Goal: Task Accomplishment & Management: Manage account settings

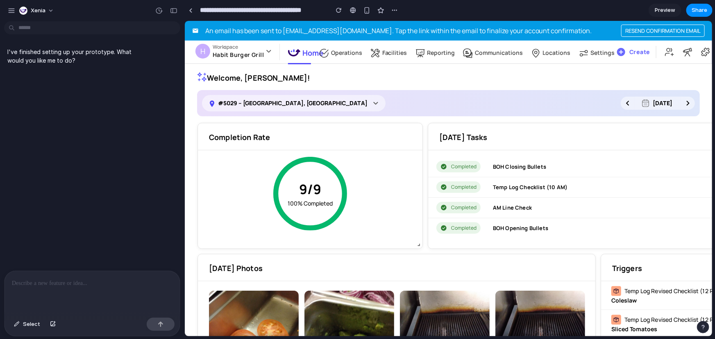
click at [56, 295] on div at bounding box center [92, 292] width 175 height 43
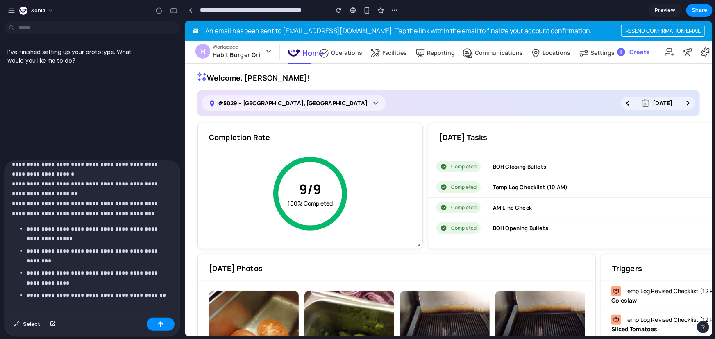
scroll to position [287, 0]
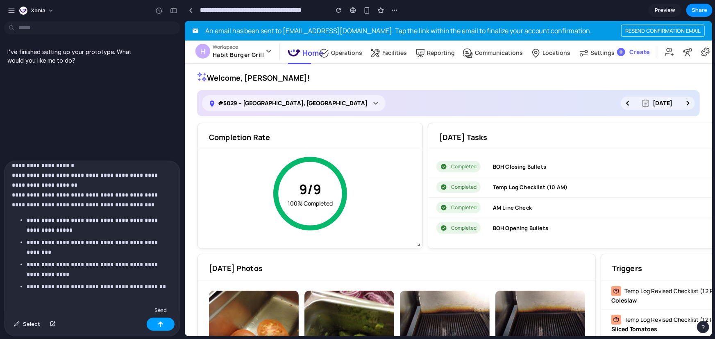
click at [160, 298] on div "button" at bounding box center [161, 325] width 6 height 6
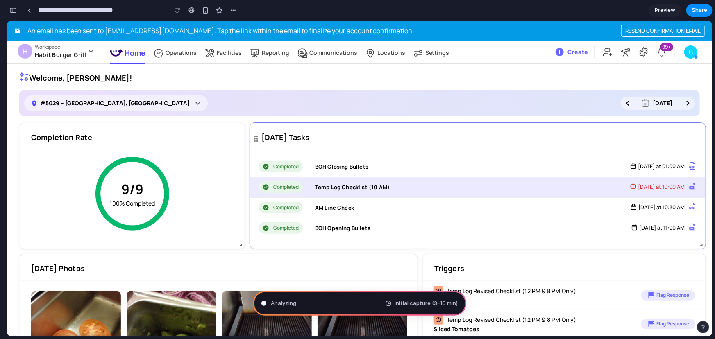
type input "**********"
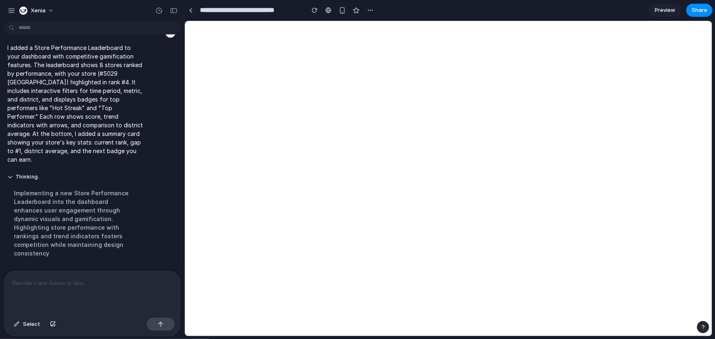
select select "**********"
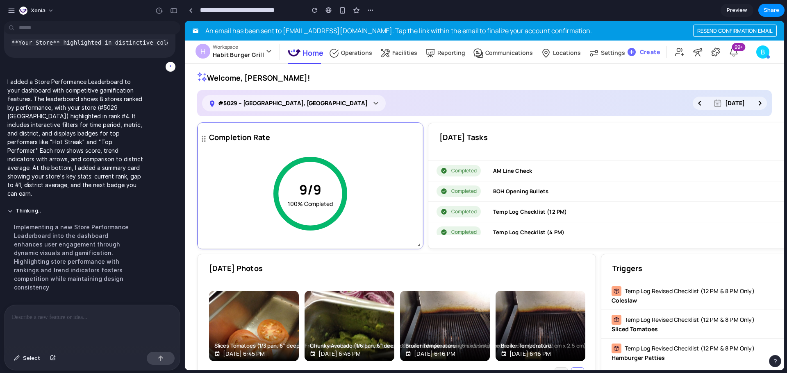
scroll to position [37, 0]
click at [13, 215] on button "Thinking ..." at bounding box center [75, 211] width 137 height 7
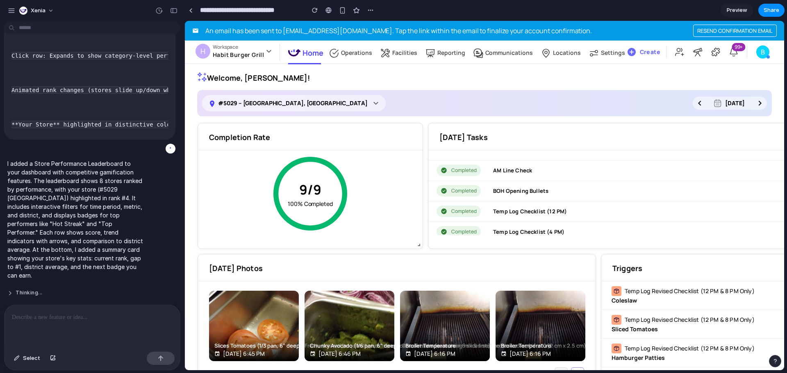
click at [13, 290] on button "Thinking ..." at bounding box center [75, 293] width 137 height 7
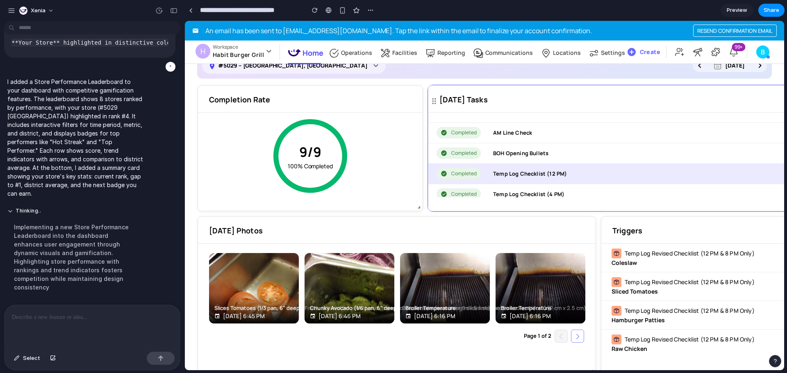
scroll to position [0, 0]
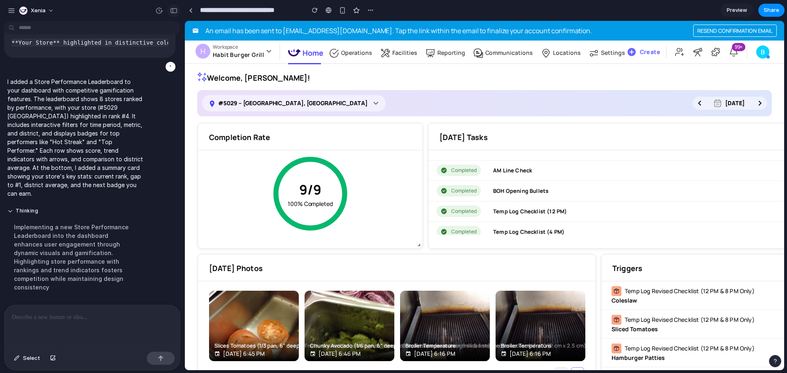
click at [172, 13] on div "button" at bounding box center [173, 11] width 7 height 6
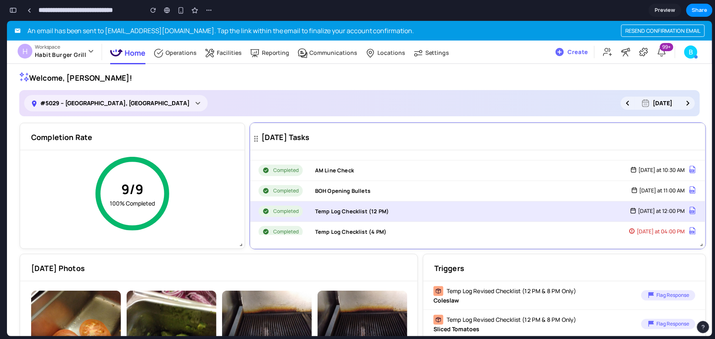
scroll to position [37, 0]
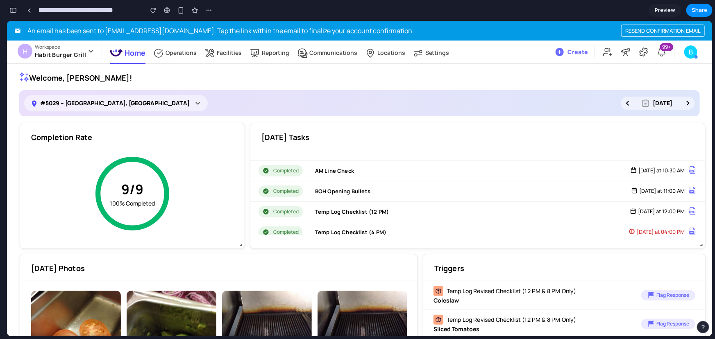
click at [14, 10] on div "button" at bounding box center [12, 10] width 7 height 6
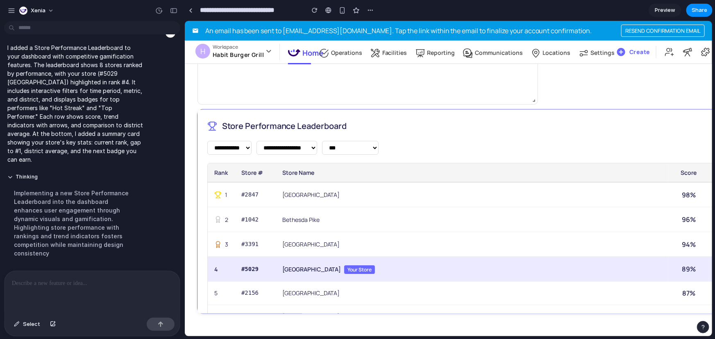
scroll to position [598, 0]
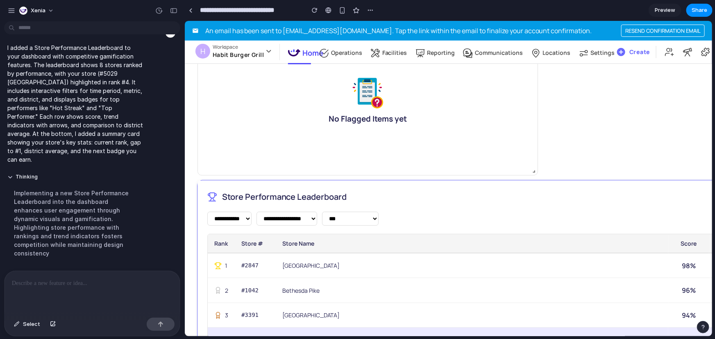
click at [202, 191] on div "**********" at bounding box center [540, 282] width 686 height 204
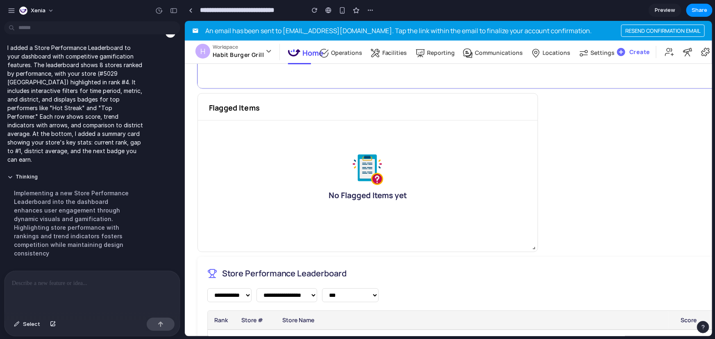
scroll to position [672, 0]
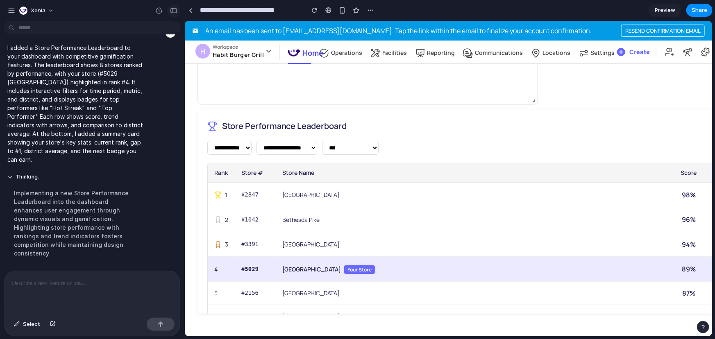
click at [175, 9] on div "button" at bounding box center [173, 11] width 7 height 6
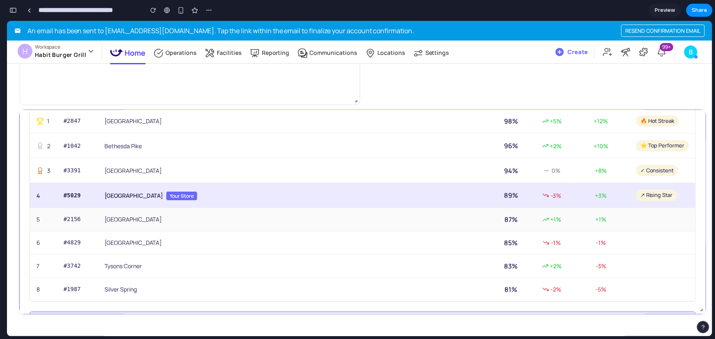
scroll to position [37, 0]
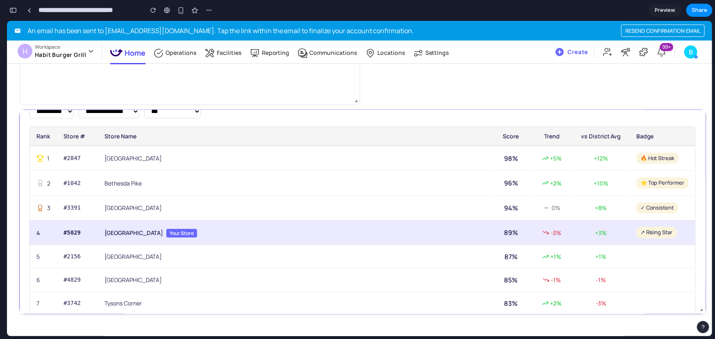
click at [186, 231] on td "[GEOGRAPHIC_DATA] Your Store" at bounding box center [294, 232] width 393 height 25
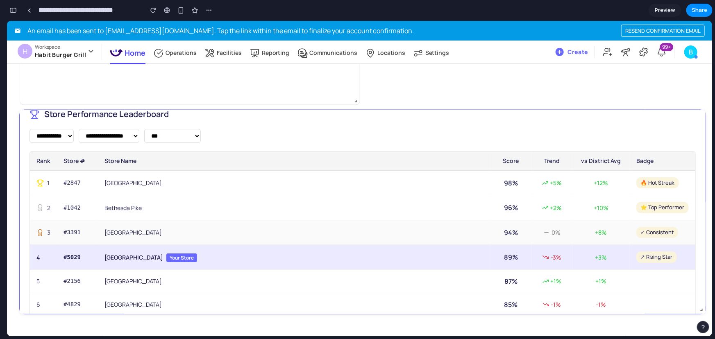
scroll to position [0, 0]
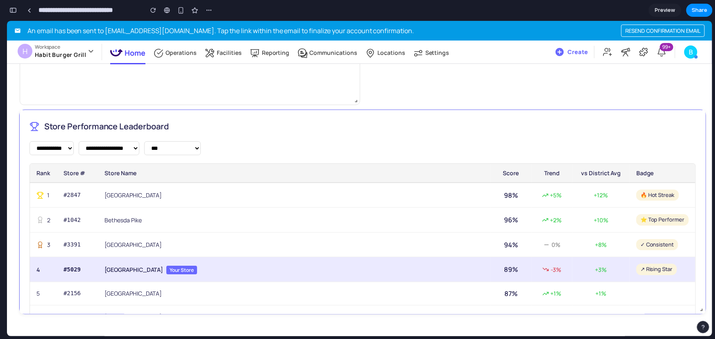
click at [113, 154] on select "**********" at bounding box center [109, 148] width 61 height 14
click at [60, 146] on select "**********" at bounding box center [52, 148] width 44 height 14
click at [184, 151] on select "**********" at bounding box center [172, 148] width 57 height 14
click at [201, 148] on select "**********" at bounding box center [172, 148] width 57 height 14
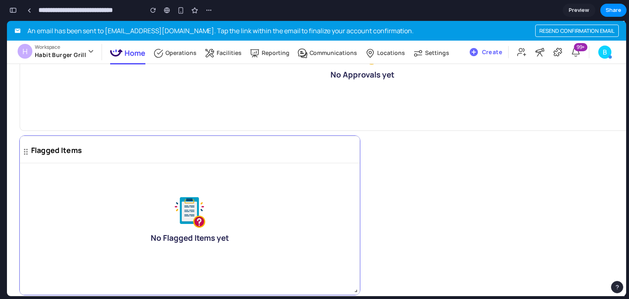
scroll to position [472, 0]
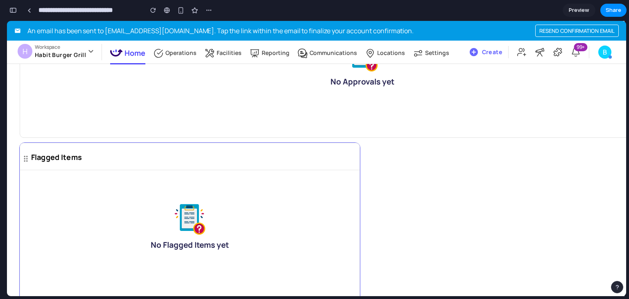
drag, startPoint x: 26, startPoint y: 156, endPoint x: 34, endPoint y: 192, distance: 36.5
click at [34, 192] on div "Flagged Items No Flagged Items yet" at bounding box center [189, 222] width 341 height 160
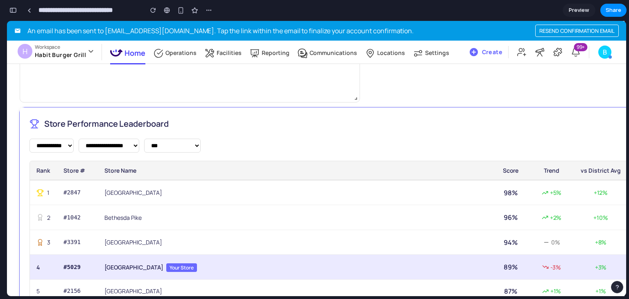
scroll to position [701, 0]
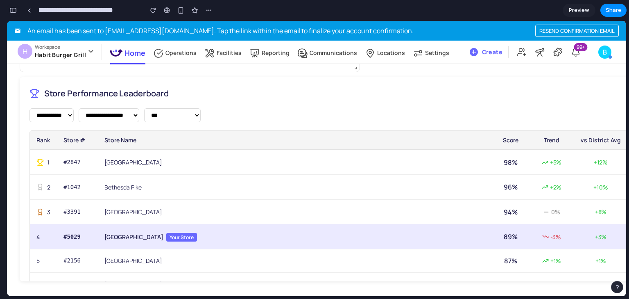
click at [10, 12] on div "button" at bounding box center [12, 10] width 7 height 6
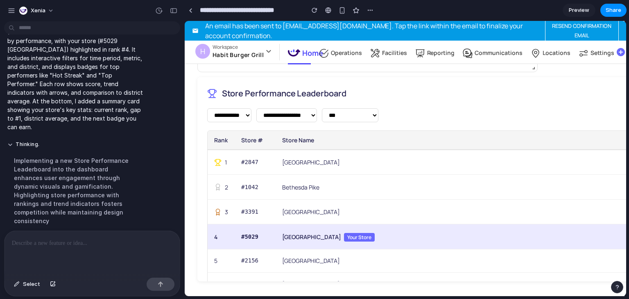
click at [76, 246] on div at bounding box center [91, 252] width 172 height 43
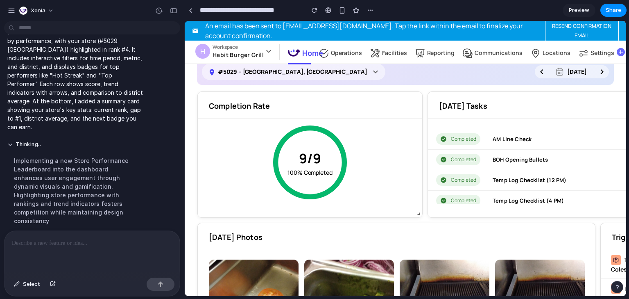
scroll to position [0, 0]
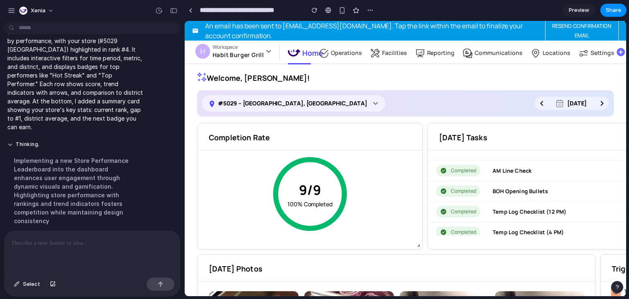
click at [59, 240] on p at bounding box center [90, 243] width 157 height 10
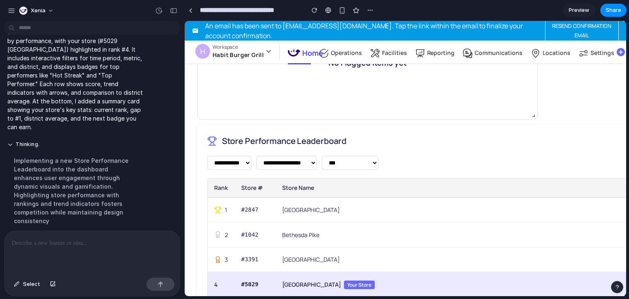
scroll to position [712, 0]
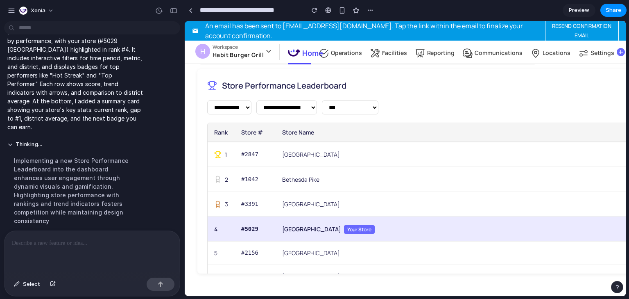
click at [59, 243] on p at bounding box center [90, 243] width 157 height 10
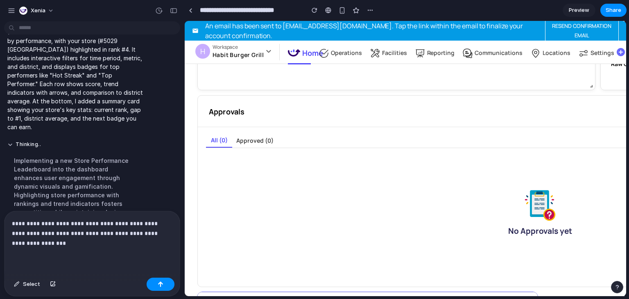
scroll to position [483, 0]
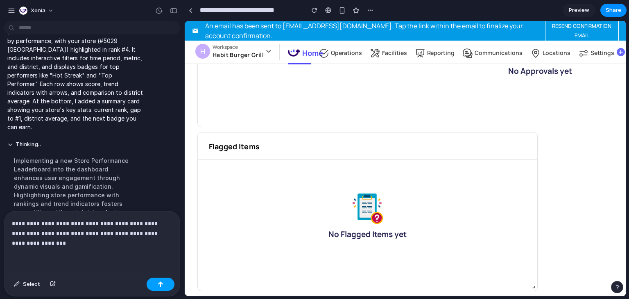
click at [155, 284] on button "button" at bounding box center [161, 283] width 28 height 13
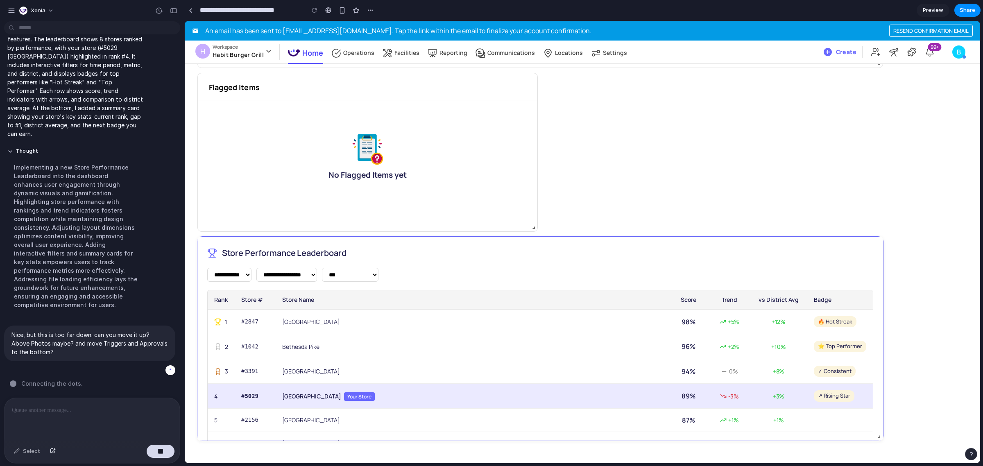
scroll to position [0, 0]
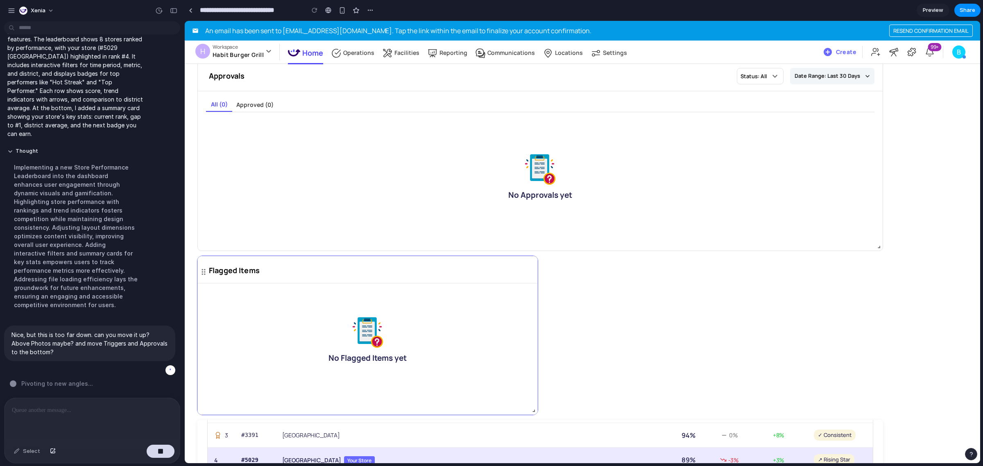
drag, startPoint x: 204, startPoint y: 270, endPoint x: 275, endPoint y: 277, distance: 71.3
click at [275, 277] on div "Flagged Items No Flagged Items yet" at bounding box center [367, 336] width 341 height 160
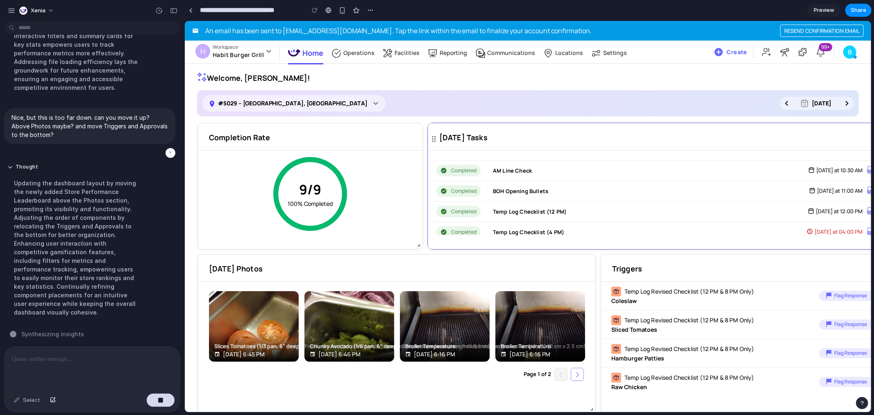
scroll to position [37, 0]
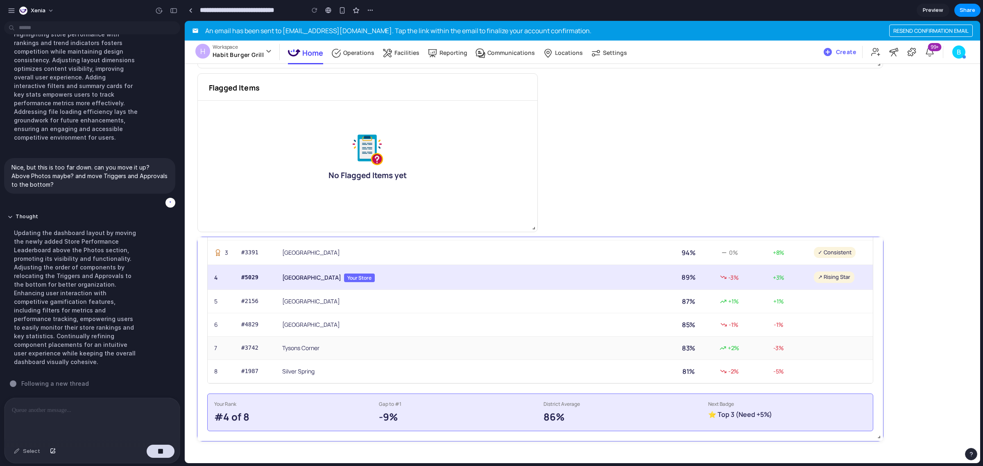
click at [336, 298] on td "Tysons Corner" at bounding box center [472, 347] width 393 height 23
click at [316, 284] on td "[GEOGRAPHIC_DATA] Your Store" at bounding box center [472, 277] width 393 height 25
click at [310, 280] on td "[GEOGRAPHIC_DATA] Your Store" at bounding box center [472, 277] width 393 height 25
click at [386, 298] on div "-9%" at bounding box center [458, 417] width 158 height 15
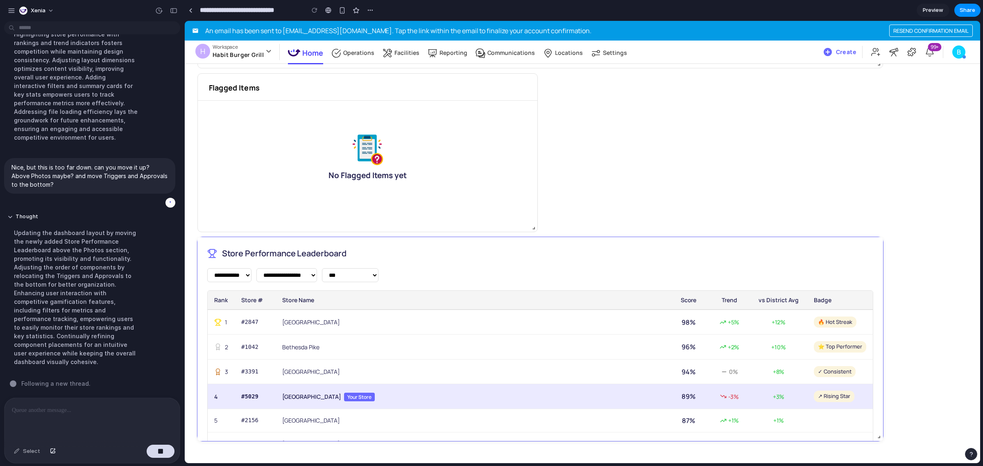
click at [379, 268] on select "**********" at bounding box center [350, 275] width 57 height 14
click at [278, 266] on div "**********" at bounding box center [540, 339] width 686 height 204
click at [306, 274] on select "**********" at bounding box center [286, 275] width 61 height 14
click at [245, 275] on select "**********" at bounding box center [229, 275] width 44 height 14
click at [435, 274] on div "**********" at bounding box center [540, 275] width 666 height 14
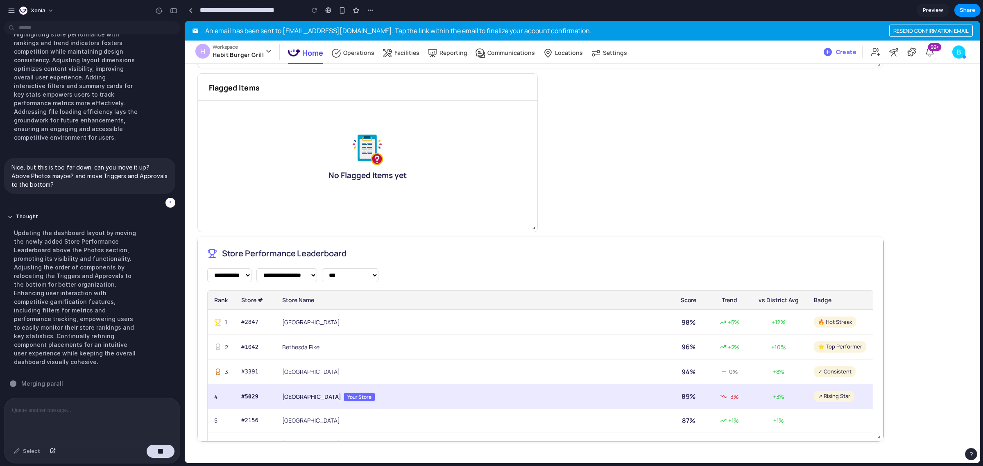
click at [406, 298] on td "[GEOGRAPHIC_DATA] Your Store" at bounding box center [472, 396] width 393 height 25
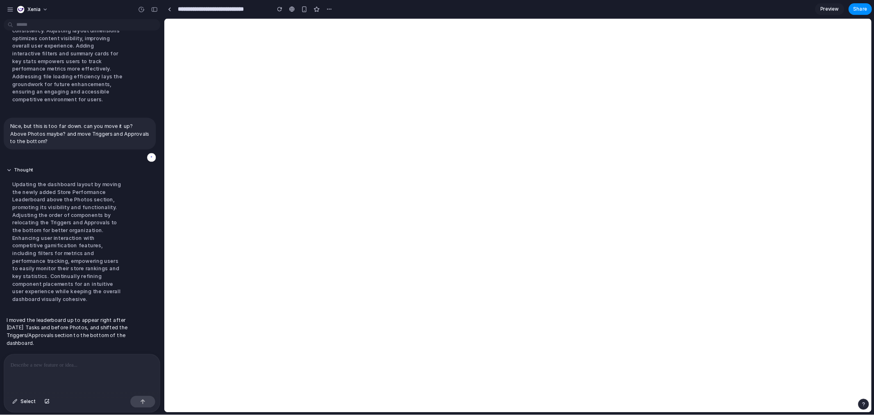
scroll to position [0, 0]
select select "**********"
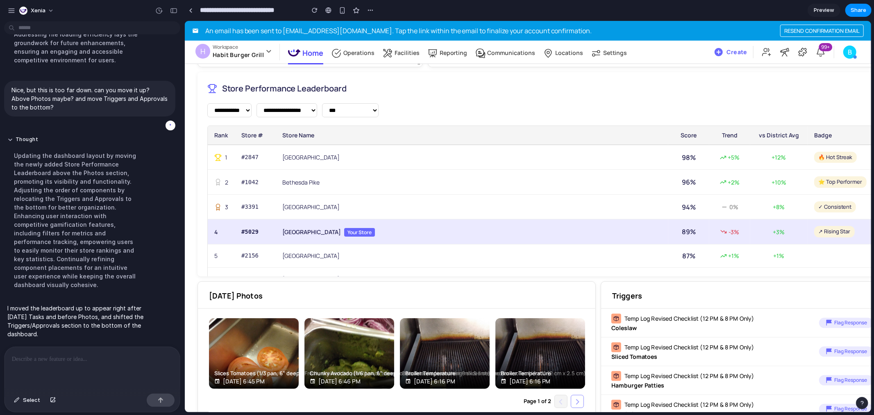
scroll to position [791, 0]
click at [72, 298] on div at bounding box center [91, 368] width 172 height 43
click at [54, 298] on p at bounding box center [90, 359] width 157 height 10
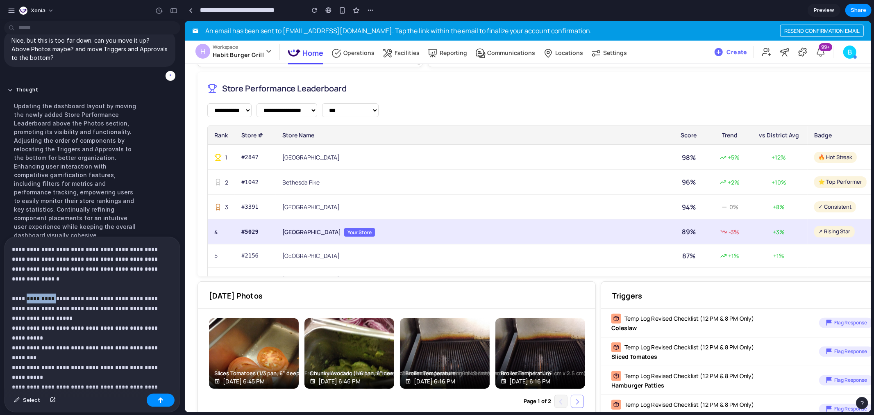
drag, startPoint x: 55, startPoint y: 297, endPoint x: 26, endPoint y: 295, distance: 28.7
click at [26, 295] on p "**********" at bounding box center [89, 391] width 154 height 295
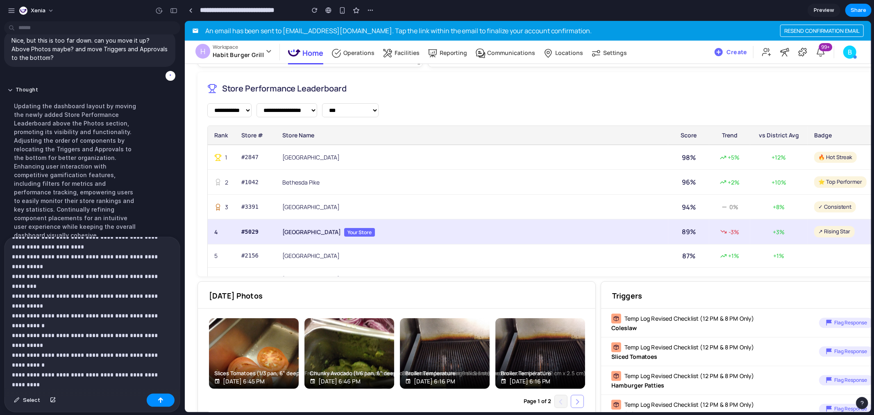
scroll to position [175, 0]
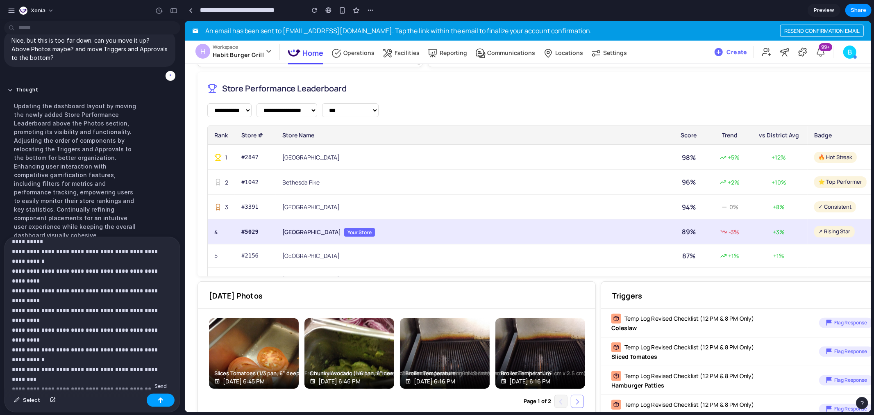
click at [162, 298] on div "button" at bounding box center [161, 400] width 6 height 6
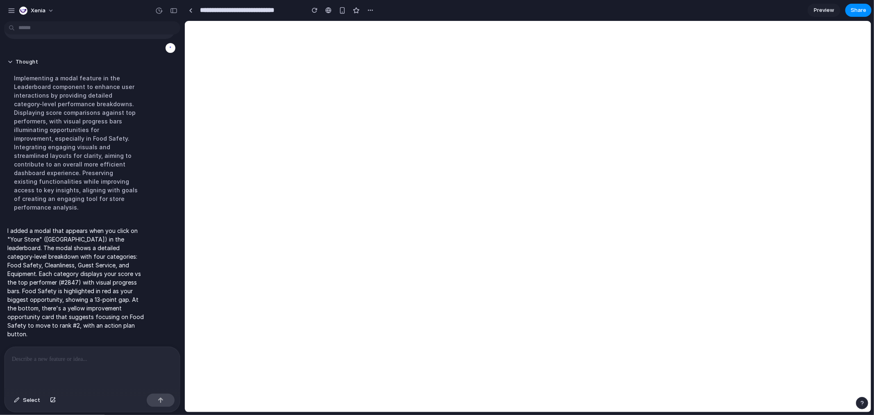
scroll to position [0, 0]
select select "**********"
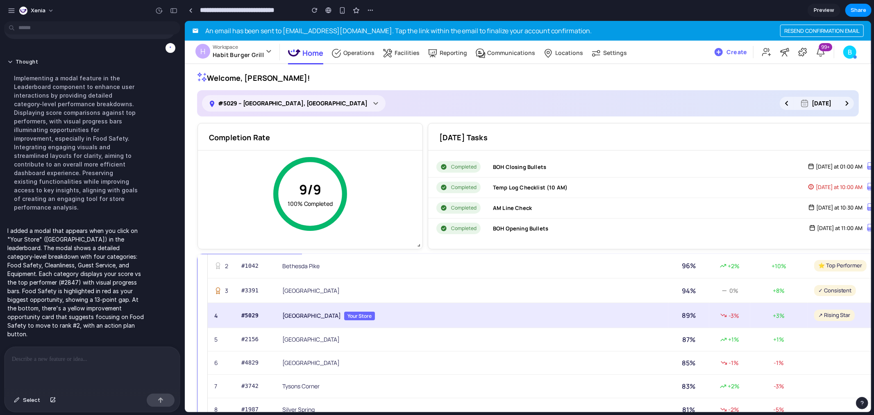
scroll to position [120, 0]
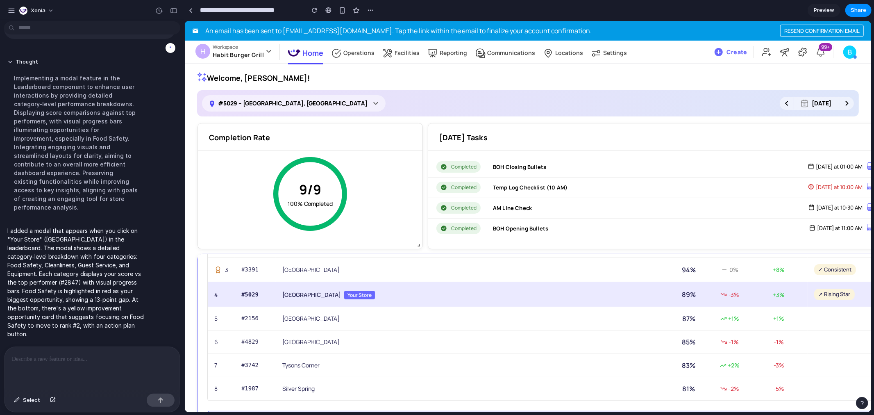
click at [314, 298] on td "[GEOGRAPHIC_DATA] Your Store" at bounding box center [471, 293] width 393 height 25
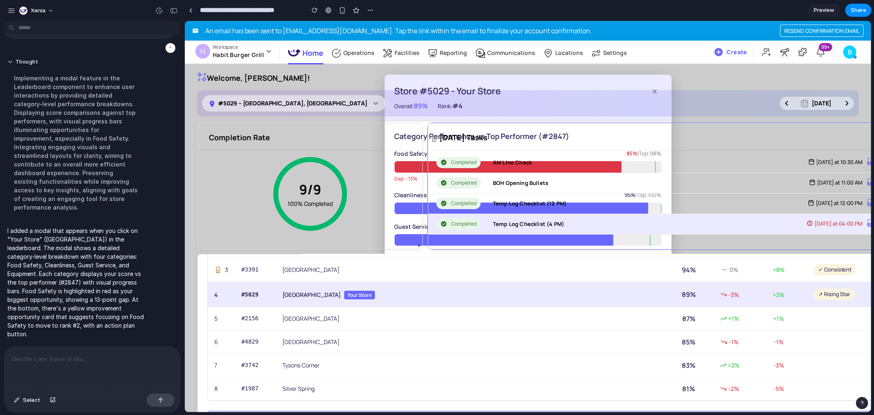
scroll to position [0, 0]
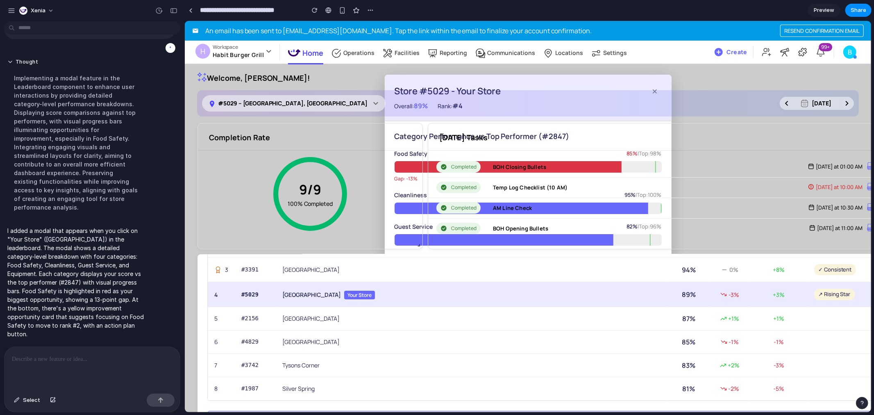
click at [77, 298] on p at bounding box center [90, 359] width 157 height 10
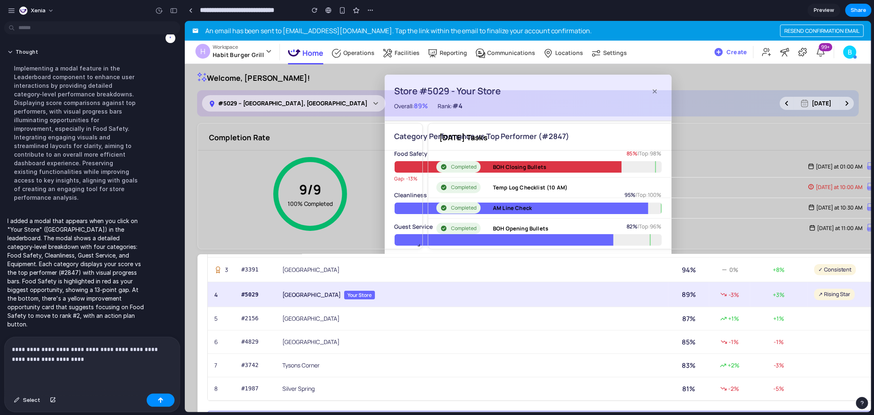
click at [64, 298] on p "**********" at bounding box center [90, 354] width 157 height 20
click at [104, 298] on p "**********" at bounding box center [90, 354] width 157 height 20
click at [158, 298] on button "button" at bounding box center [161, 399] width 28 height 13
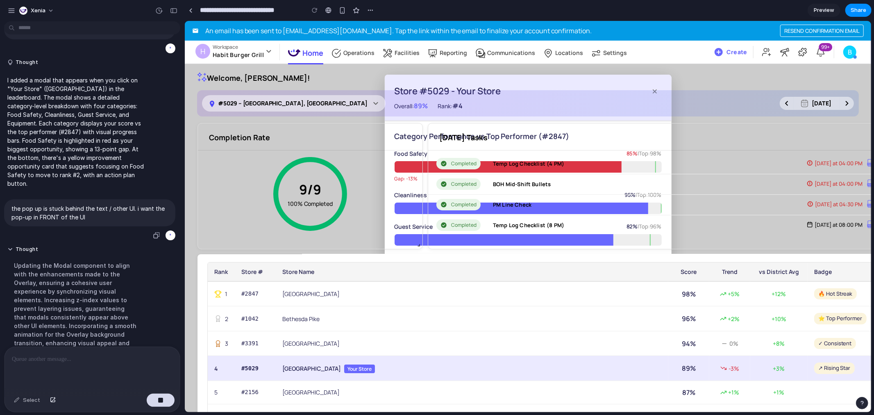
scroll to position [1271, 0]
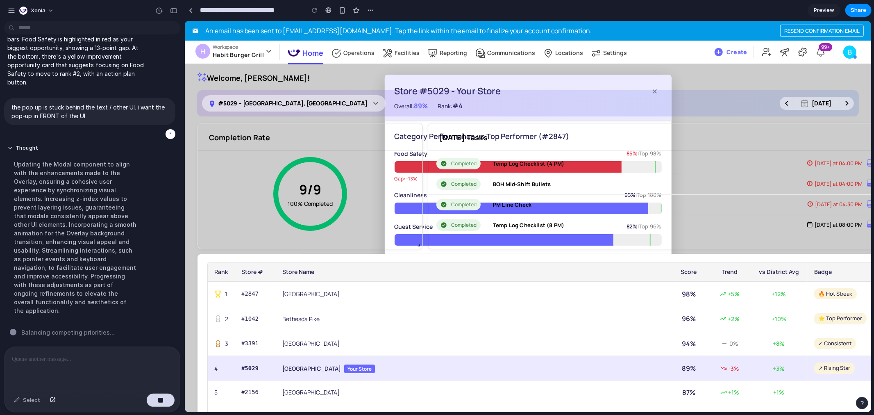
click at [629, 83] on div "Welcome, [PERSON_NAME]!" at bounding box center [528, 78] width 662 height 12
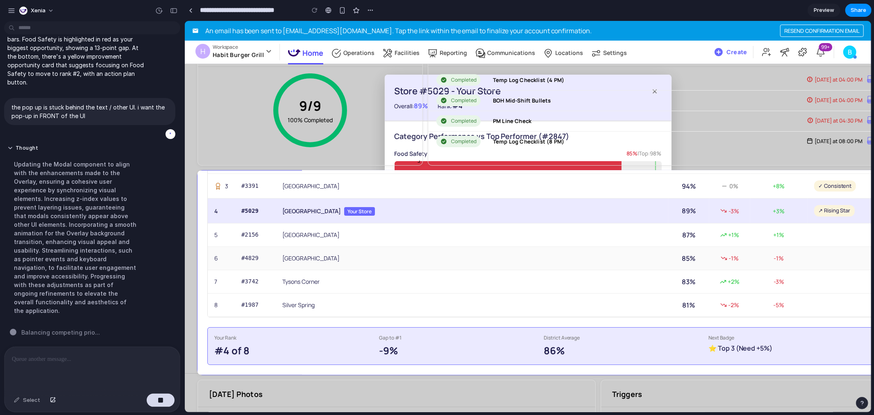
scroll to position [0, 0]
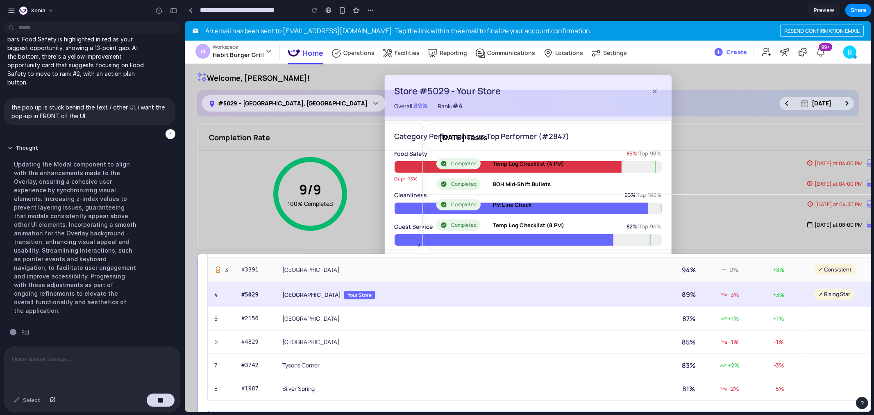
click at [477, 270] on td "[GEOGRAPHIC_DATA]" at bounding box center [471, 268] width 393 height 25
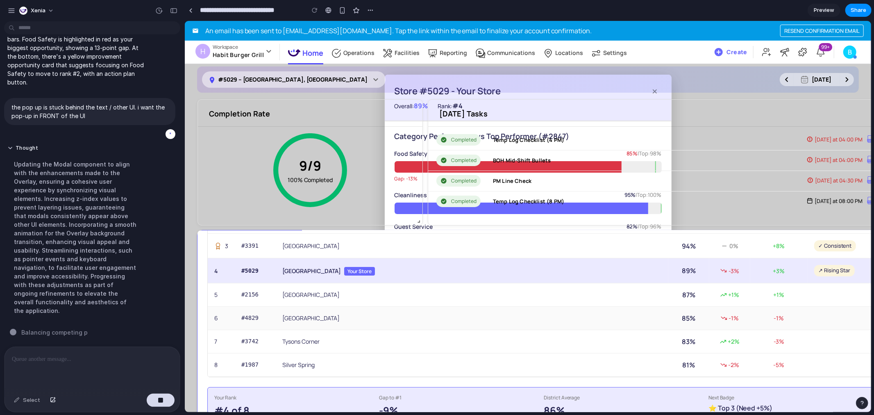
scroll to position [91, 0]
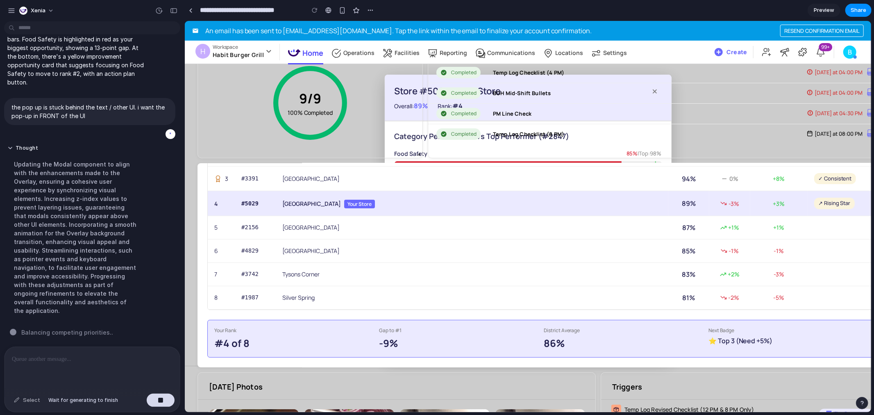
click at [29, 298] on div "Select" at bounding box center [27, 399] width 34 height 13
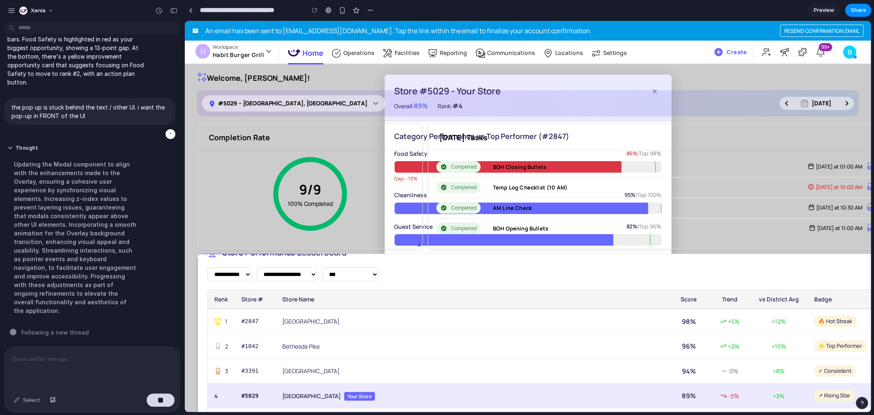
scroll to position [0, 0]
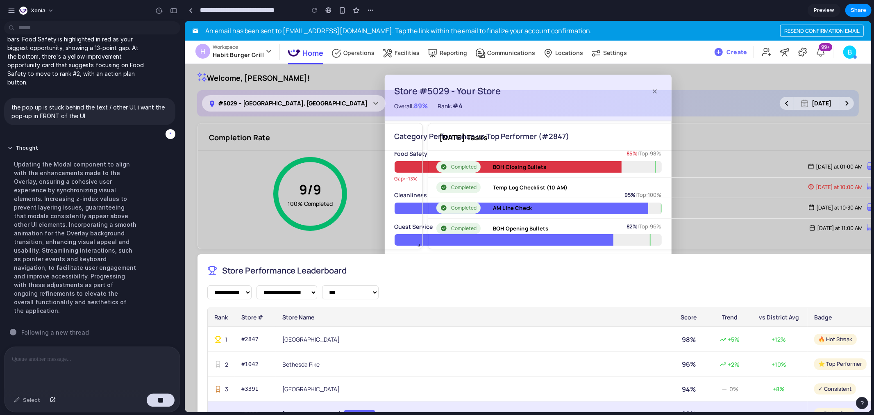
click at [629, 90] on div "#5029 – [GEOGRAPHIC_DATA], [GEOGRAPHIC_DATA] [GEOGRAPHIC_DATA][DATE]" at bounding box center [528, 103] width 662 height 26
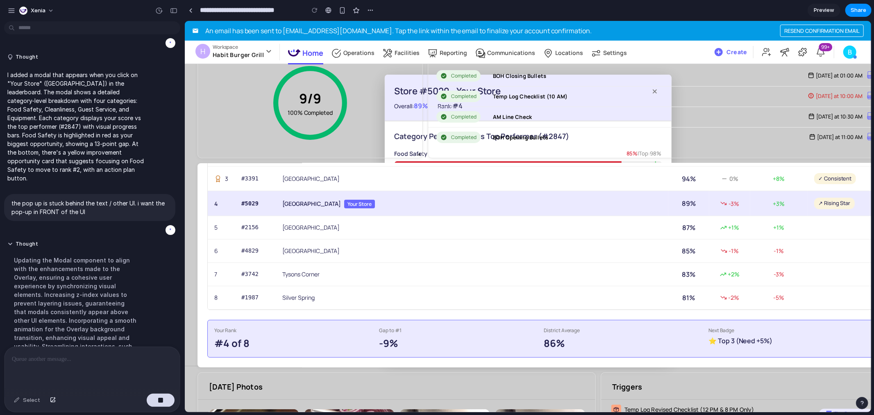
scroll to position [1271, 0]
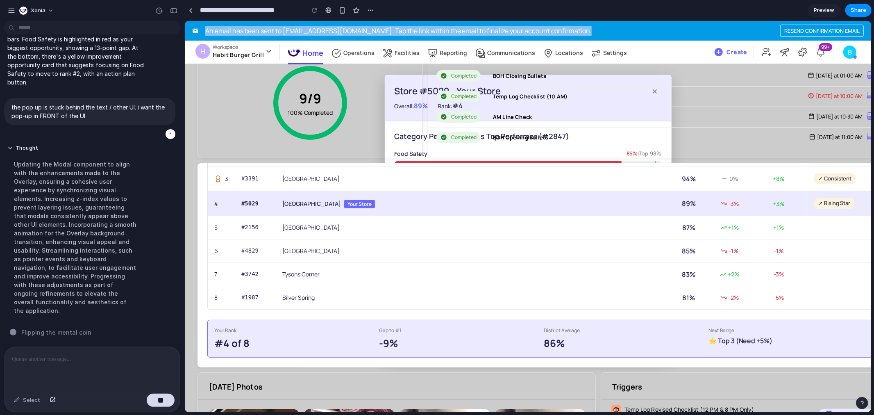
drag, startPoint x: 205, startPoint y: 33, endPoint x: 613, endPoint y: 30, distance: 408.1
click at [613, 30] on div "An email has been sent to [EMAIL_ADDRESS][DOMAIN_NAME] . Tap the link within th…" at bounding box center [527, 30] width 686 height 20
copy span "An email has been sent to [EMAIL_ADDRESS][DOMAIN_NAME] . Tap the link within th…"
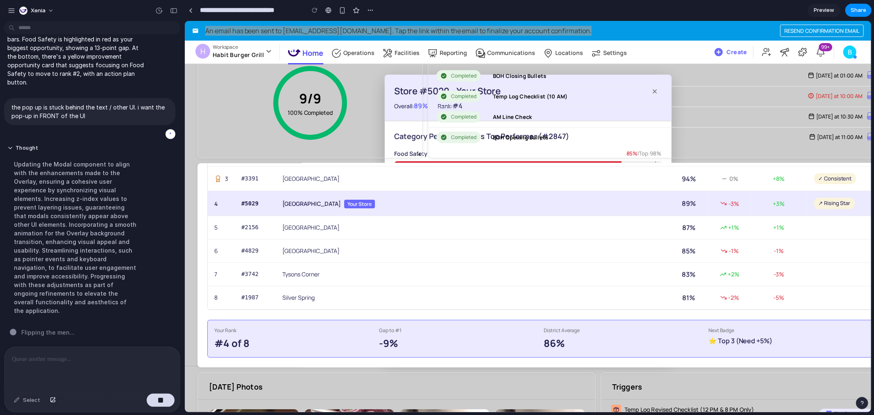
click at [82, 298] on div at bounding box center [91, 368] width 172 height 43
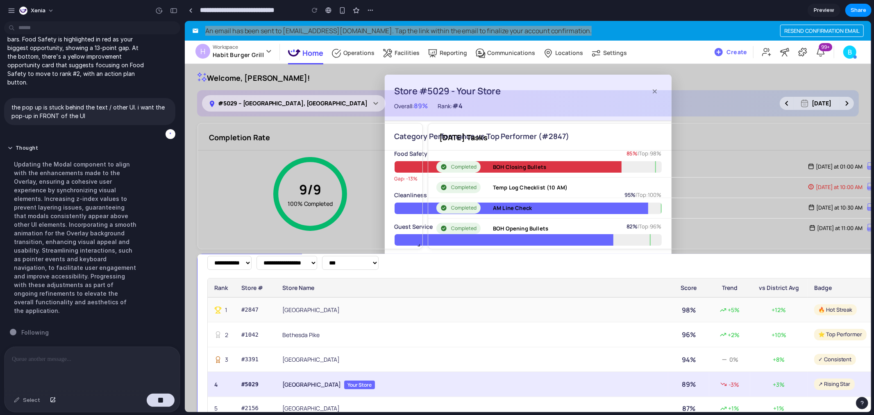
scroll to position [0, 0]
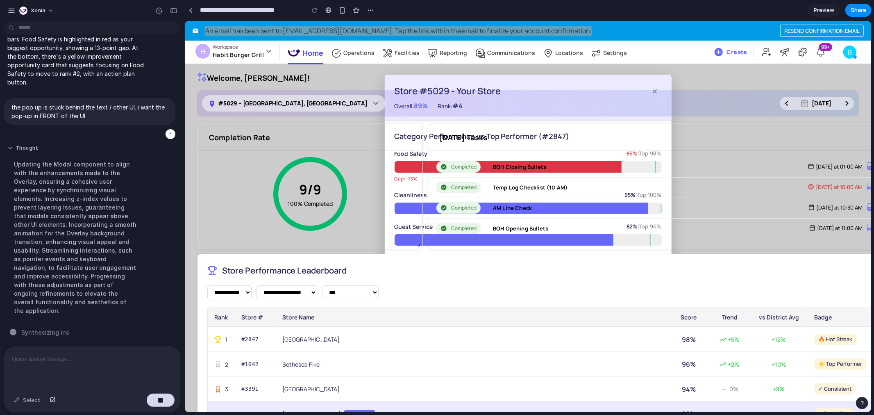
click at [29, 152] on button "Thought" at bounding box center [75, 148] width 137 height 7
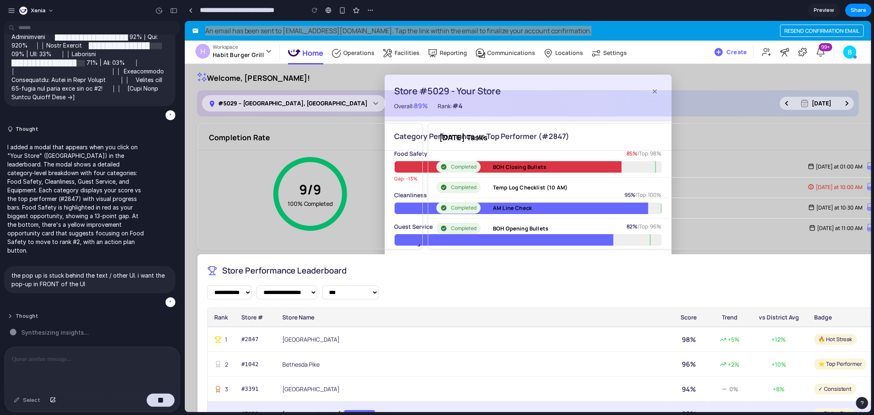
click at [25, 298] on button "Thought" at bounding box center [75, 316] width 137 height 7
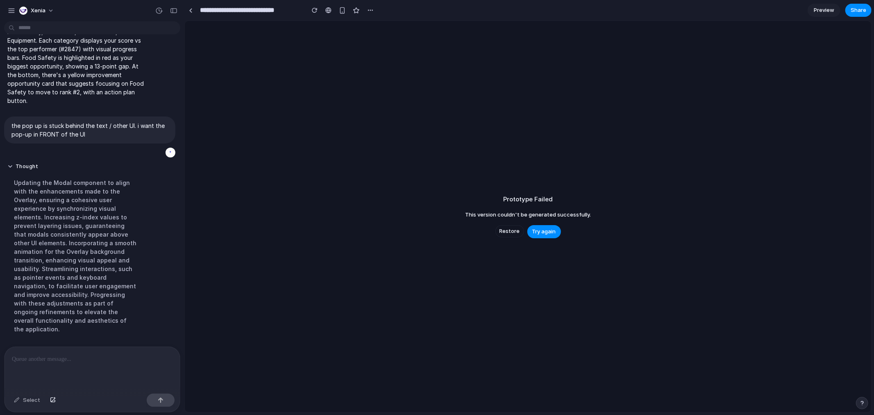
scroll to position [1252, 0]
click at [551, 227] on span "Try again" at bounding box center [544, 231] width 24 height 8
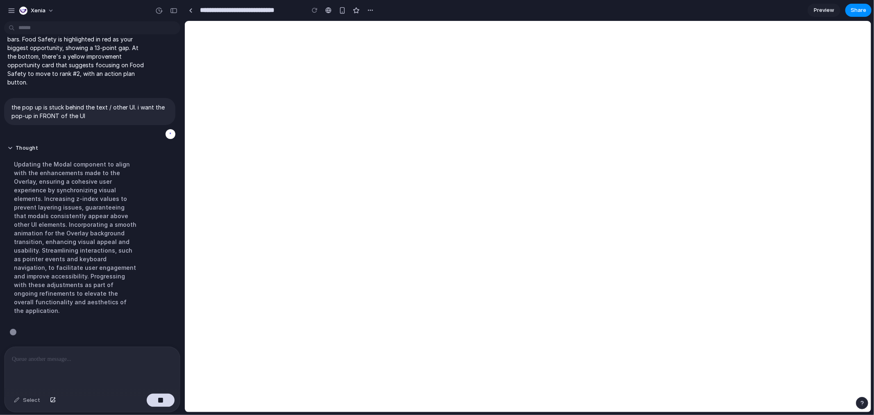
scroll to position [1271, 0]
select select "**********"
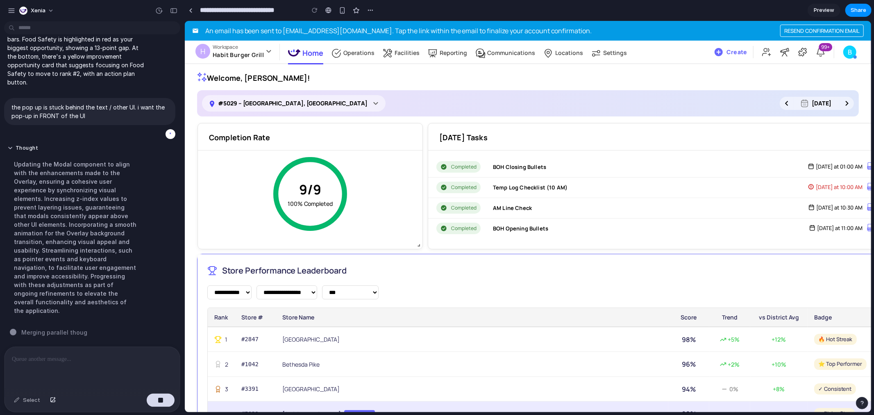
scroll to position [120, 0]
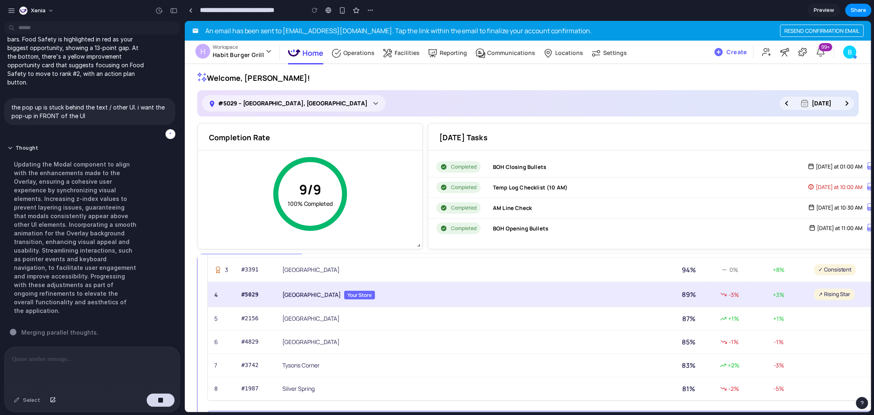
click at [344, 292] on span "Your Store" at bounding box center [359, 294] width 31 height 9
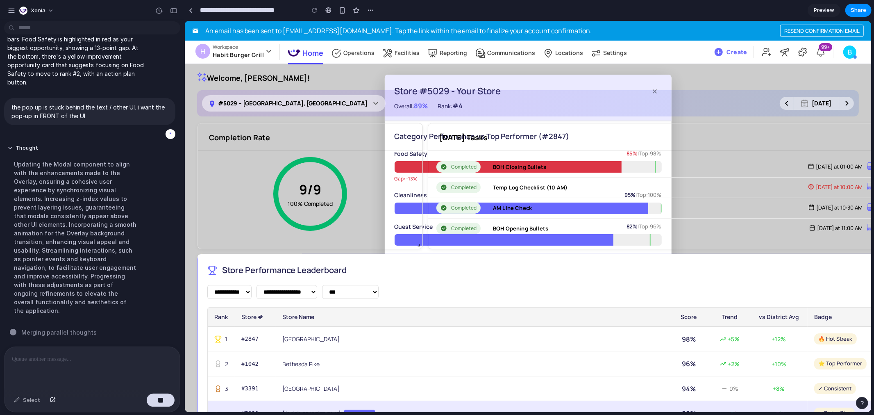
scroll to position [0, 0]
click at [9, 5] on button "button" at bounding box center [11, 11] width 12 height 12
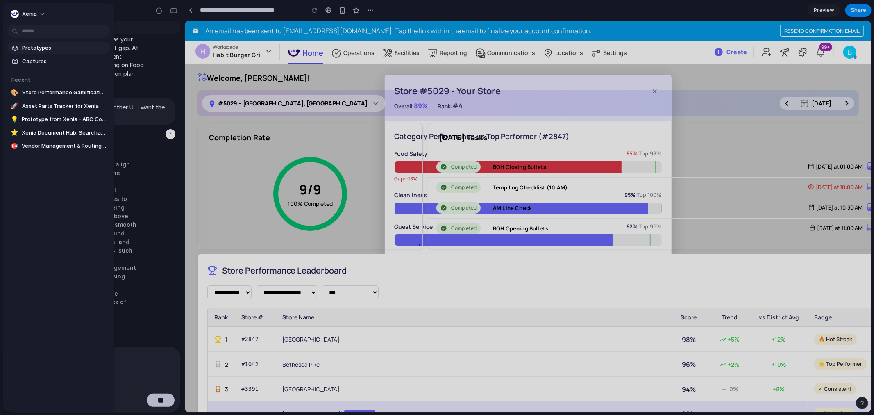
click at [36, 47] on span "Prototypes" at bounding box center [64, 48] width 84 height 8
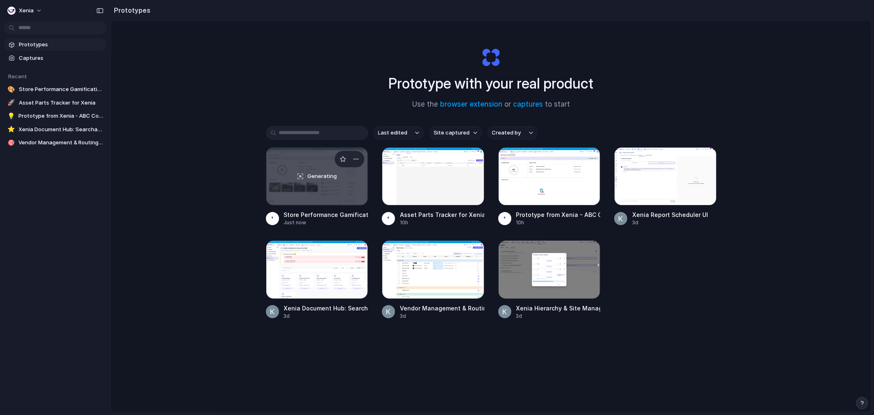
click at [332, 199] on div "Generating" at bounding box center [317, 176] width 102 height 57
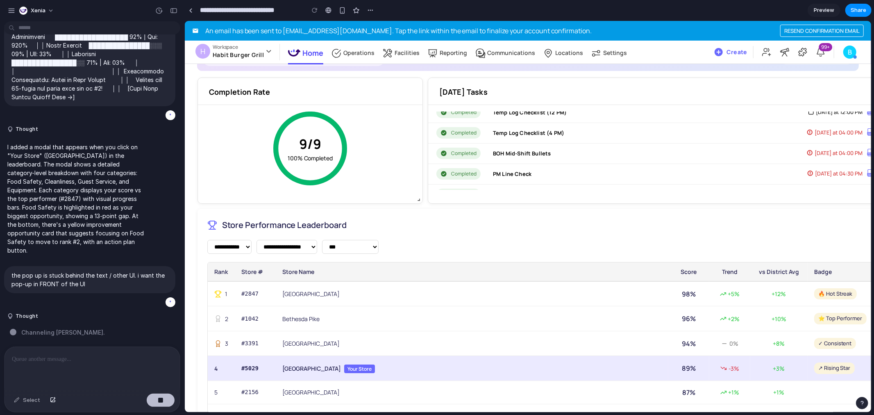
click at [154, 298] on button "button" at bounding box center [161, 399] width 28 height 13
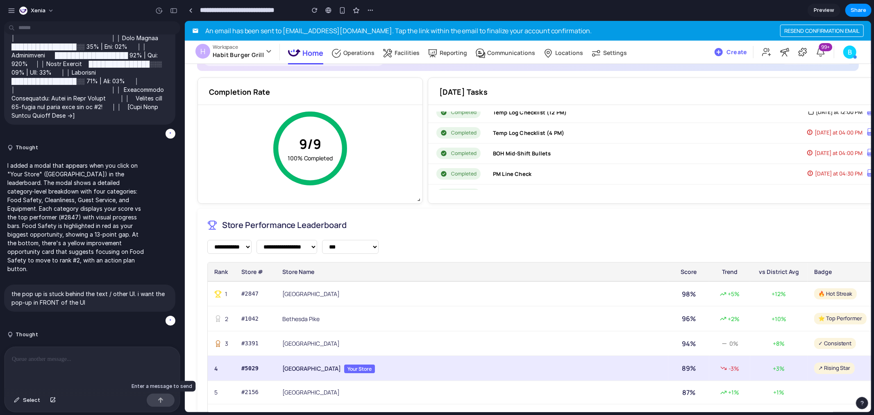
scroll to position [942, 0]
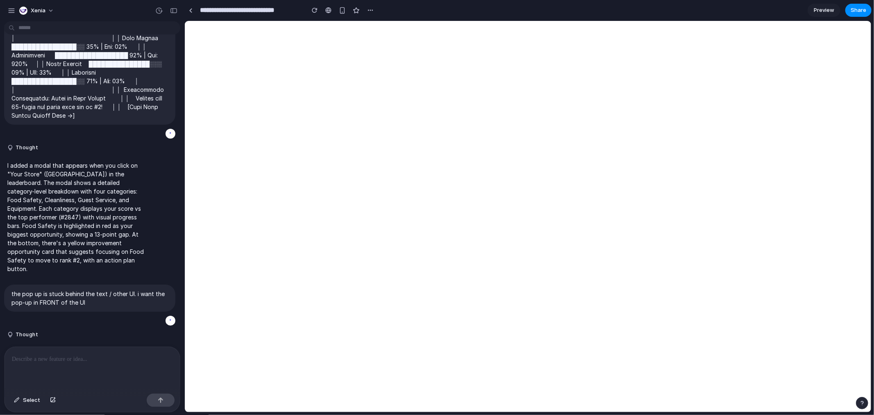
select select "**********"
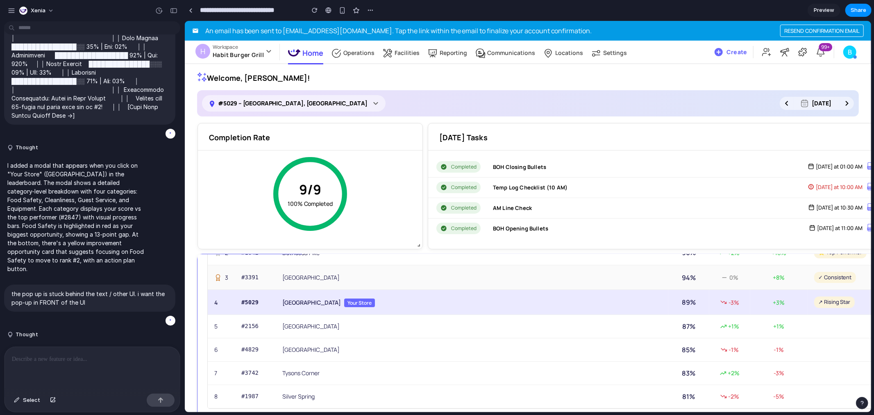
scroll to position [120, 0]
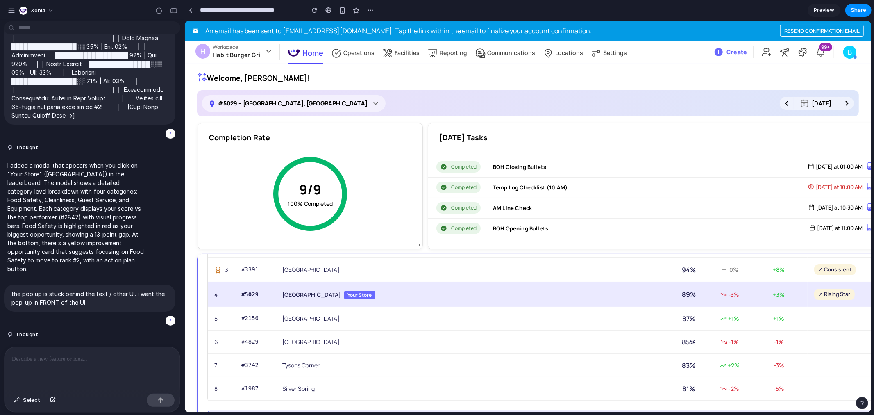
click at [350, 293] on span "Your Store" at bounding box center [359, 294] width 31 height 9
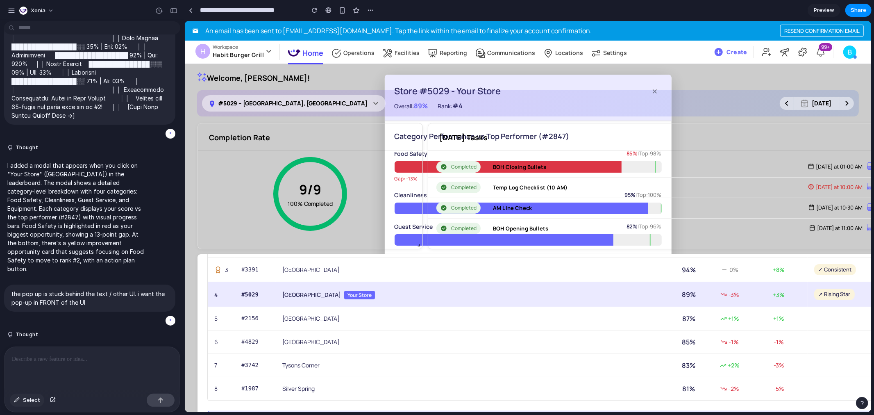
click at [34, 298] on span "Select" at bounding box center [31, 400] width 17 height 8
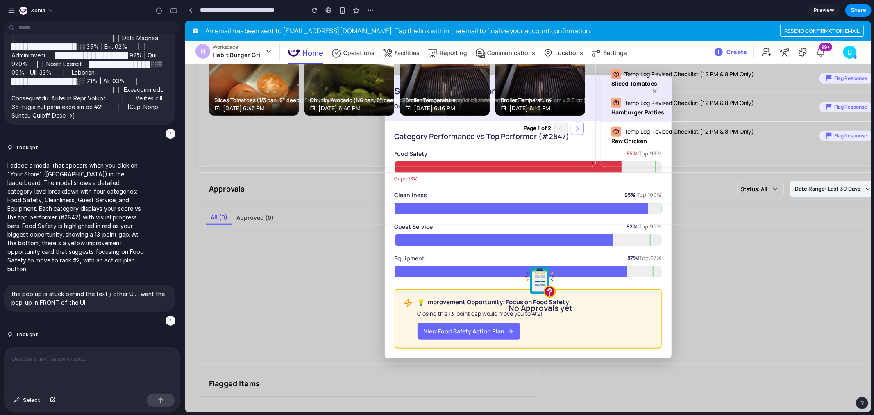
scroll to position [455, 0]
click at [96, 298] on div at bounding box center [92, 368] width 175 height 43
click at [629, 298] on div "No Approvals yet" at bounding box center [540, 288] width 669 height 125
click at [20, 298] on button "Select" at bounding box center [27, 399] width 34 height 13
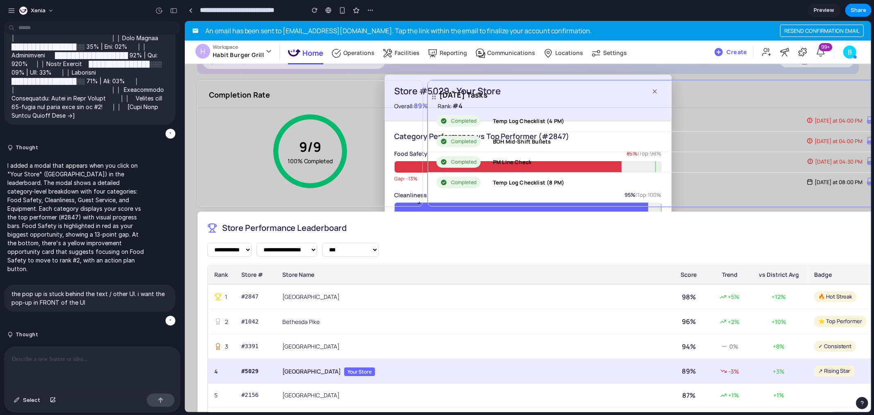
scroll to position [0, 0]
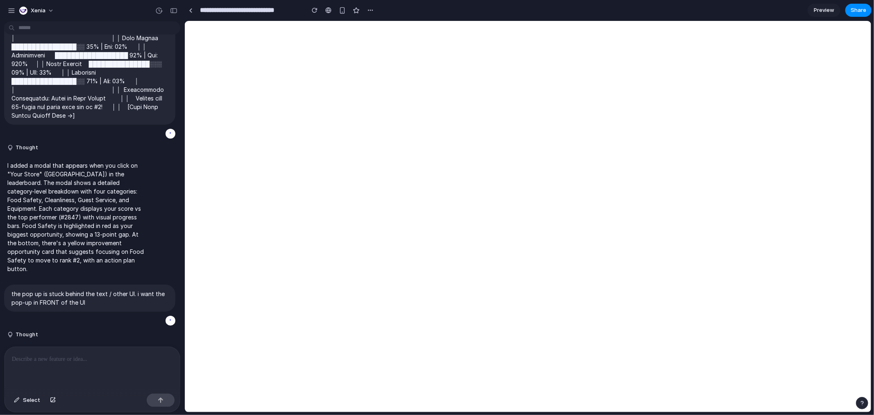
select select "**********"
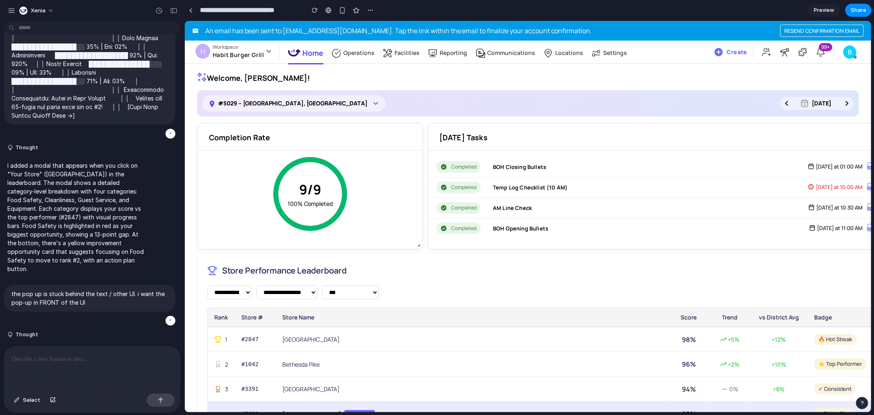
click at [91, 298] on p at bounding box center [92, 359] width 161 height 10
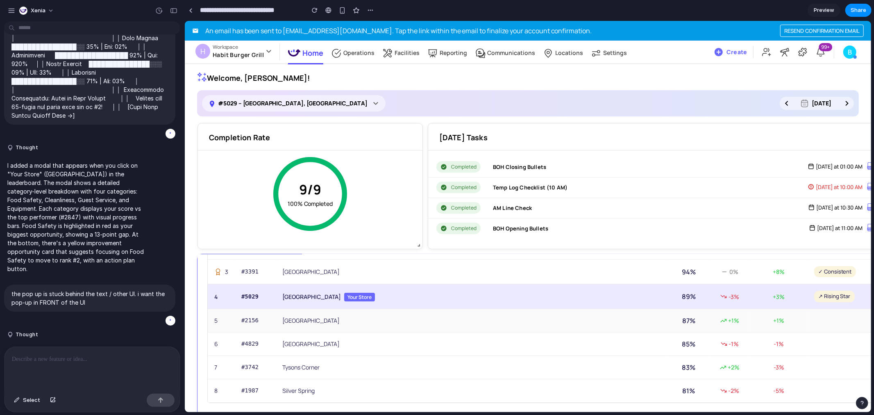
scroll to position [120, 0]
click at [371, 294] on td "[GEOGRAPHIC_DATA] Your Store" at bounding box center [471, 293] width 393 height 25
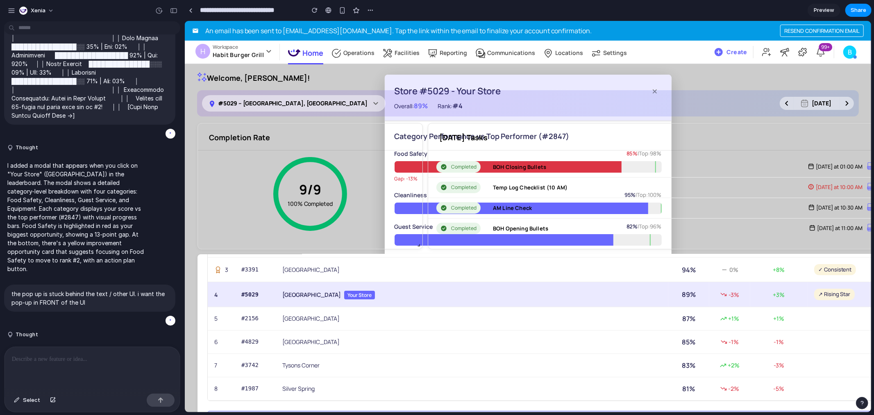
click at [62, 298] on p at bounding box center [92, 359] width 161 height 10
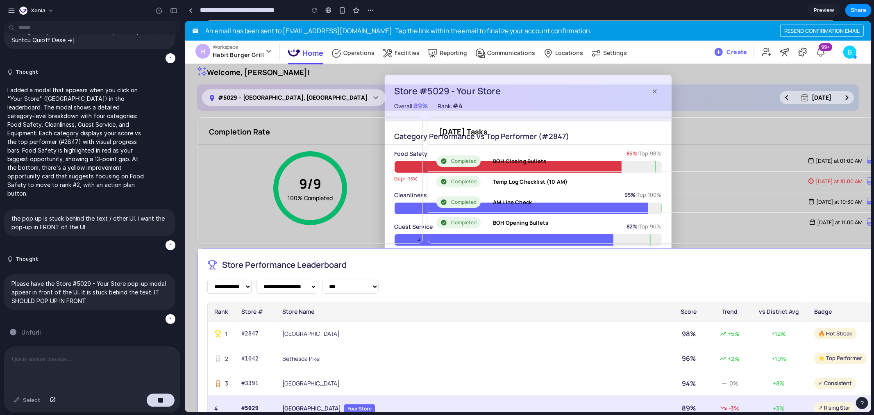
scroll to position [0, 0]
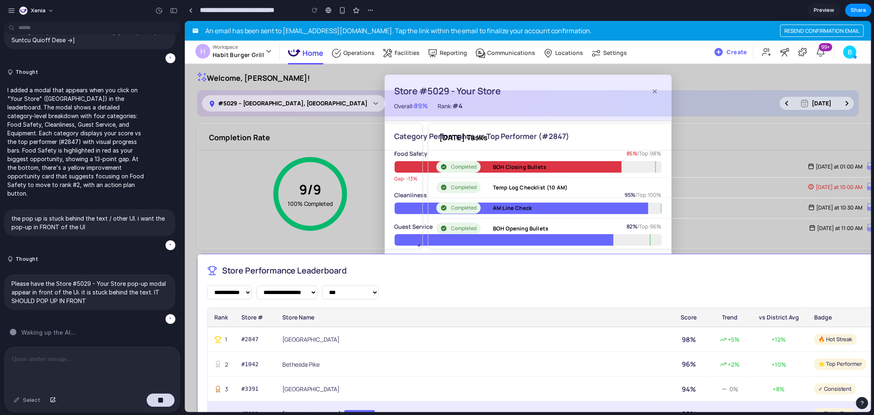
drag, startPoint x: 370, startPoint y: 288, endPoint x: 404, endPoint y: 289, distance: 34.9
click at [370, 288] on select "**********" at bounding box center [350, 292] width 57 height 14
click at [378, 292] on select "**********" at bounding box center [350, 292] width 57 height 14
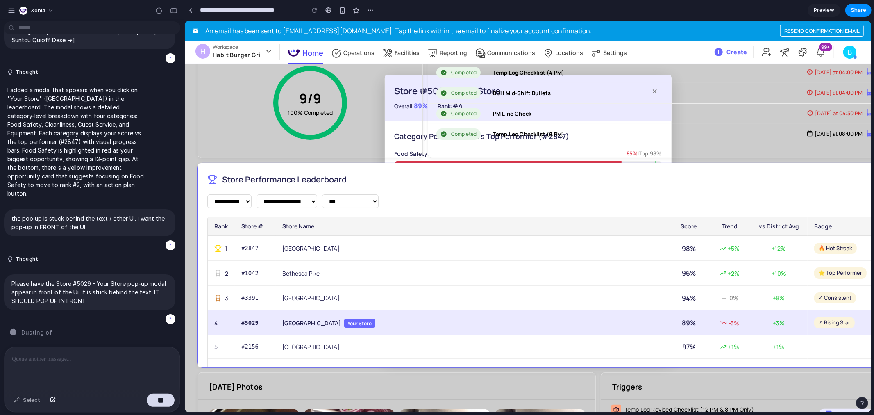
drag, startPoint x: 437, startPoint y: 365, endPoint x: 439, endPoint y: 358, distance: 7.2
click at [439, 298] on span at bounding box center [536, 363] width 686 height 8
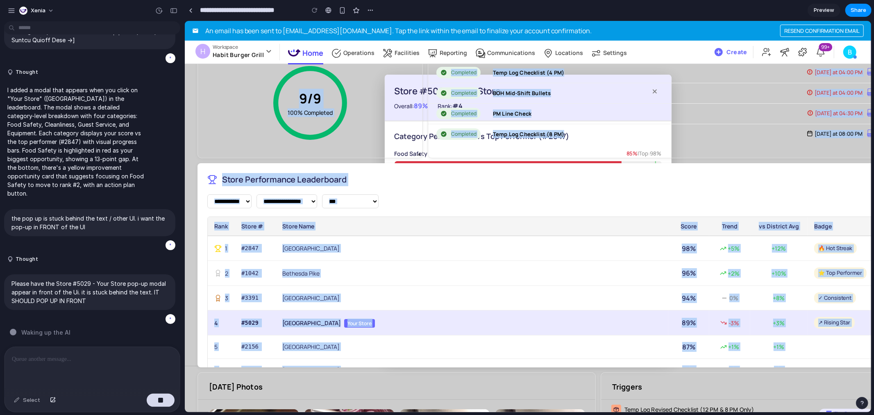
drag, startPoint x: 433, startPoint y: 363, endPoint x: 433, endPoint y: 368, distance: 4.5
click at [437, 180] on div "Store Performance Leaderboard" at bounding box center [540, 178] width 666 height 13
click at [300, 178] on h2 "Store Performance Leaderboard" at bounding box center [284, 178] width 125 height 13
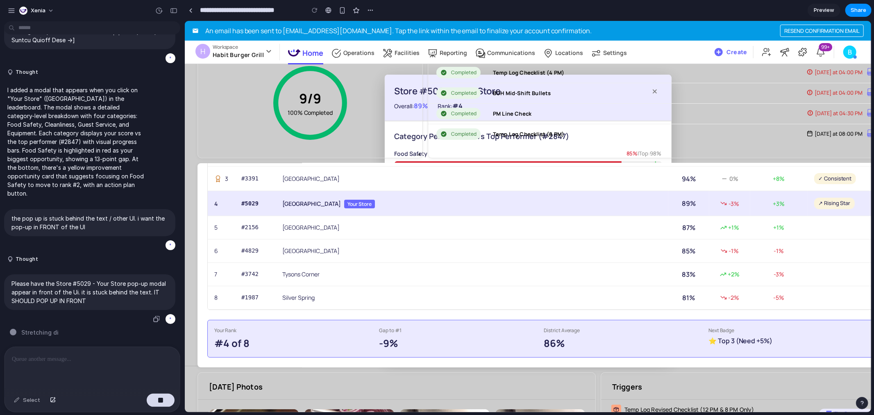
scroll to position [1017, 0]
click at [160, 298] on div "button" at bounding box center [161, 400] width 6 height 6
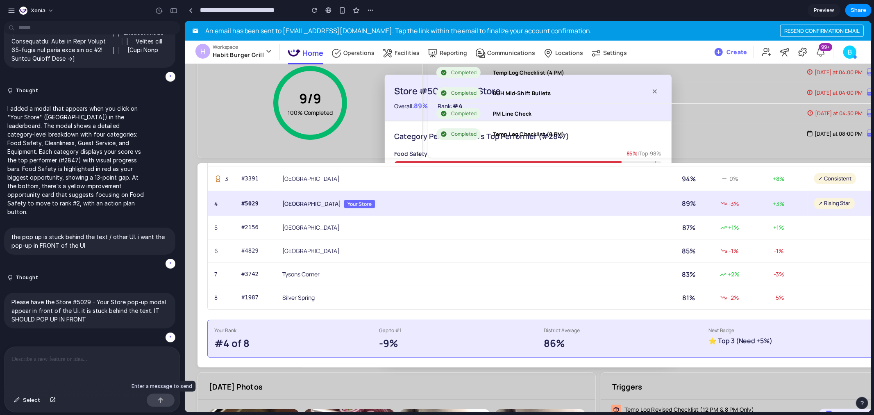
scroll to position [998, 0]
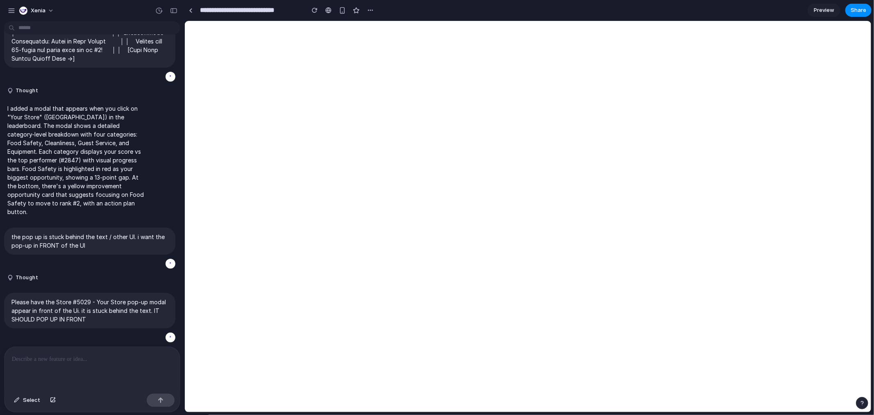
select select "**********"
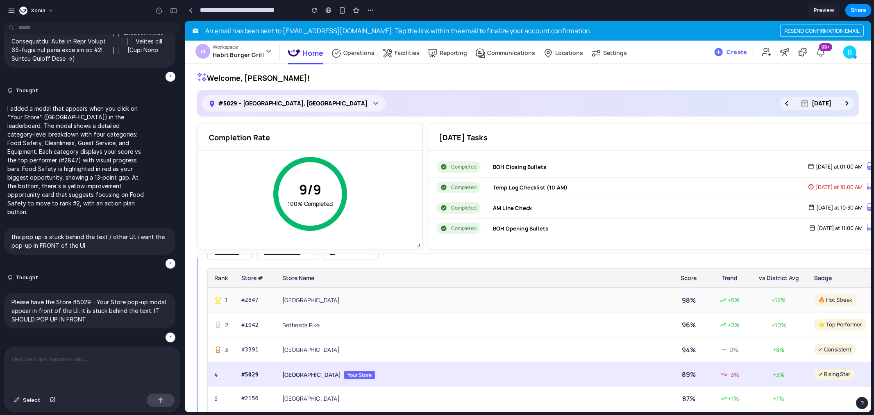
scroll to position [45, 0]
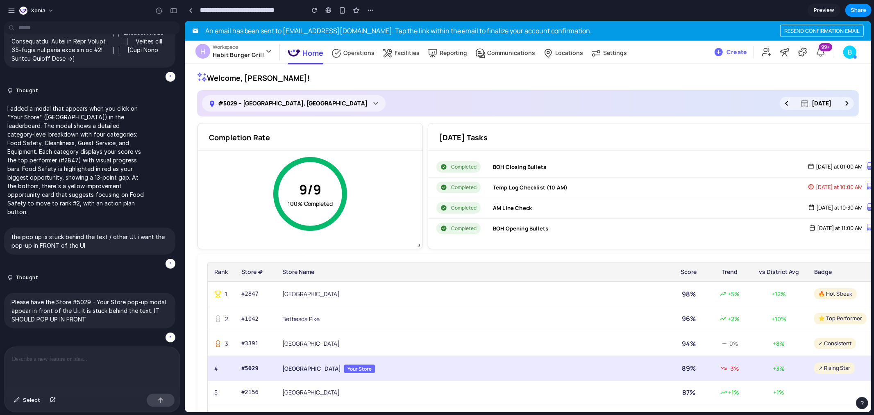
click at [50, 298] on p at bounding box center [90, 359] width 157 height 10
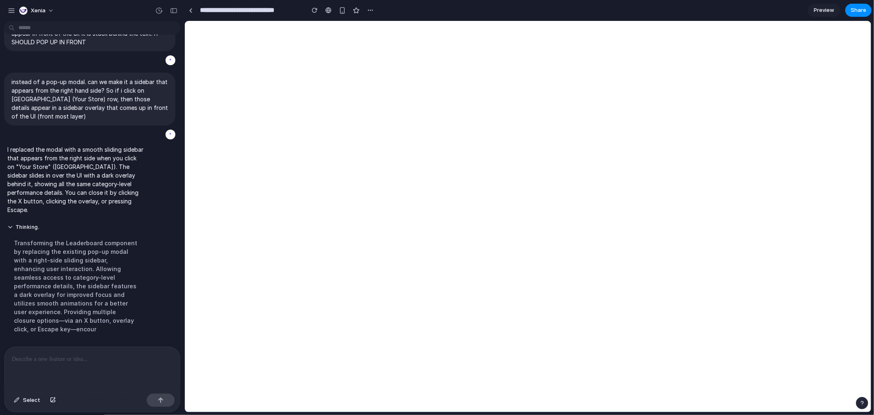
scroll to position [0, 0]
select select "**********"
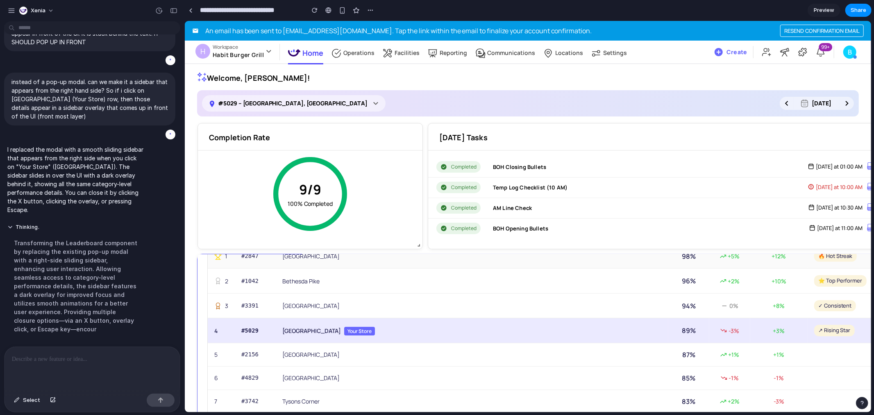
scroll to position [91, 0]
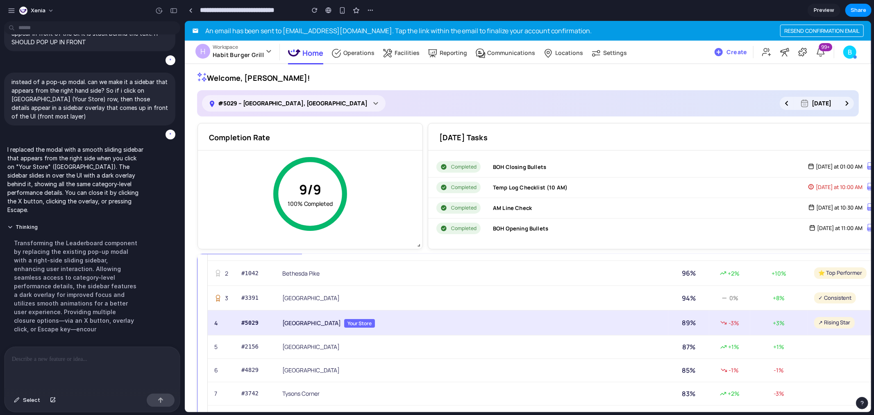
click at [357, 298] on td "[GEOGRAPHIC_DATA] Your Store" at bounding box center [471, 322] width 393 height 25
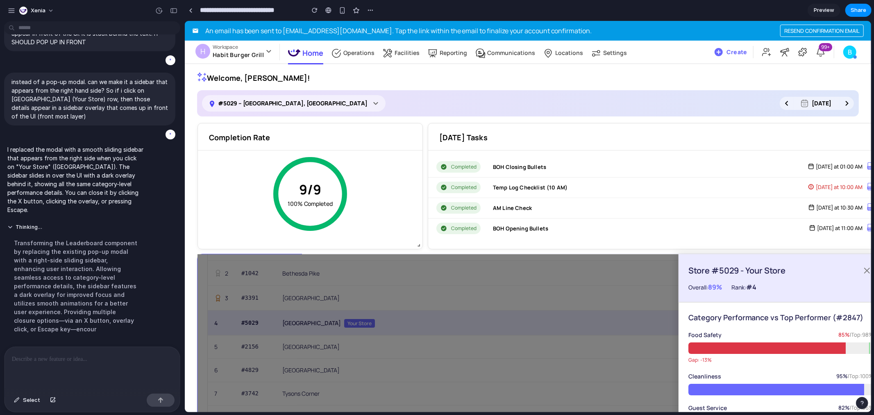
click at [357, 298] on div at bounding box center [540, 356] width 686 height 204
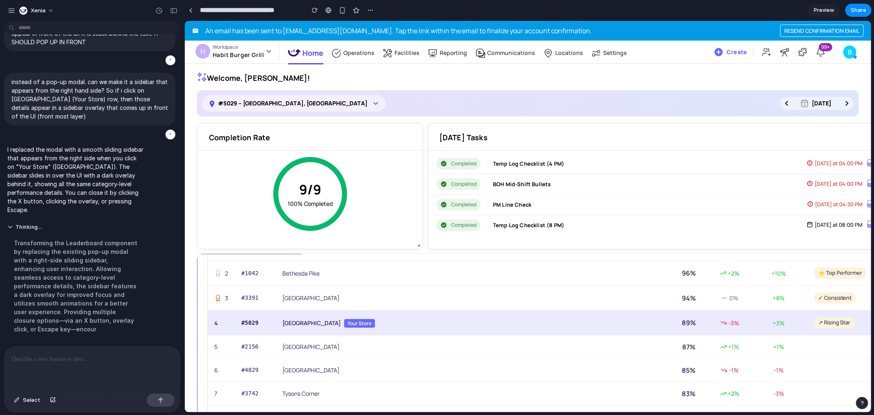
click at [361, 298] on td "[GEOGRAPHIC_DATA] Your Store" at bounding box center [471, 322] width 393 height 25
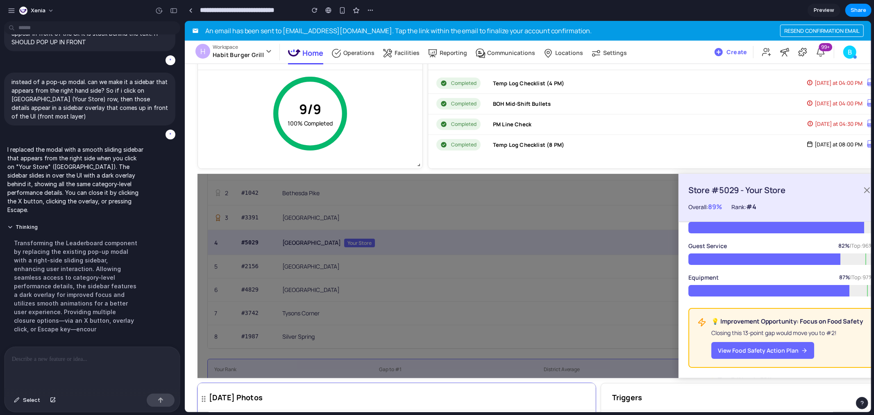
scroll to position [182, 0]
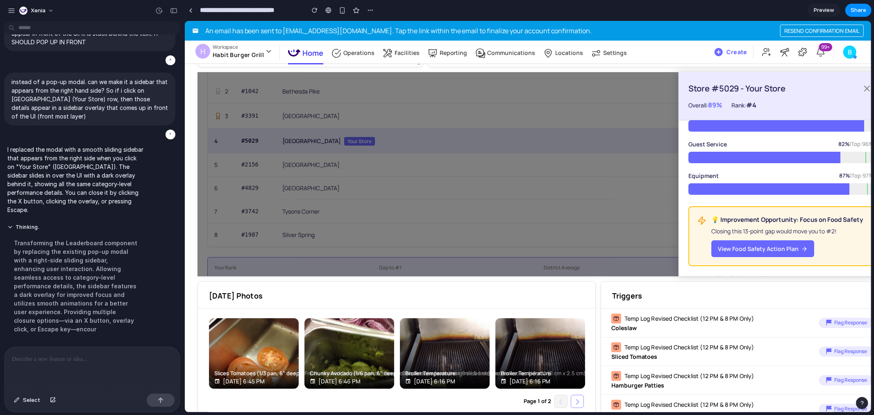
click at [69, 298] on div at bounding box center [92, 368] width 175 height 43
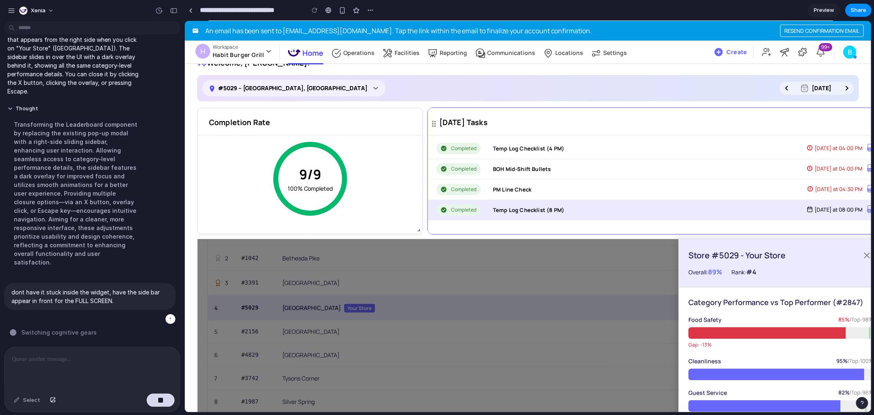
scroll to position [0, 0]
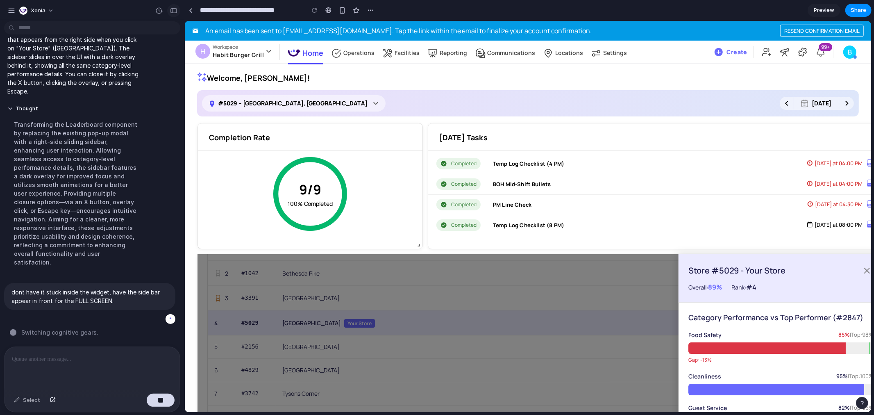
click at [169, 8] on button "button" at bounding box center [173, 10] width 13 height 13
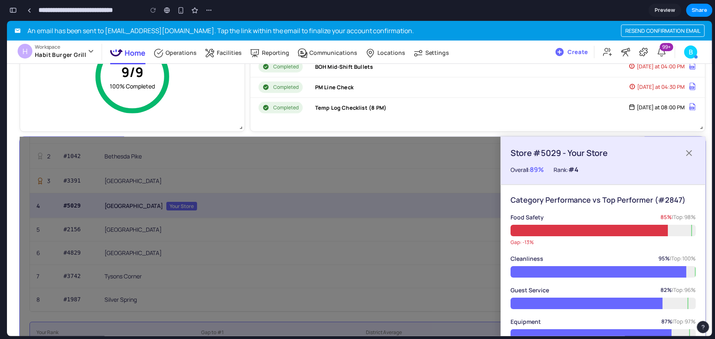
scroll to position [111, 0]
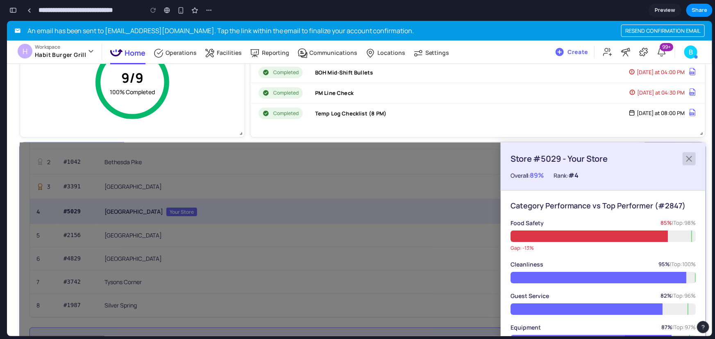
click at [629, 159] on icon at bounding box center [689, 158] width 5 height 5
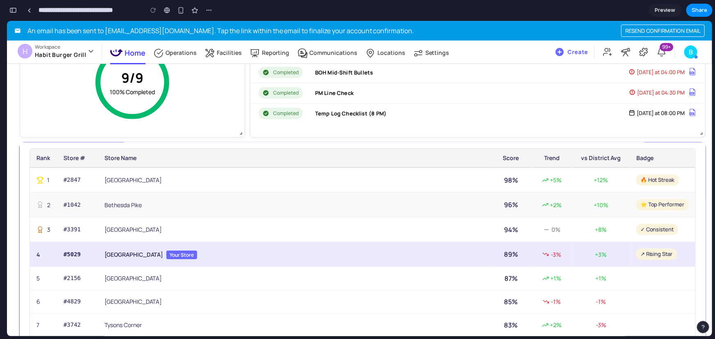
scroll to position [0, 0]
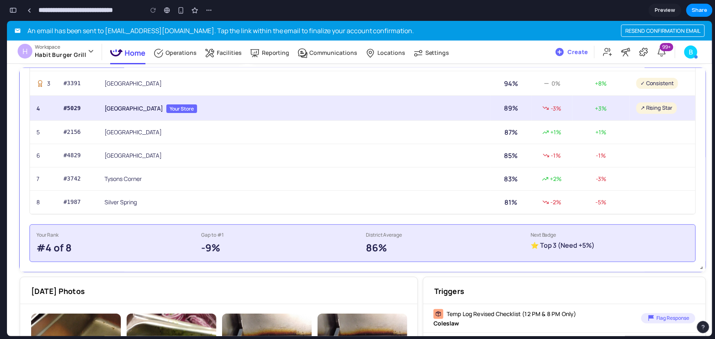
click at [180, 105] on td "[GEOGRAPHIC_DATA] Your Store" at bounding box center [294, 107] width 393 height 25
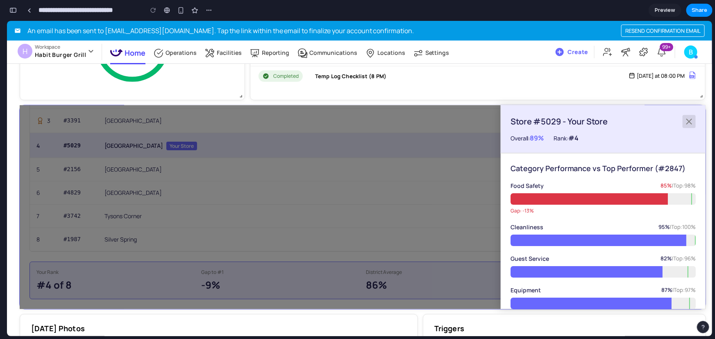
click at [629, 120] on icon at bounding box center [689, 121] width 5 height 5
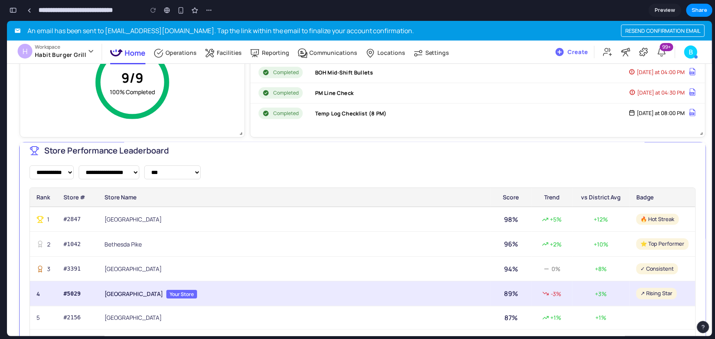
click at [12, 10] on div "button" at bounding box center [12, 10] width 7 height 6
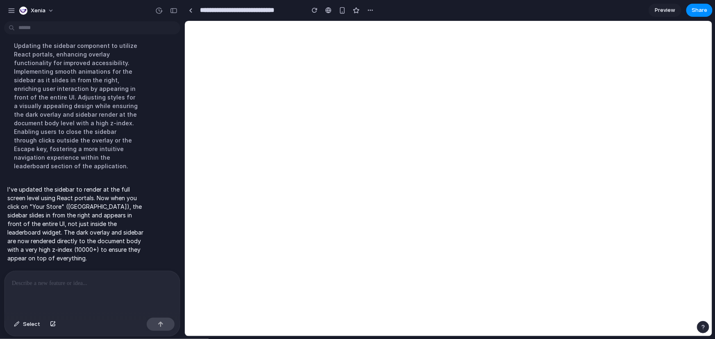
select select "**********"
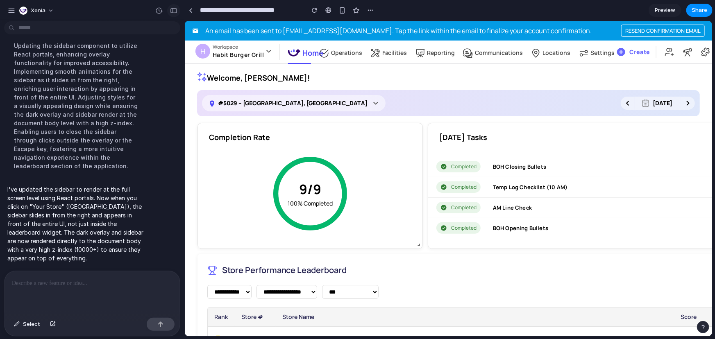
drag, startPoint x: 173, startPoint y: 9, endPoint x: 266, endPoint y: 105, distance: 133.9
click at [173, 9] on div "button" at bounding box center [173, 11] width 7 height 6
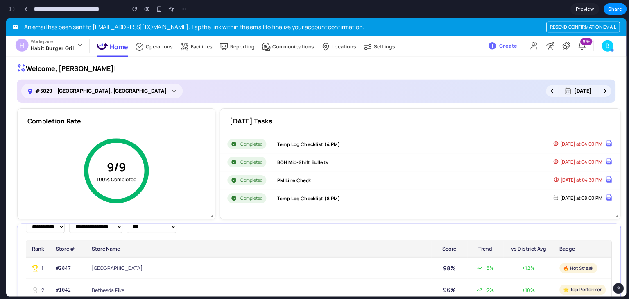
scroll to position [111, 0]
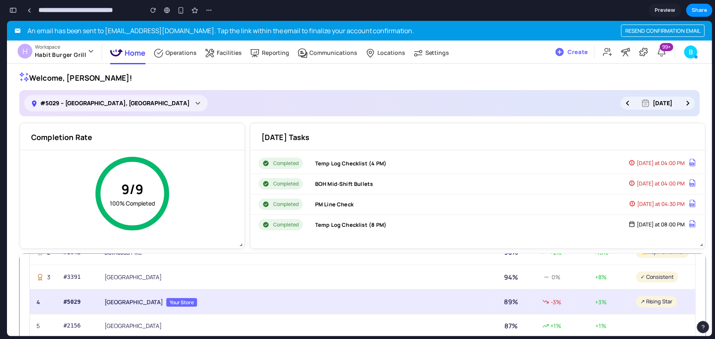
click at [137, 298] on td "[GEOGRAPHIC_DATA] Your Store" at bounding box center [294, 301] width 393 height 25
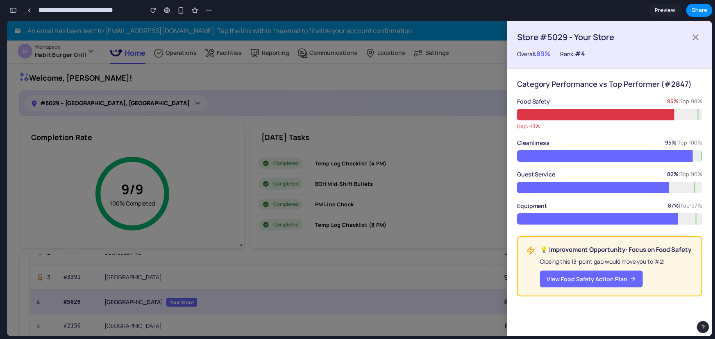
click at [188, 290] on div at bounding box center [359, 177] width 705 height 315
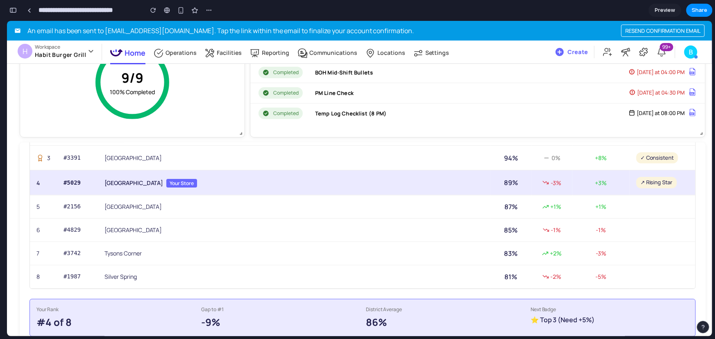
click at [16, 7] on button "button" at bounding box center [13, 10] width 13 height 13
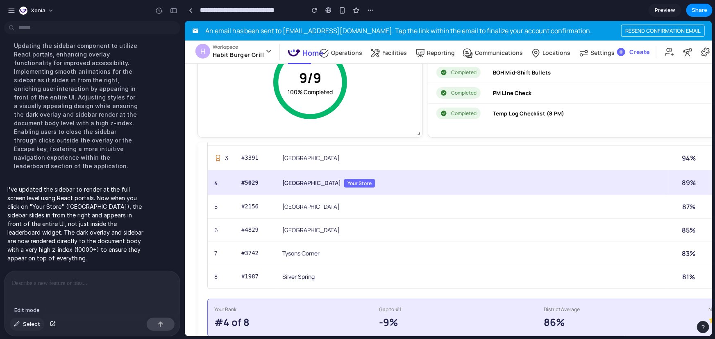
click at [29, 298] on span "Select" at bounding box center [31, 324] width 17 height 8
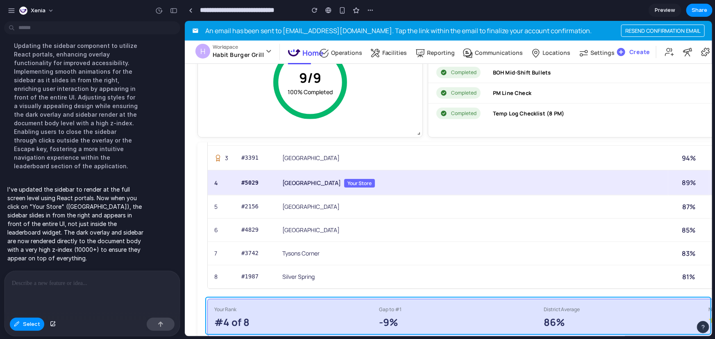
click at [293, 298] on div at bounding box center [449, 178] width 528 height 315
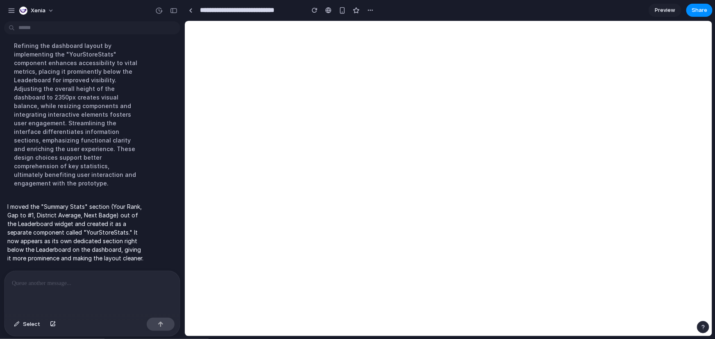
scroll to position [0, 0]
select select "**********"
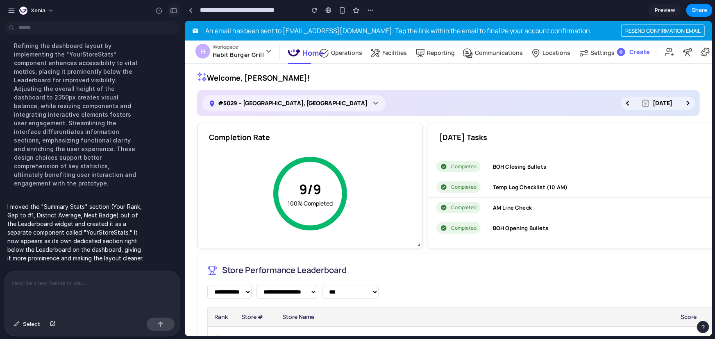
click at [172, 11] on div "button" at bounding box center [173, 11] width 7 height 6
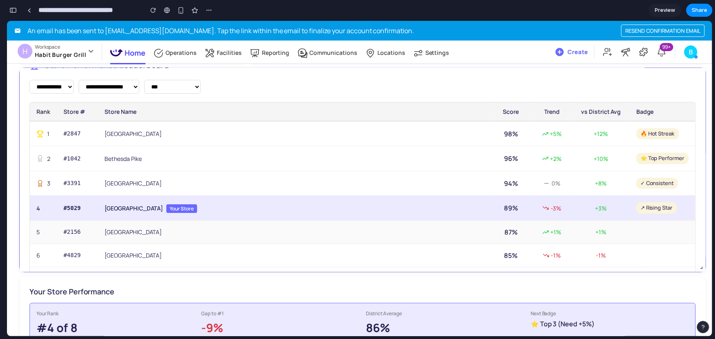
scroll to position [37, 0]
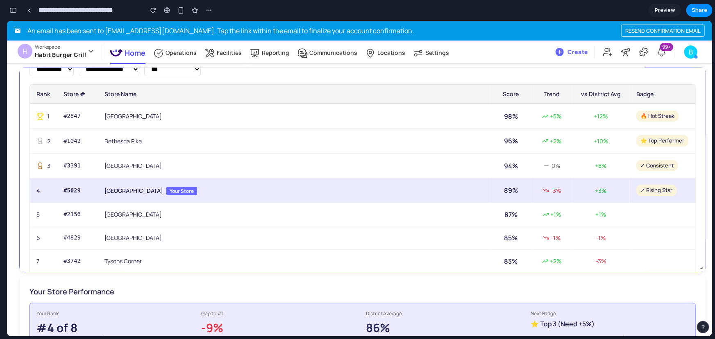
click at [166, 193] on span "Your Store" at bounding box center [181, 190] width 31 height 9
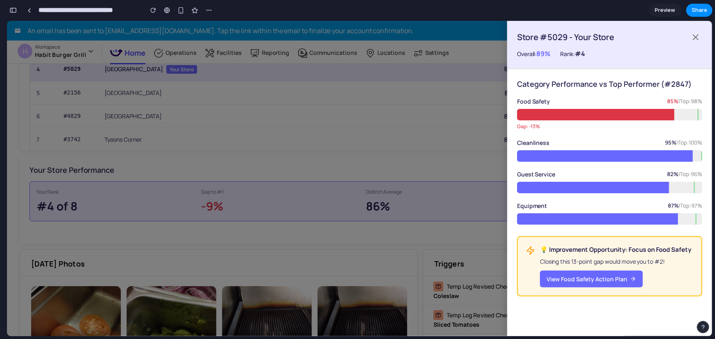
scroll to position [335, 0]
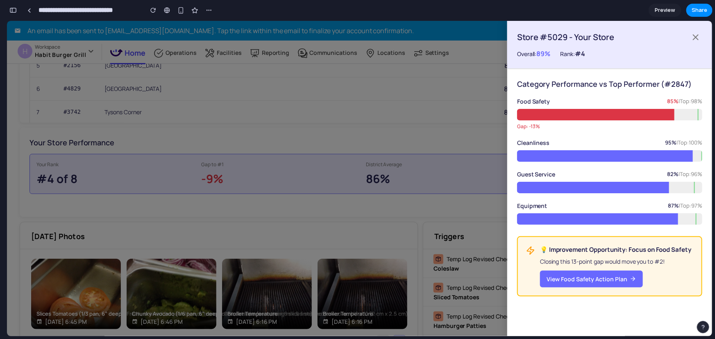
click at [384, 166] on div at bounding box center [359, 177] width 705 height 315
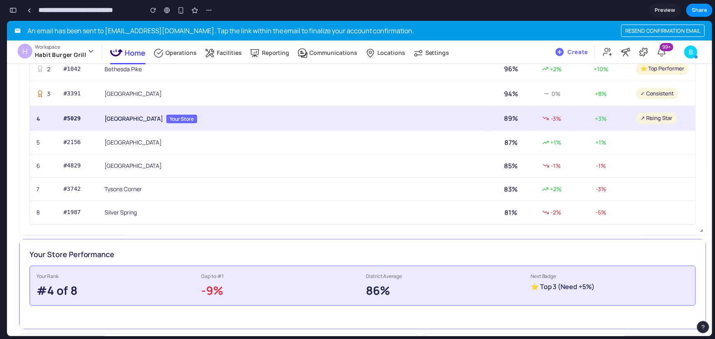
scroll to position [73, 0]
click at [138, 252] on h3 "Your Store Performance" at bounding box center [363, 254] width 666 height 10
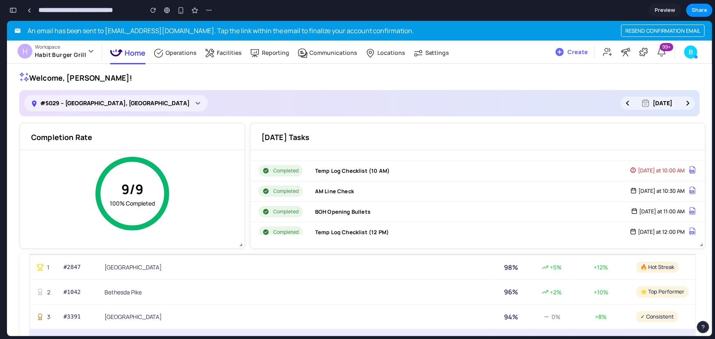
scroll to position [0, 0]
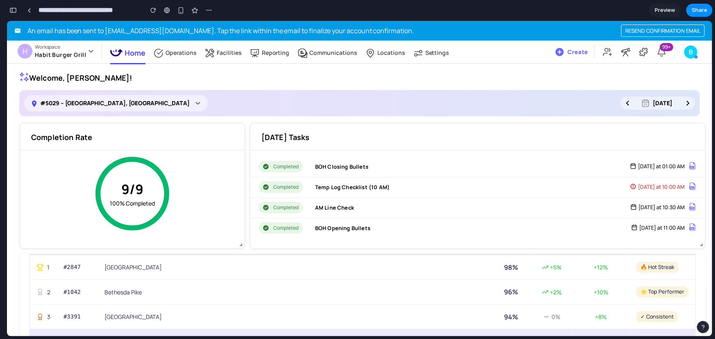
click at [9, 13] on div "button" at bounding box center [12, 10] width 7 height 6
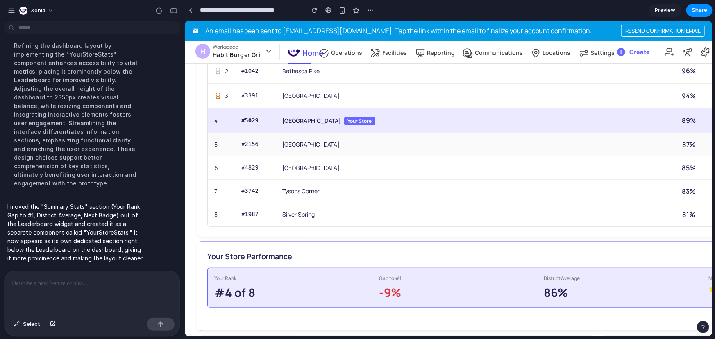
scroll to position [223, 0]
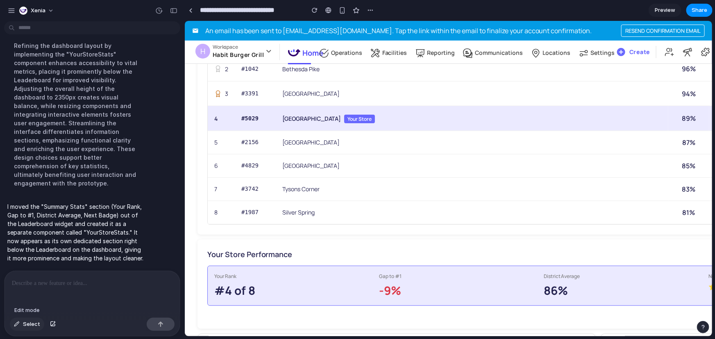
click at [32, 298] on button "Select" at bounding box center [27, 324] width 34 height 13
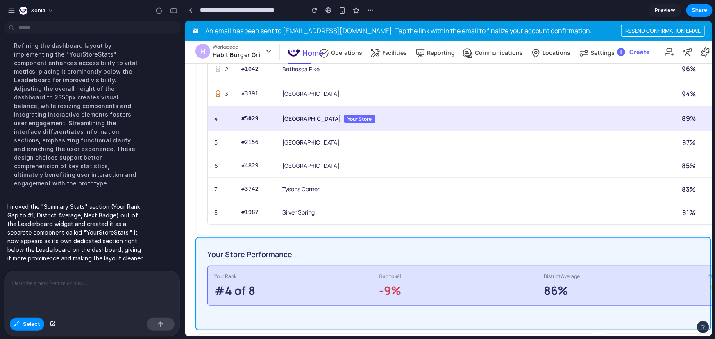
click at [271, 241] on div at bounding box center [449, 178] width 528 height 315
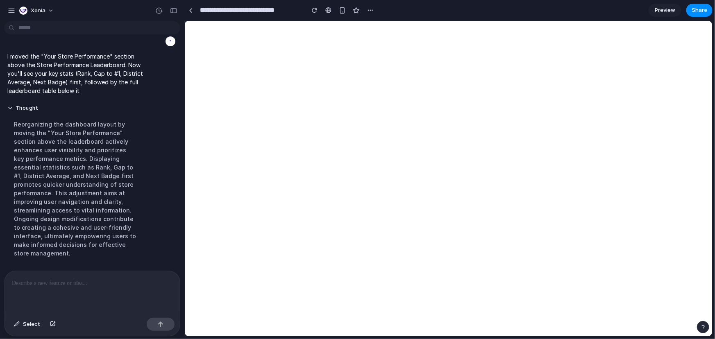
scroll to position [0, 0]
select select "**********"
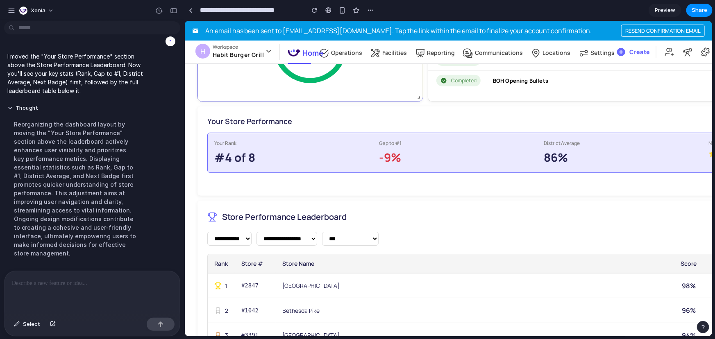
scroll to position [37, 0]
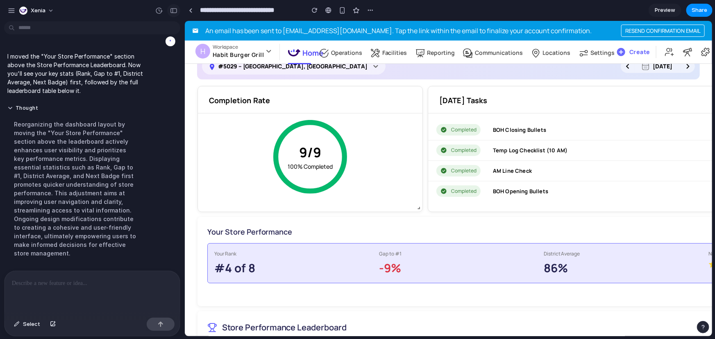
click at [175, 9] on div "button" at bounding box center [173, 11] width 7 height 6
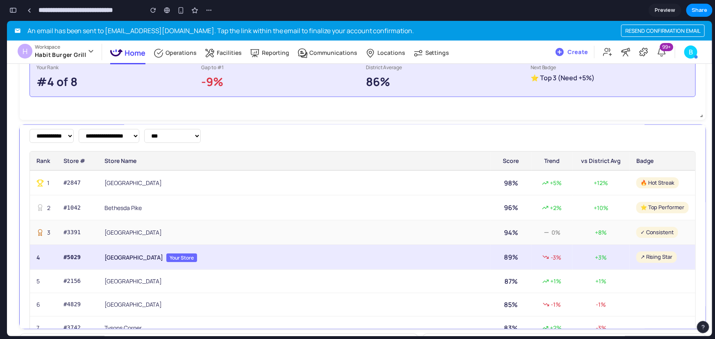
scroll to position [73, 0]
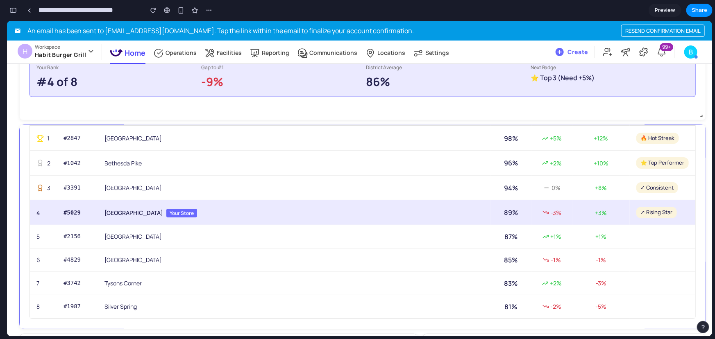
click at [166, 211] on span "Your Store" at bounding box center [181, 213] width 31 height 9
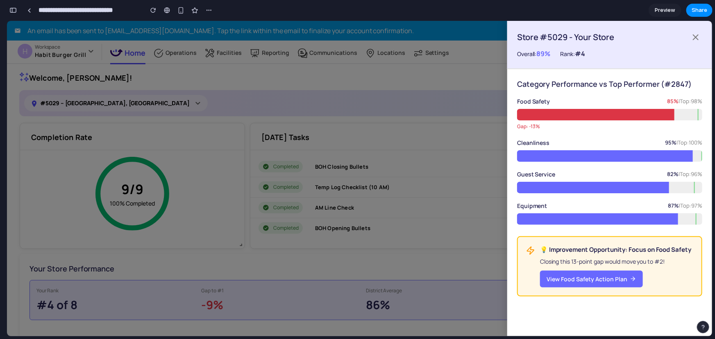
scroll to position [0, 0]
click at [611, 279] on button "View Food Safety Action Plan" at bounding box center [591, 278] width 103 height 17
click at [389, 258] on div at bounding box center [359, 177] width 705 height 315
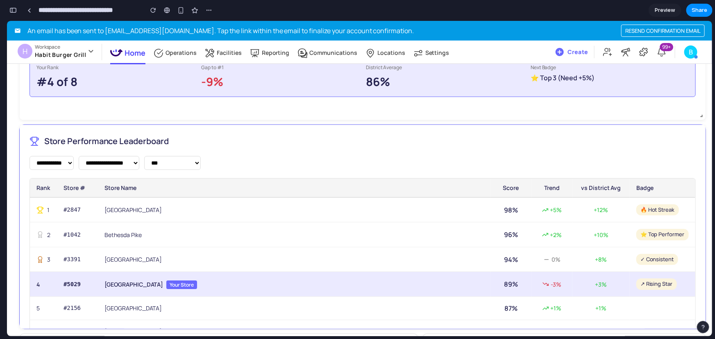
click at [209, 290] on td "[GEOGRAPHIC_DATA] Your Store" at bounding box center [294, 284] width 393 height 25
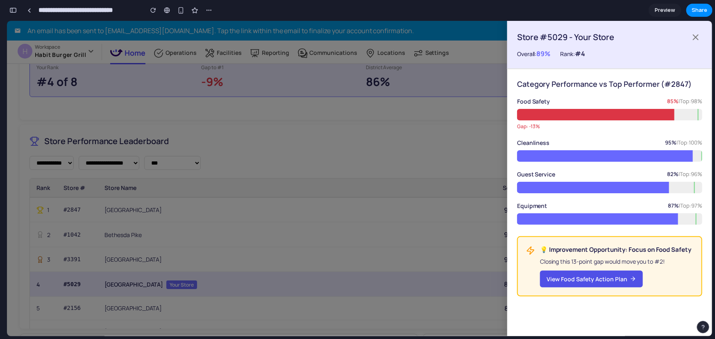
click at [577, 279] on button "View Food Safety Action Plan" at bounding box center [591, 278] width 103 height 17
click at [201, 282] on div at bounding box center [359, 177] width 705 height 315
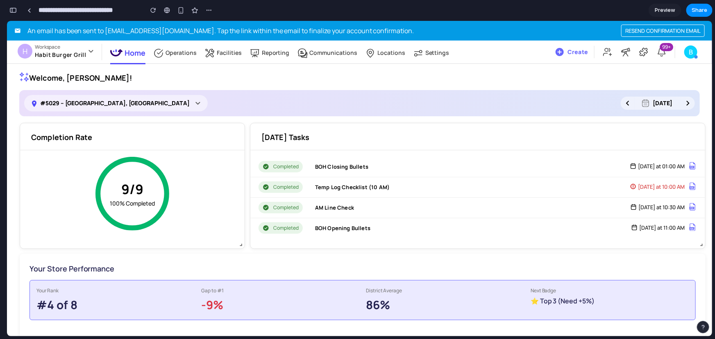
click at [16, 9] on div "button" at bounding box center [12, 10] width 7 height 6
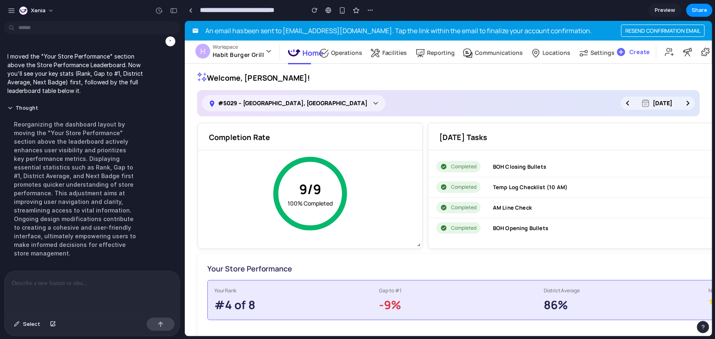
click at [71, 279] on p at bounding box center [91, 284] width 158 height 10
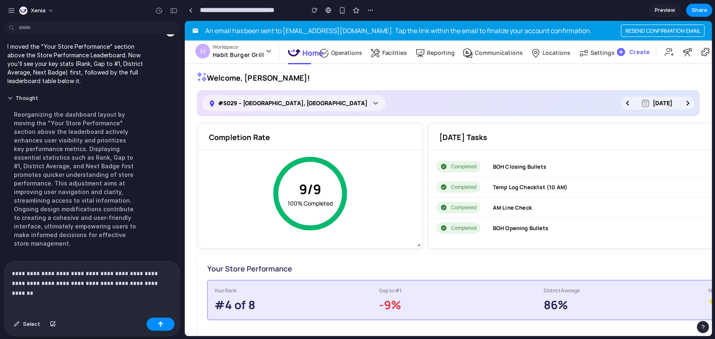
scroll to position [1827, 0]
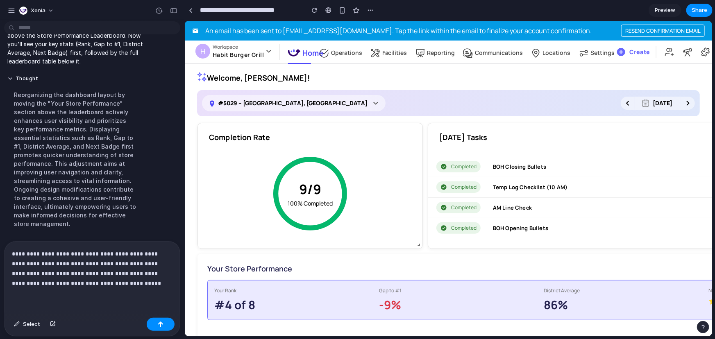
click at [52, 295] on div "**********" at bounding box center [92, 278] width 175 height 73
click at [135, 280] on p "**********" at bounding box center [91, 268] width 158 height 39
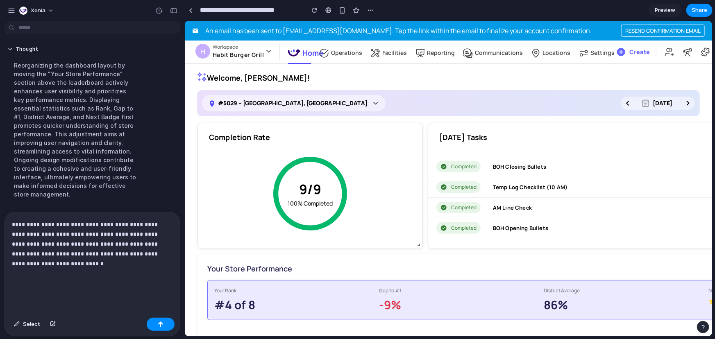
click at [52, 279] on p "**********" at bounding box center [91, 254] width 158 height 69
click at [89, 255] on p "**********" at bounding box center [91, 254] width 158 height 69
click at [93, 264] on p "**********" at bounding box center [91, 254] width 158 height 69
click at [68, 290] on div "**********" at bounding box center [92, 263] width 175 height 102
click at [69, 261] on p "**********" at bounding box center [91, 254] width 158 height 69
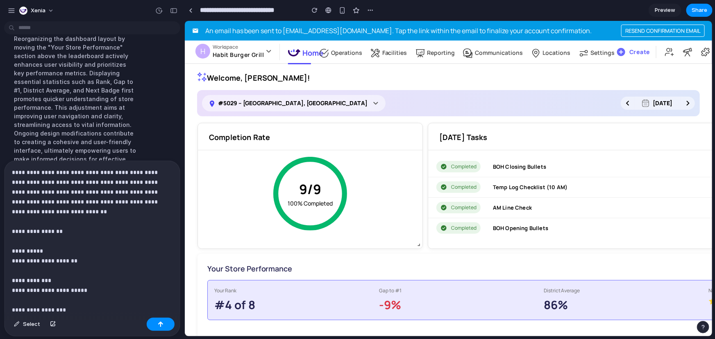
scroll to position [0, 0]
click at [15, 200] on p "**********" at bounding box center [89, 305] width 154 height 275
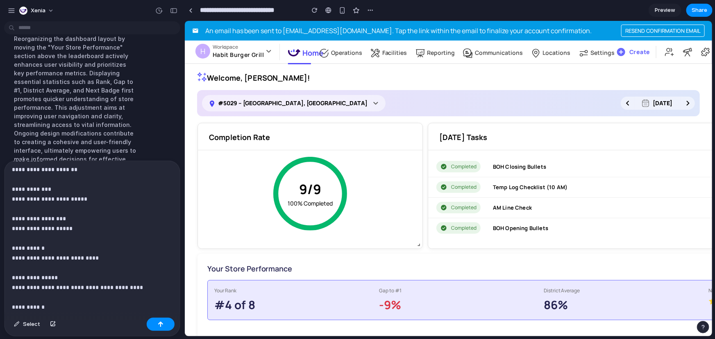
scroll to position [155, 0]
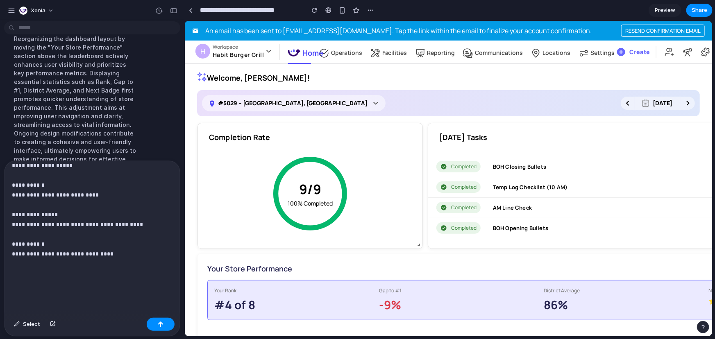
click at [70, 270] on p "**********" at bounding box center [89, 150] width 154 height 275
click at [154, 298] on button "button" at bounding box center [161, 324] width 28 height 13
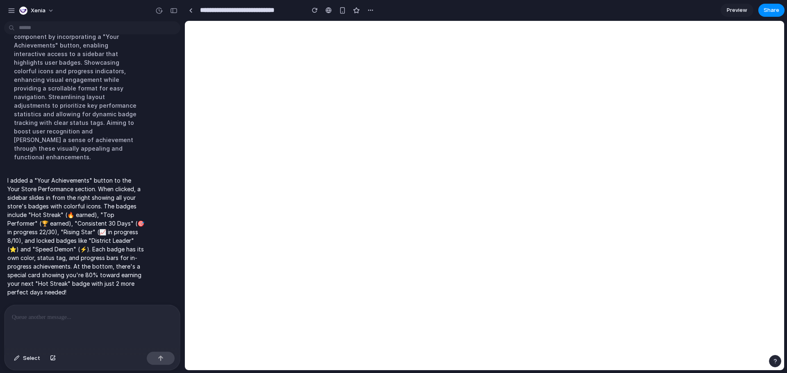
scroll to position [0, 0]
select select "**********"
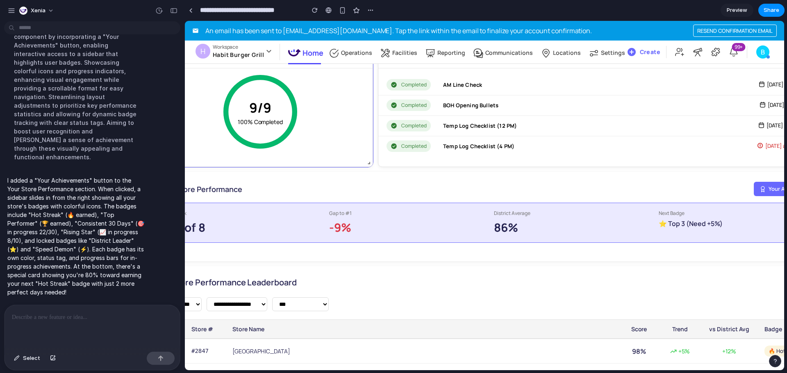
scroll to position [82, 0]
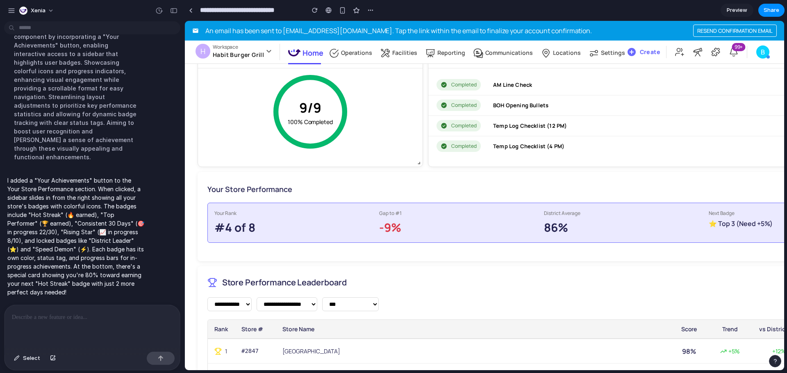
drag, startPoint x: 173, startPoint y: 10, endPoint x: 177, endPoint y: 19, distance: 9.7
click at [173, 10] on div "button" at bounding box center [173, 11] width 7 height 6
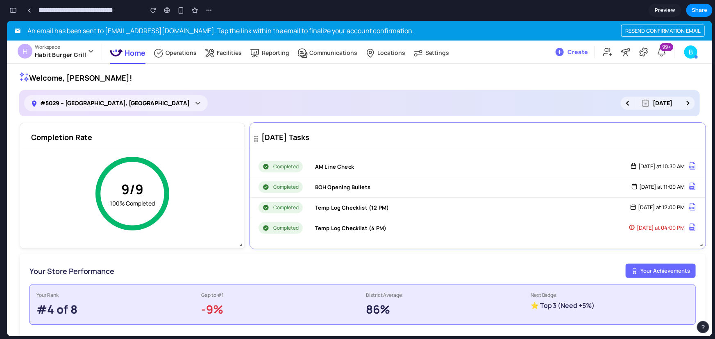
scroll to position [41, 0]
click at [629, 272] on button "Your Achievements" at bounding box center [661, 270] width 70 height 15
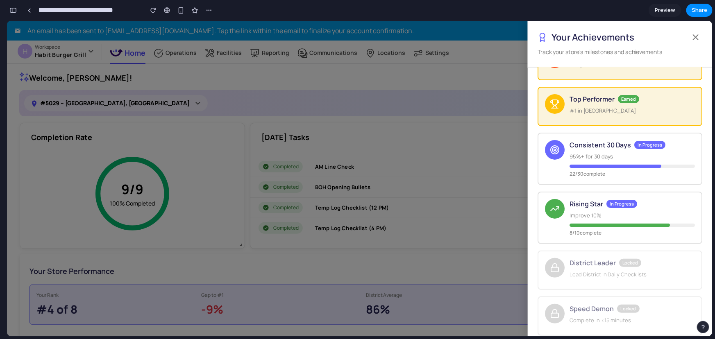
scroll to position [0, 0]
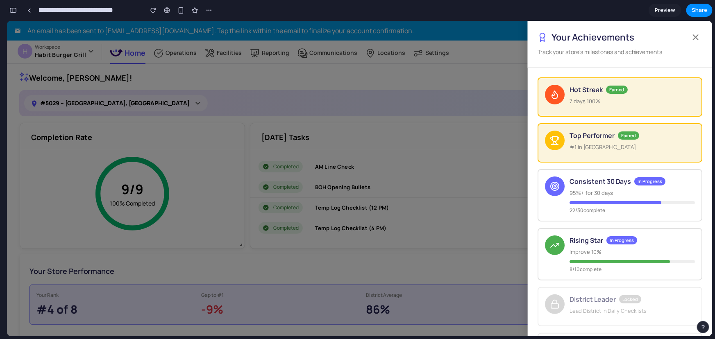
click at [406, 194] on div at bounding box center [359, 177] width 705 height 315
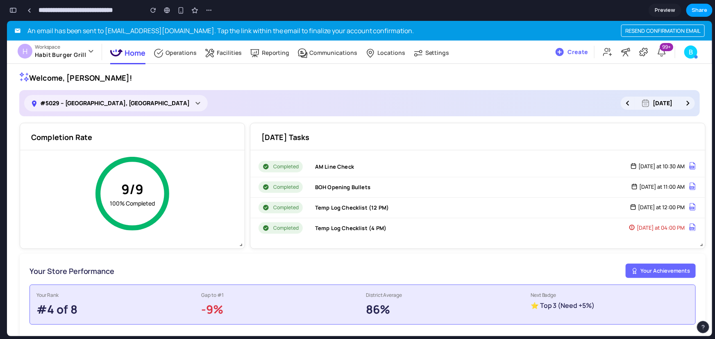
click at [629, 7] on span "Share" at bounding box center [700, 10] width 16 height 8
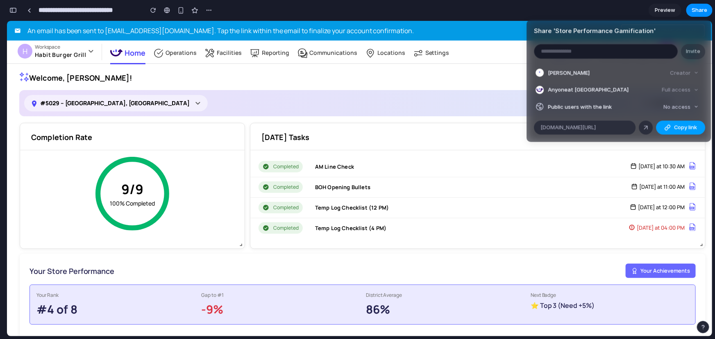
click at [629, 127] on span "Copy link" at bounding box center [685, 128] width 23 height 8
drag, startPoint x: 668, startPoint y: 8, endPoint x: 663, endPoint y: 10, distance: 5.6
click at [629, 8] on div "Share ' Store Performance Gamification ' Invite [PERSON_NAME] Creator Anyone at…" at bounding box center [357, 169] width 715 height 339
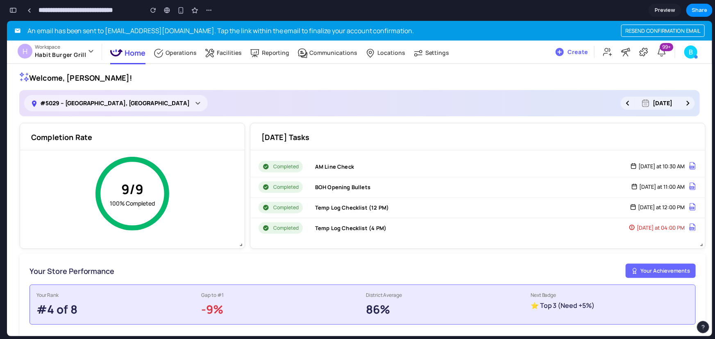
click at [629, 10] on span "Preview" at bounding box center [665, 10] width 20 height 8
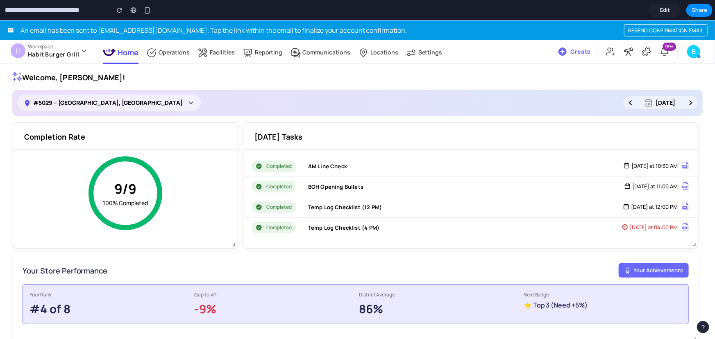
click at [615, 12] on section "**********" at bounding box center [356, 10] width 713 height 20
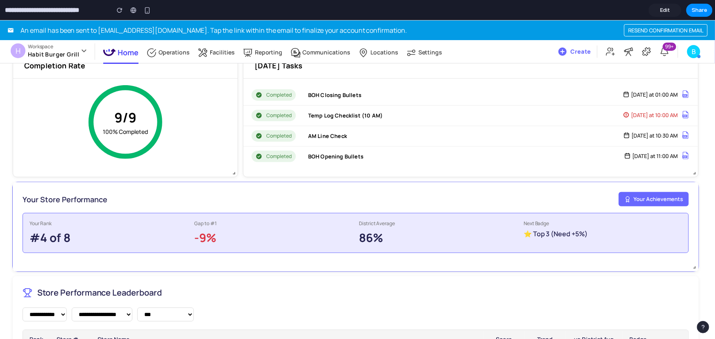
scroll to position [74, 0]
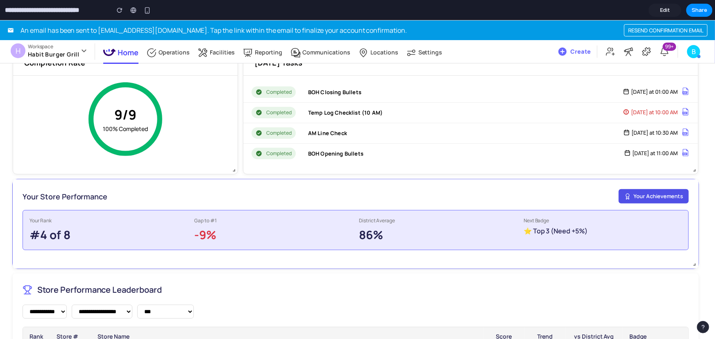
click at [629, 197] on button "Your Achievements" at bounding box center [654, 196] width 70 height 15
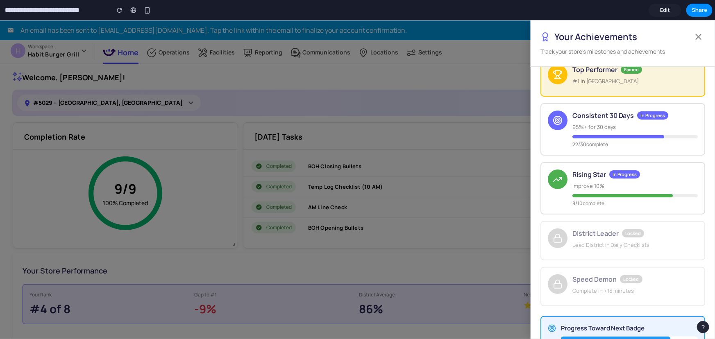
scroll to position [97, 0]
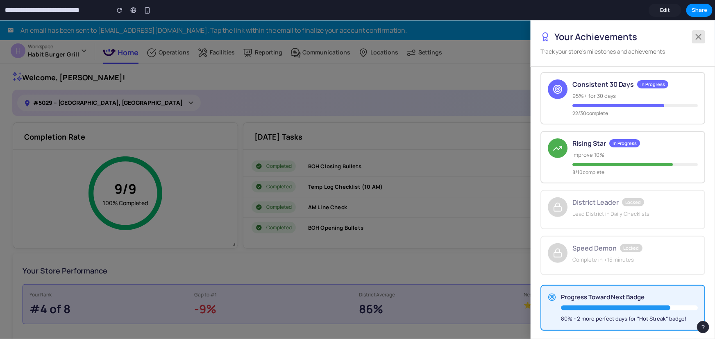
click at [629, 34] on icon at bounding box center [699, 37] width 10 height 10
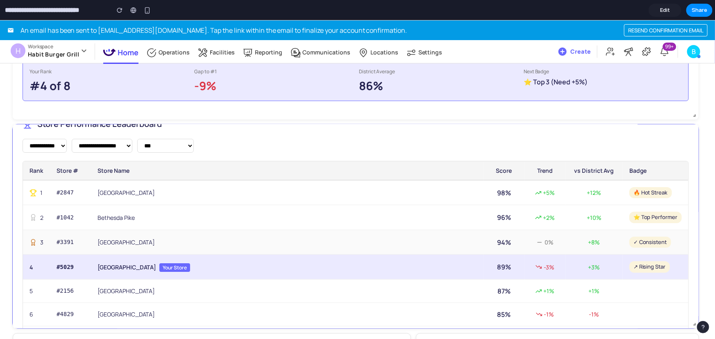
scroll to position [0, 0]
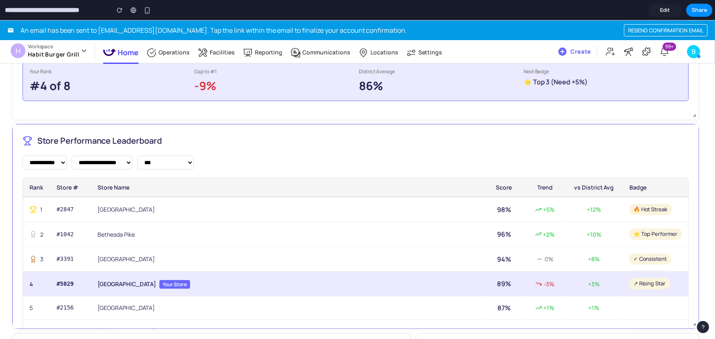
click at [32, 165] on select "**********" at bounding box center [45, 162] width 44 height 14
drag, startPoint x: 55, startPoint y: 160, endPoint x: 76, endPoint y: 159, distance: 20.9
click at [55, 160] on select "**********" at bounding box center [45, 162] width 44 height 14
click at [102, 160] on select "**********" at bounding box center [102, 162] width 61 height 14
click at [182, 161] on select "**********" at bounding box center [165, 162] width 57 height 14
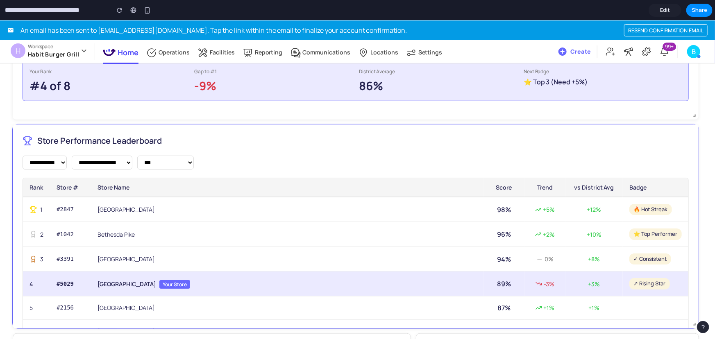
click at [340, 153] on div "**********" at bounding box center [356, 226] width 686 height 204
click at [159, 285] on span "Your Store" at bounding box center [174, 284] width 31 height 9
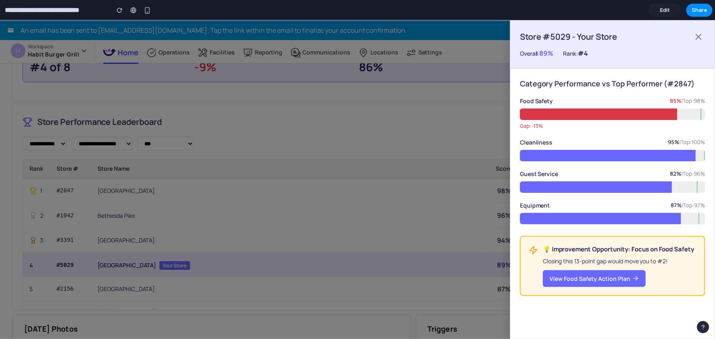
scroll to position [261, 0]
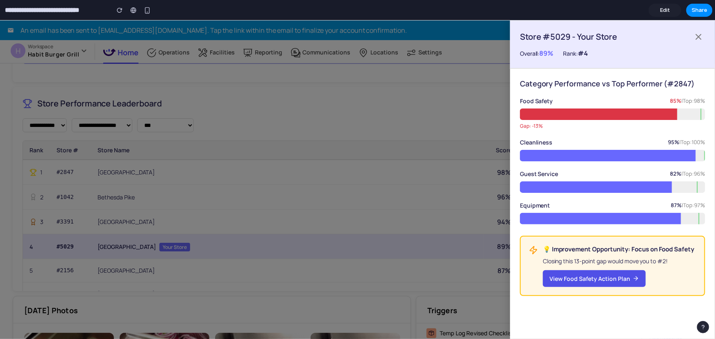
click at [595, 279] on button "View Food Safety Action Plan" at bounding box center [594, 278] width 103 height 17
click at [597, 278] on button "View Food Safety Action Plan" at bounding box center [594, 278] width 103 height 17
click at [313, 186] on div at bounding box center [357, 179] width 715 height 319
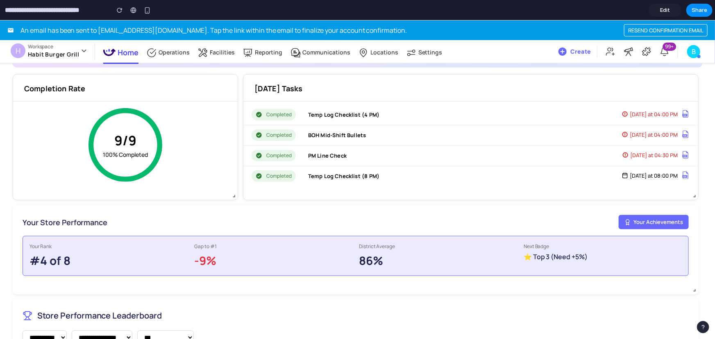
scroll to position [0, 0]
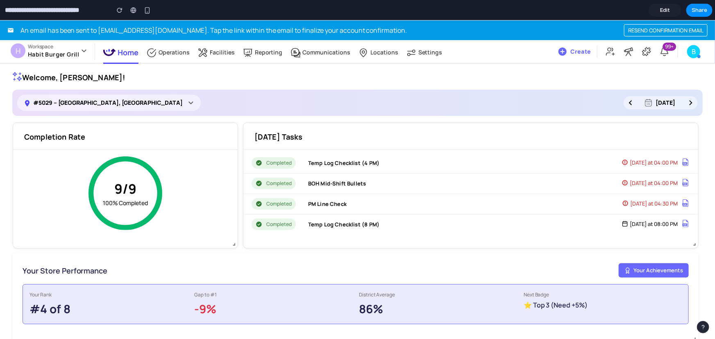
click at [629, 14] on span "Edit" at bounding box center [665, 10] width 10 height 8
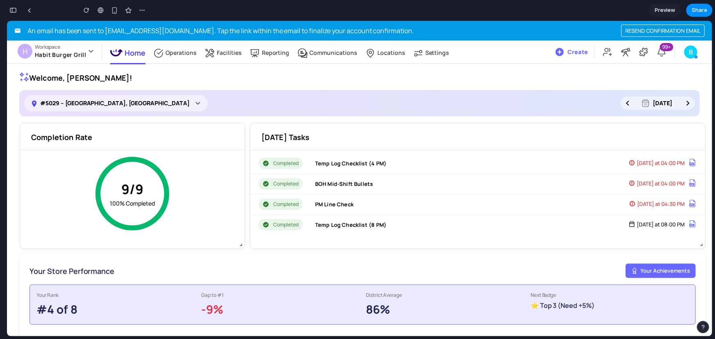
scroll to position [4063, 0]
click at [629, 10] on span "Preview" at bounding box center [665, 10] width 20 height 8
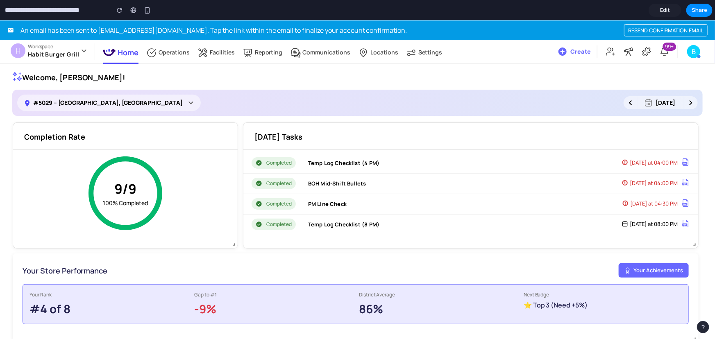
click at [629, 11] on span "Edit" at bounding box center [665, 10] width 10 height 8
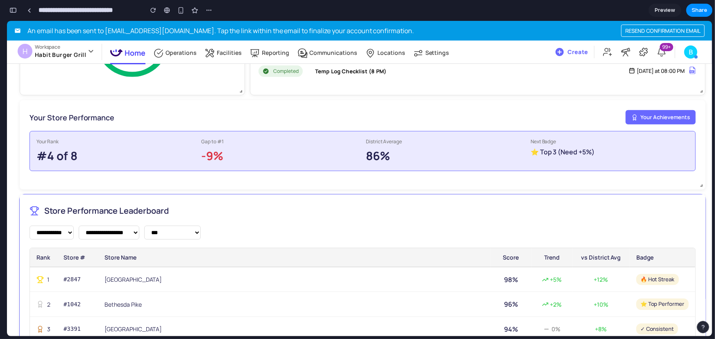
scroll to position [186, 0]
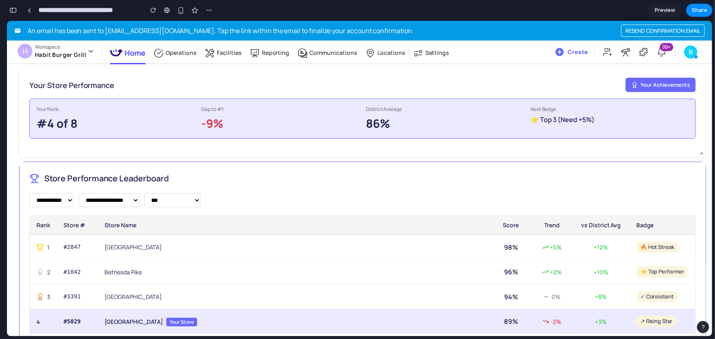
click at [293, 298] on td "[GEOGRAPHIC_DATA] Your Store" at bounding box center [294, 321] width 393 height 25
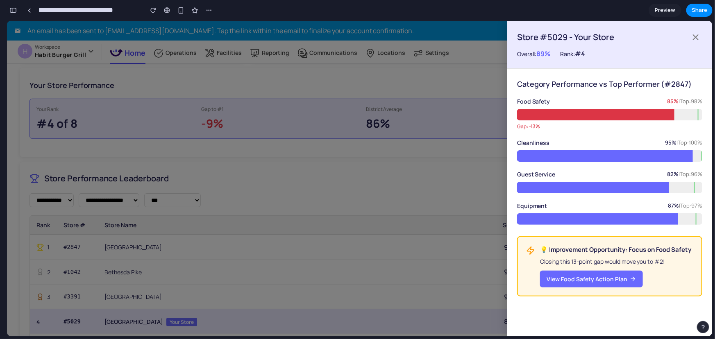
click at [14, 9] on div "button" at bounding box center [12, 10] width 7 height 6
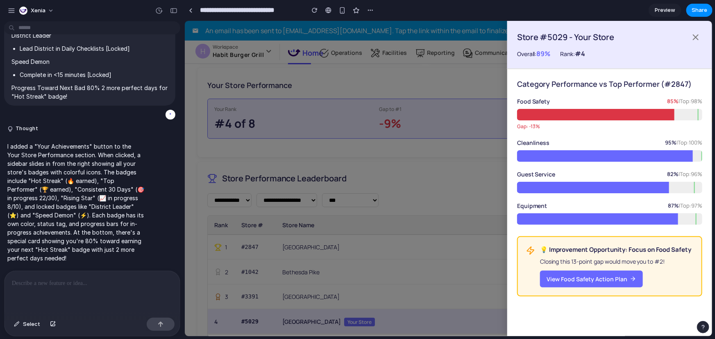
scroll to position [0, 0]
click at [20, 298] on button "Select" at bounding box center [27, 324] width 34 height 13
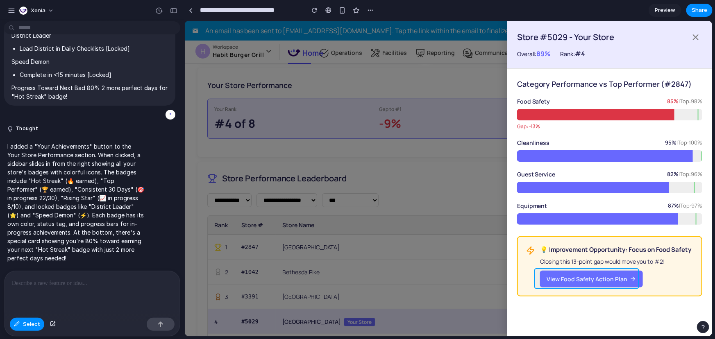
click at [576, 279] on div at bounding box center [449, 178] width 528 height 315
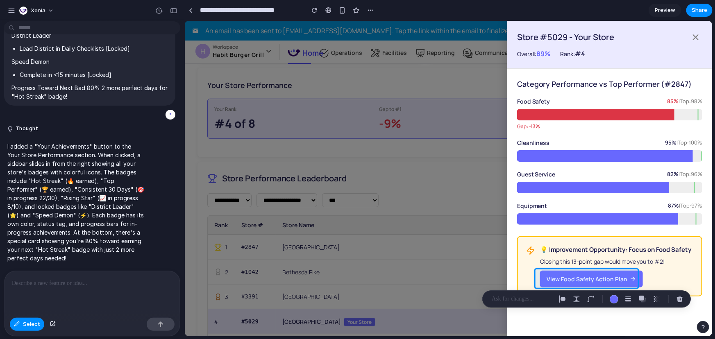
click at [528, 298] on p at bounding box center [522, 299] width 61 height 10
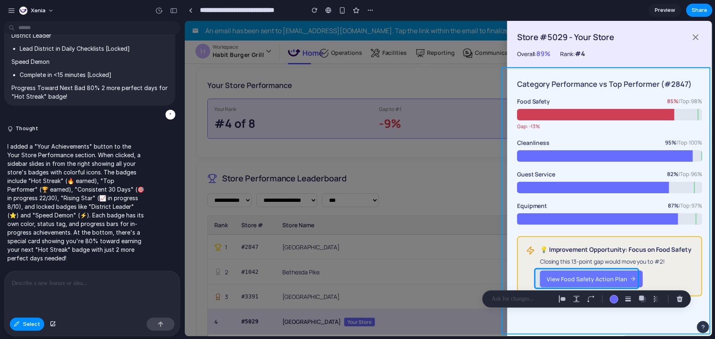
click at [627, 298] on div at bounding box center [449, 178] width 528 height 315
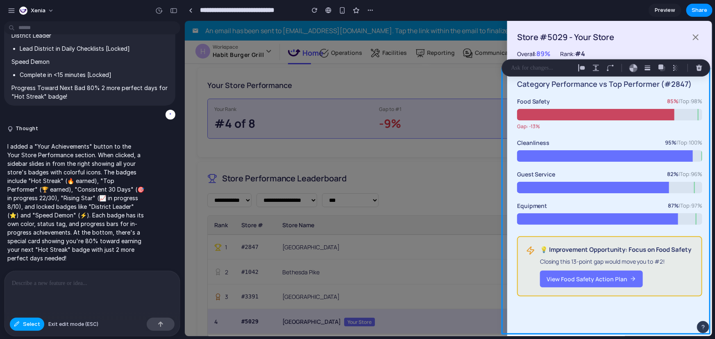
click at [25, 298] on span "Select" at bounding box center [31, 324] width 17 height 8
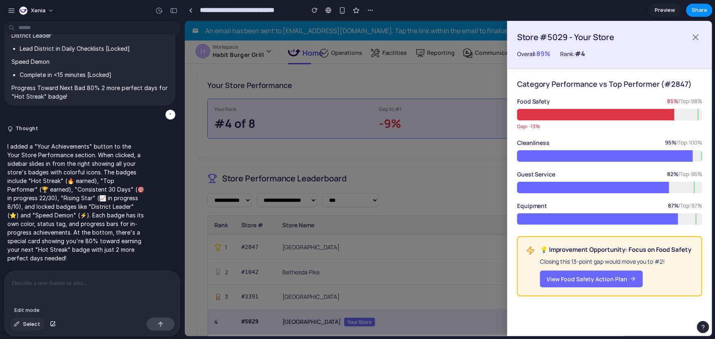
click at [25, 298] on span "Select" at bounding box center [31, 324] width 17 height 8
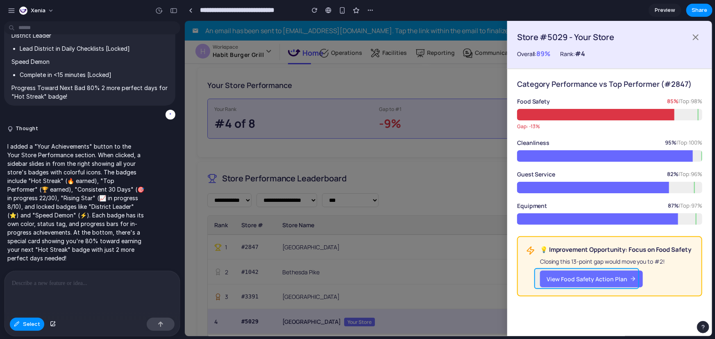
click at [582, 279] on div at bounding box center [449, 178] width 528 height 315
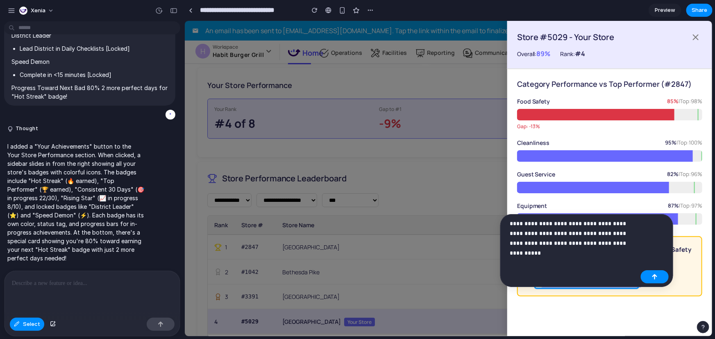
click at [629, 242] on div "**********" at bounding box center [586, 250] width 173 height 73
click at [629, 243] on p "**********" at bounding box center [574, 234] width 128 height 30
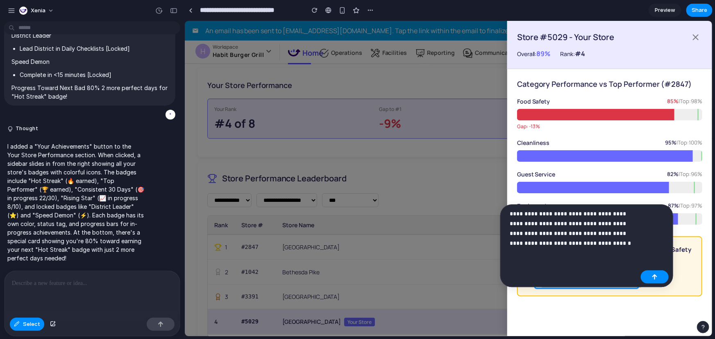
click at [629, 245] on p "**********" at bounding box center [574, 228] width 128 height 39
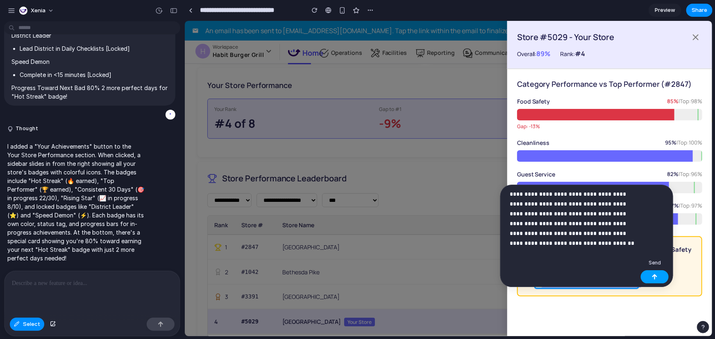
click at [629, 275] on div "button" at bounding box center [655, 277] width 6 height 6
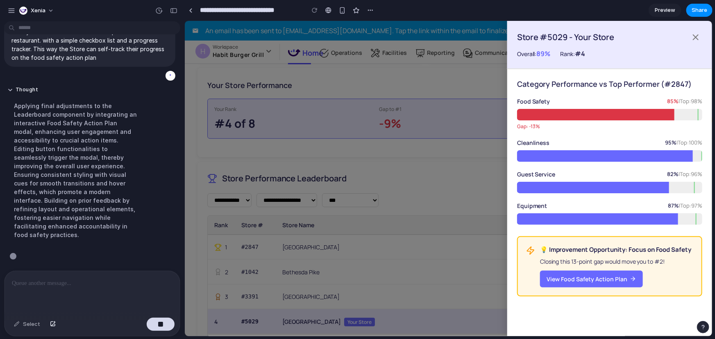
scroll to position [2324, 0]
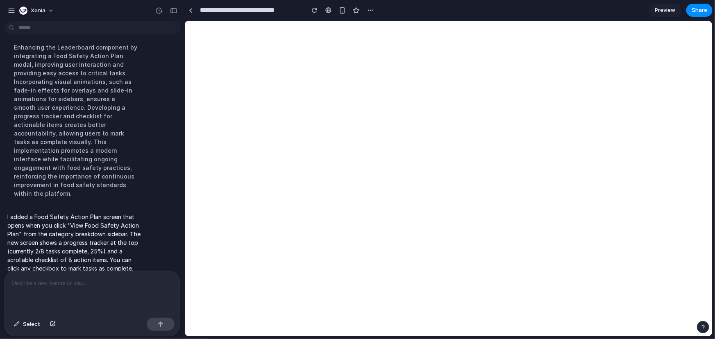
select select "**********"
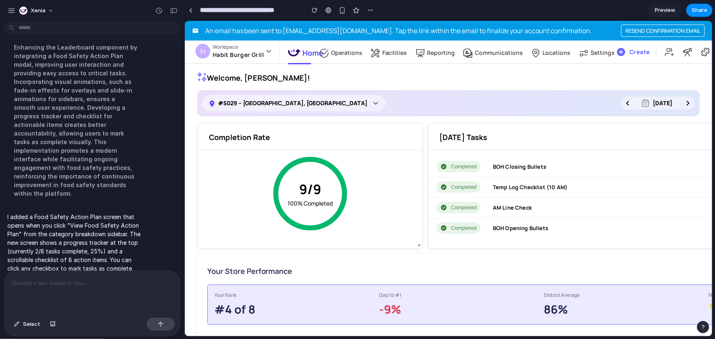
scroll to position [2444, 0]
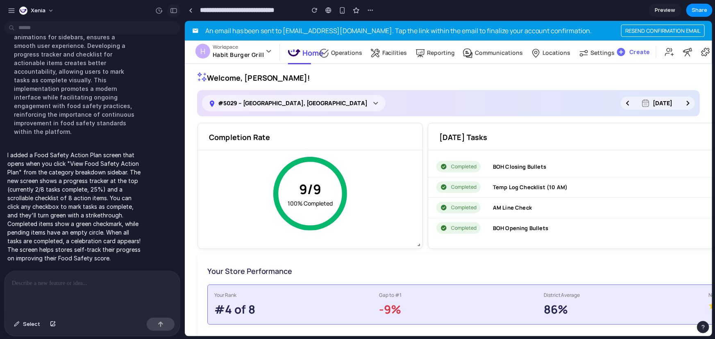
click at [173, 10] on div "button" at bounding box center [173, 11] width 7 height 6
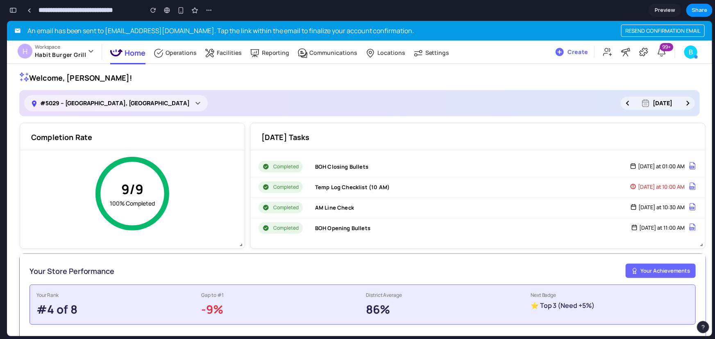
scroll to position [37, 0]
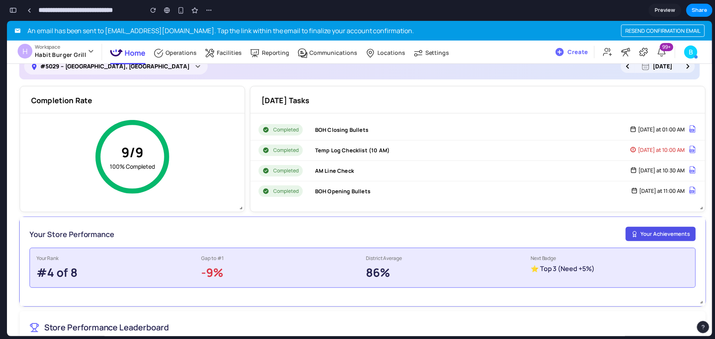
click at [629, 233] on button "Your Achievements" at bounding box center [661, 234] width 70 height 15
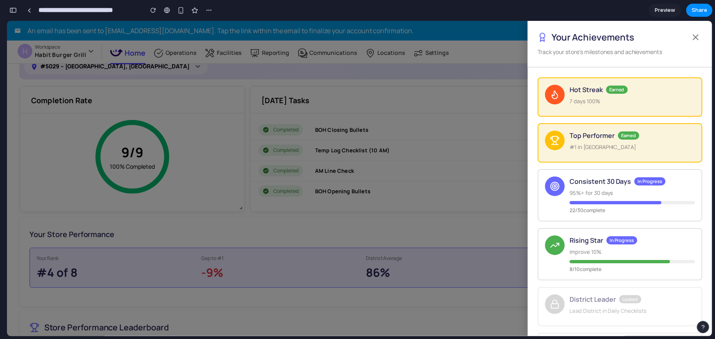
click at [450, 263] on div at bounding box center [359, 177] width 705 height 315
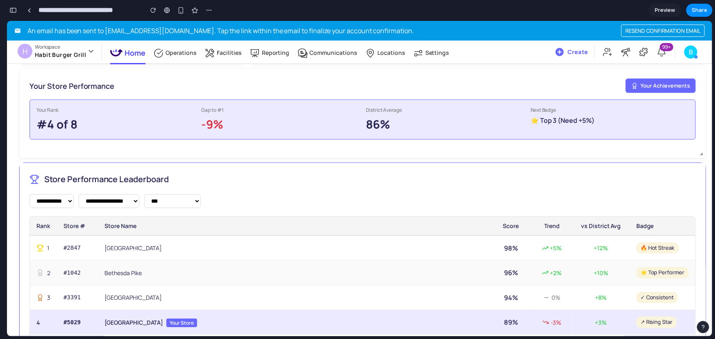
scroll to position [186, 0]
click at [166, 298] on span "Your Store" at bounding box center [181, 322] width 31 height 9
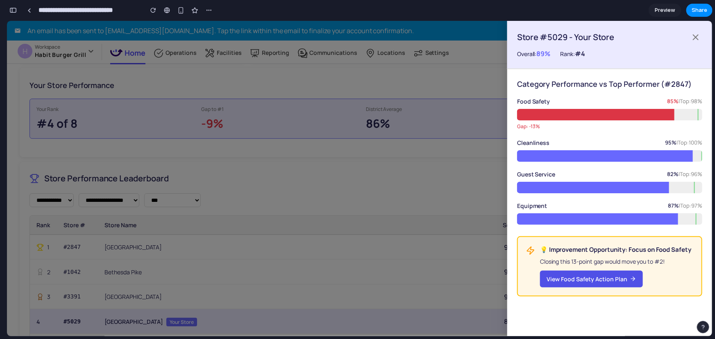
click at [603, 279] on button "View Food Safety Action Plan" at bounding box center [591, 278] width 103 height 17
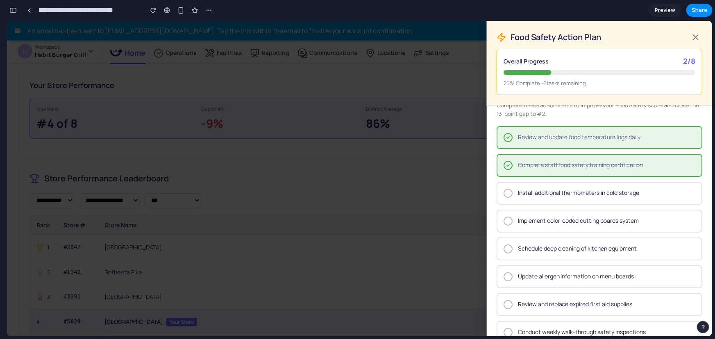
scroll to position [0, 0]
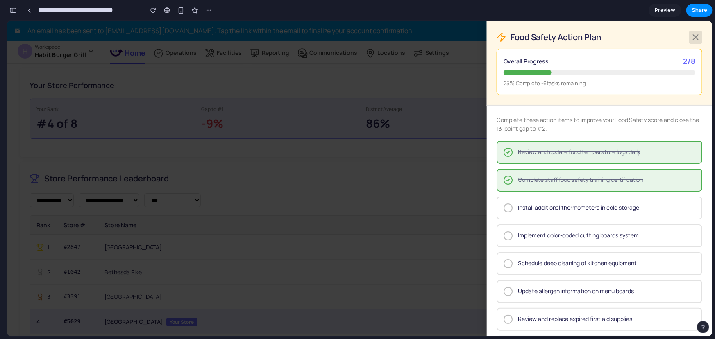
click at [629, 34] on icon at bounding box center [696, 37] width 10 height 10
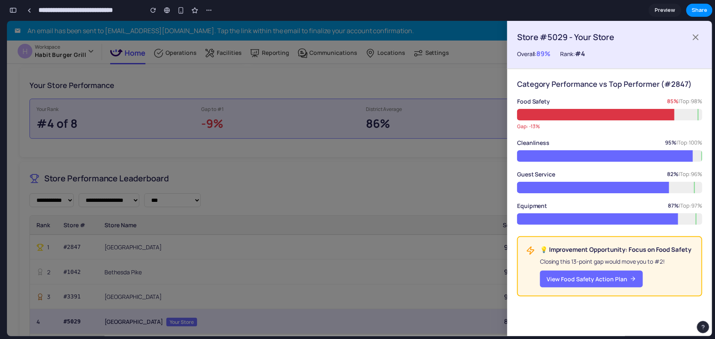
click at [414, 204] on div at bounding box center [359, 177] width 705 height 315
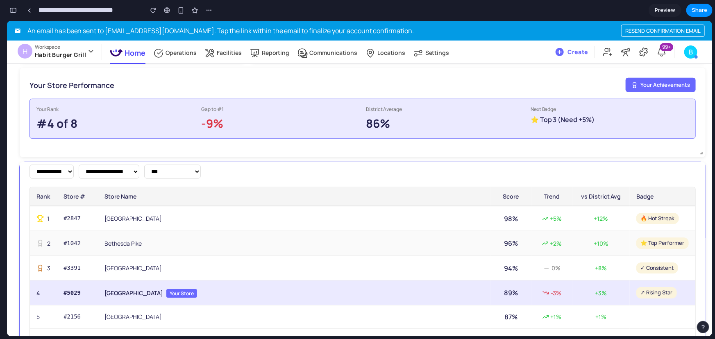
scroll to position [73, 0]
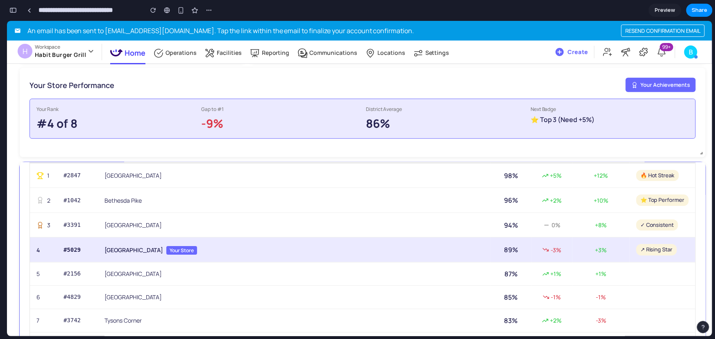
click at [179, 249] on td "[GEOGRAPHIC_DATA] Your Store" at bounding box center [294, 249] width 393 height 25
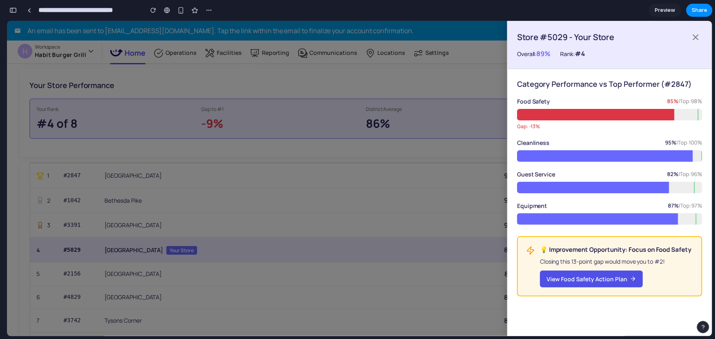
click at [597, 277] on button "View Food Safety Action Plan" at bounding box center [591, 278] width 103 height 17
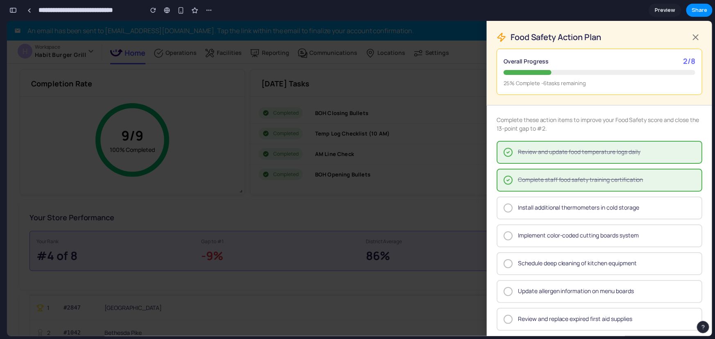
scroll to position [0, 0]
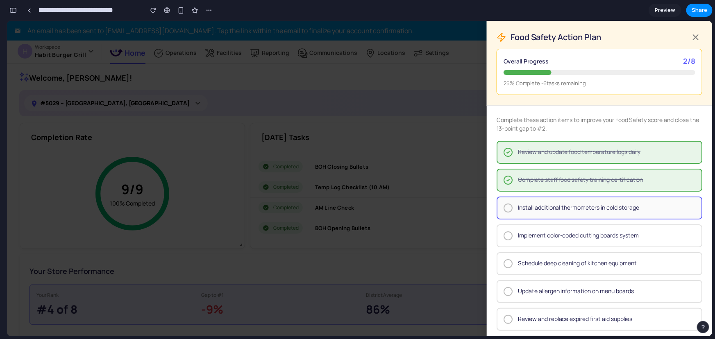
click at [545, 207] on span "Install additional thermometers in cold storage" at bounding box center [578, 207] width 121 height 9
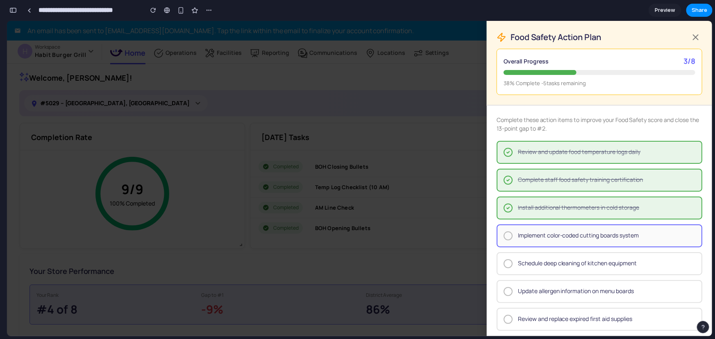
click at [545, 229] on div "Implement color-coded cutting boards system" at bounding box center [600, 235] width 206 height 23
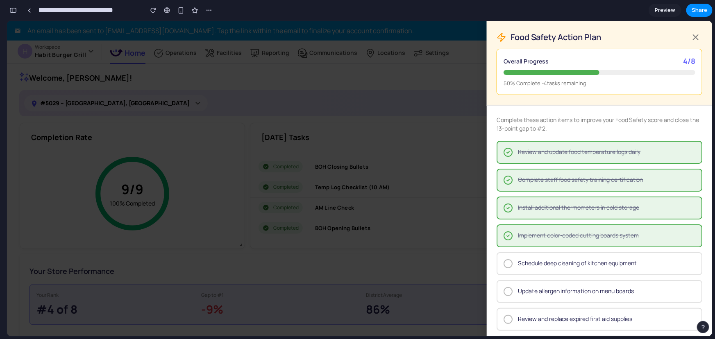
click at [538, 238] on span "Implement color-coded cutting boards system" at bounding box center [578, 235] width 121 height 9
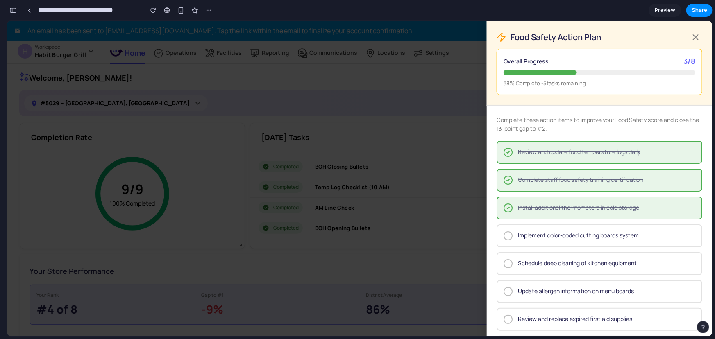
click at [544, 208] on span "Install additional thermometers in cold storage" at bounding box center [578, 207] width 121 height 9
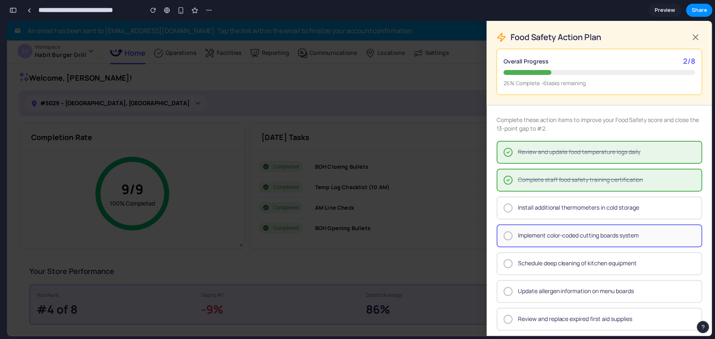
click at [547, 231] on span "Implement color-coded cutting boards system" at bounding box center [578, 235] width 121 height 9
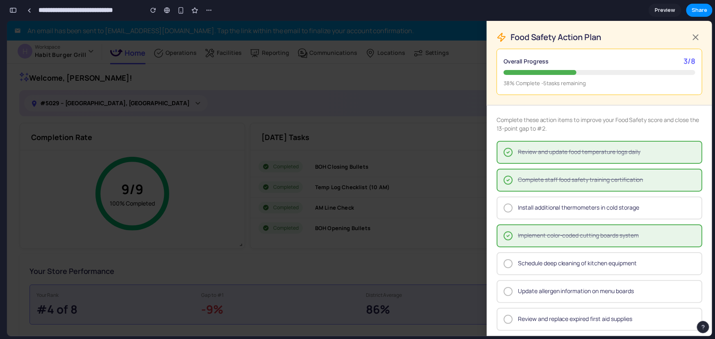
click at [548, 207] on span "Install additional thermometers in cold storage" at bounding box center [578, 207] width 121 height 9
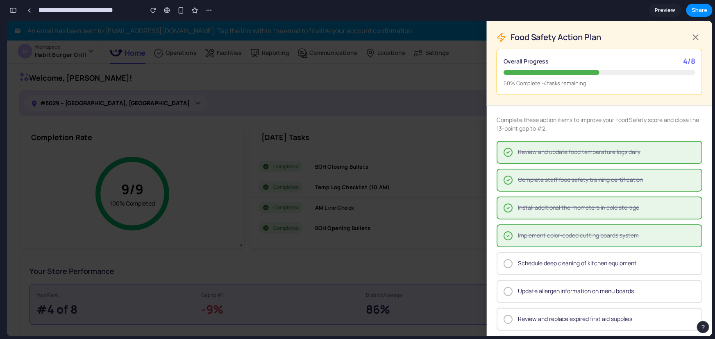
click at [551, 231] on span "Implement color-coded cutting boards system" at bounding box center [578, 235] width 121 height 9
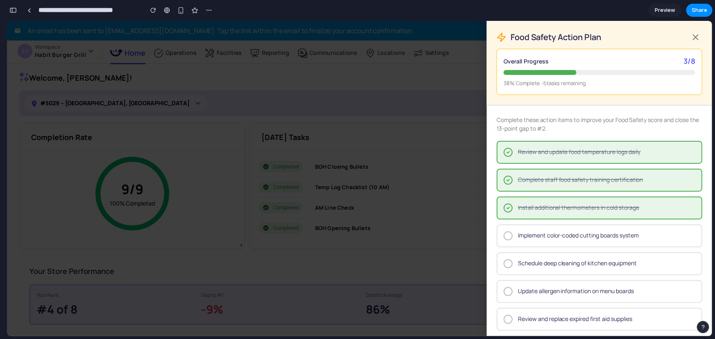
click at [552, 210] on span "Install additional thermometers in cold storage" at bounding box center [578, 207] width 121 height 9
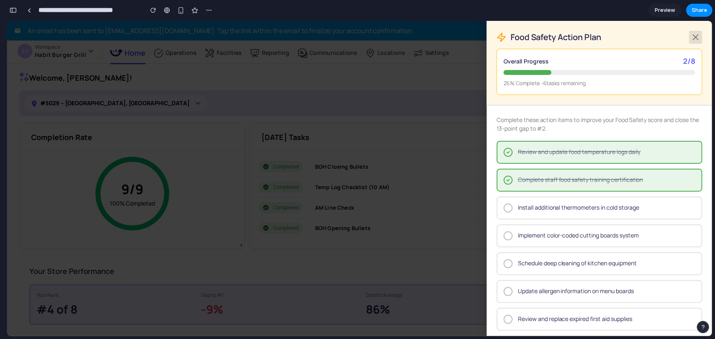
click at [629, 34] on icon at bounding box center [696, 37] width 10 height 10
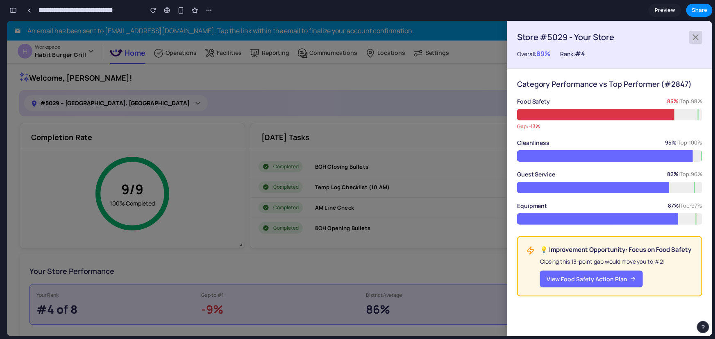
drag, startPoint x: 692, startPoint y: 36, endPoint x: 684, endPoint y: 37, distance: 7.5
click at [629, 36] on icon at bounding box center [695, 36] width 5 height 5
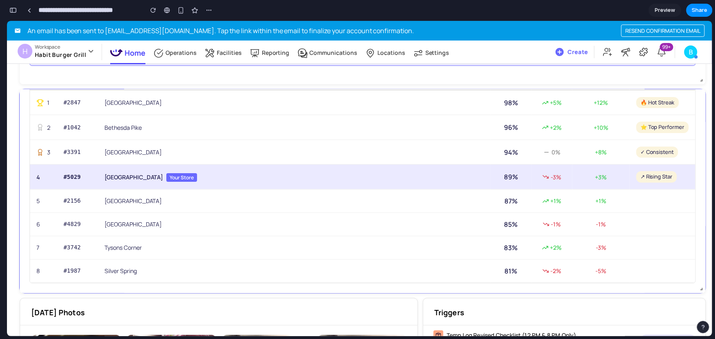
scroll to position [261, 0]
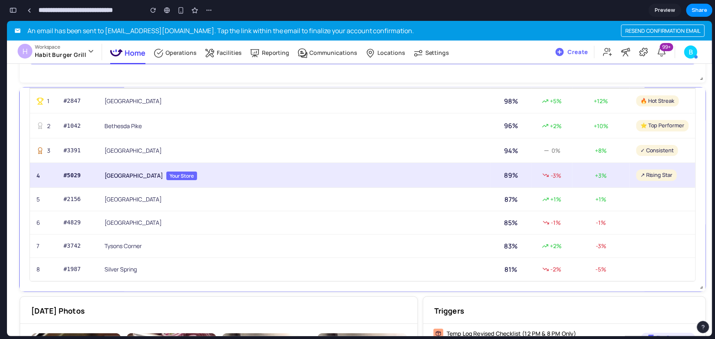
click at [179, 171] on td "[GEOGRAPHIC_DATA] Your Store" at bounding box center [294, 175] width 393 height 25
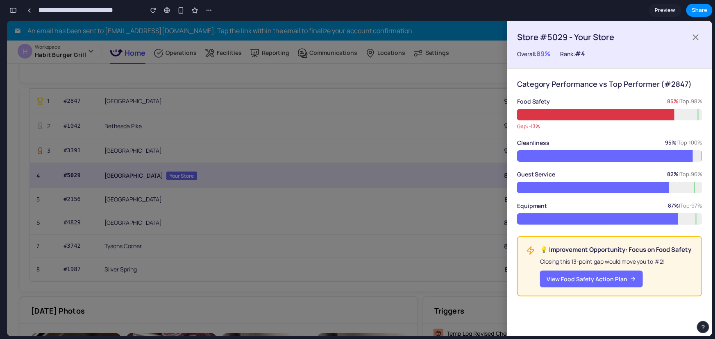
click at [177, 173] on div at bounding box center [359, 177] width 705 height 315
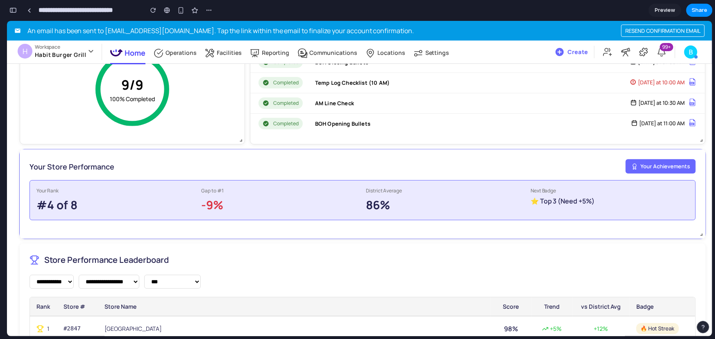
scroll to position [74, 0]
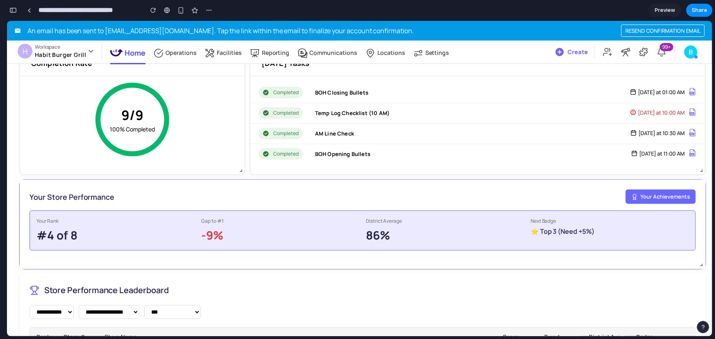
click at [628, 236] on div "Next Badge ⭐ Top 3 (Need +5%)" at bounding box center [610, 230] width 158 height 26
click at [629, 197] on button "Your Achievements" at bounding box center [661, 196] width 70 height 15
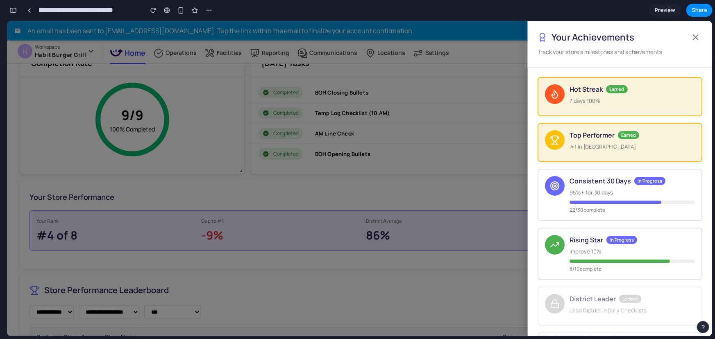
scroll to position [0, 0]
click at [477, 184] on div at bounding box center [359, 177] width 705 height 315
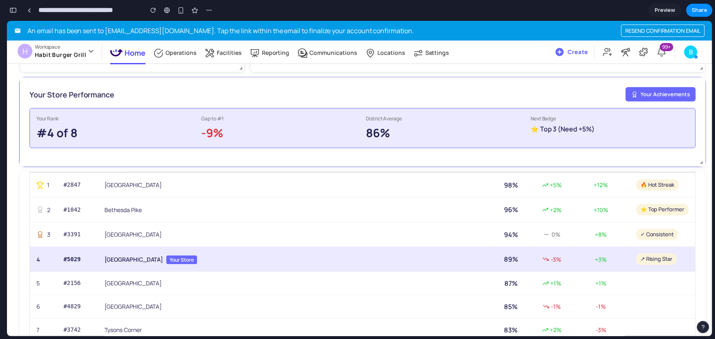
scroll to position [186, 0]
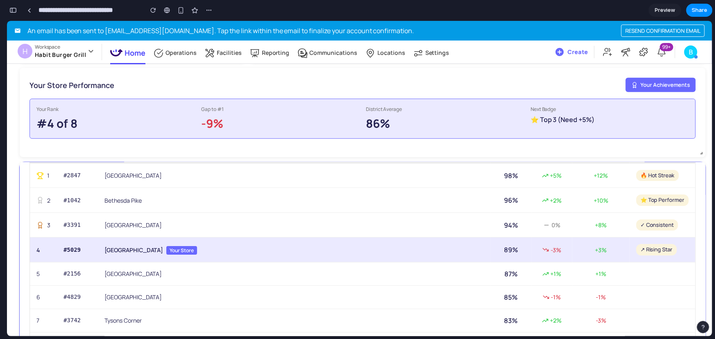
click at [172, 241] on td "[GEOGRAPHIC_DATA] Your Store" at bounding box center [294, 249] width 393 height 25
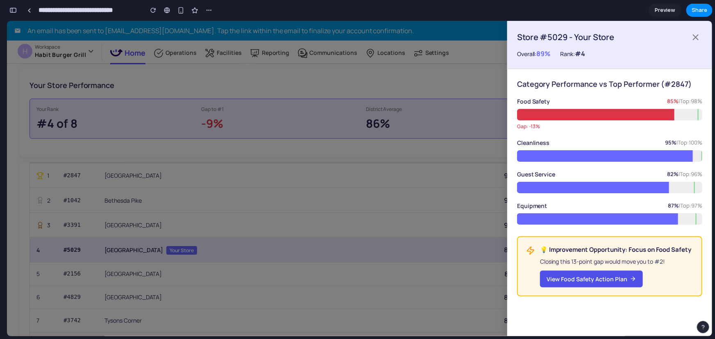
click at [603, 286] on button "View Food Safety Action Plan" at bounding box center [591, 278] width 103 height 17
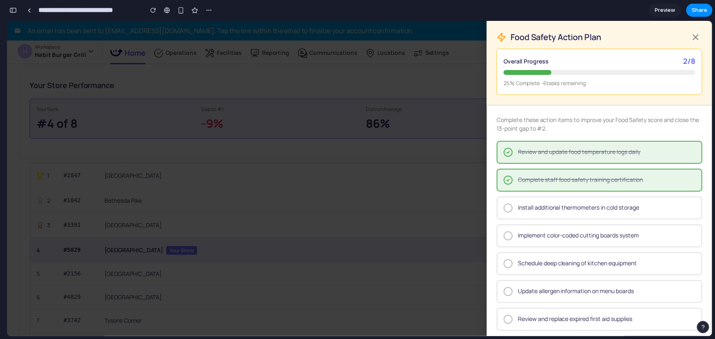
click at [384, 225] on div at bounding box center [359, 177] width 705 height 315
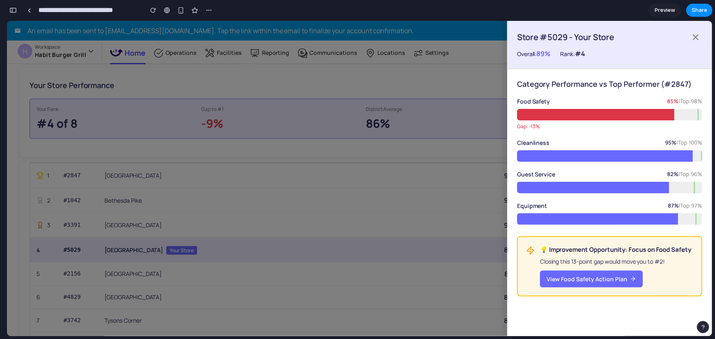
click at [384, 225] on div at bounding box center [359, 177] width 705 height 315
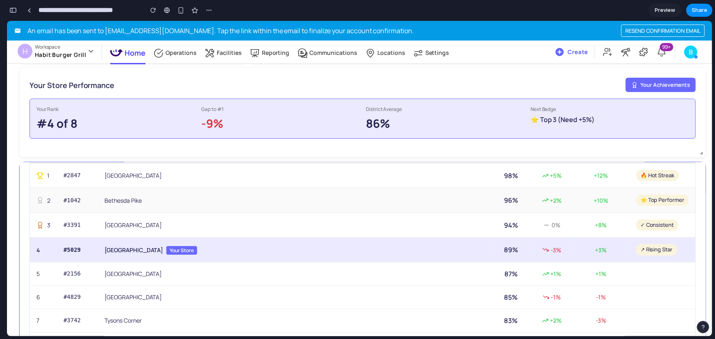
scroll to position [0, 0]
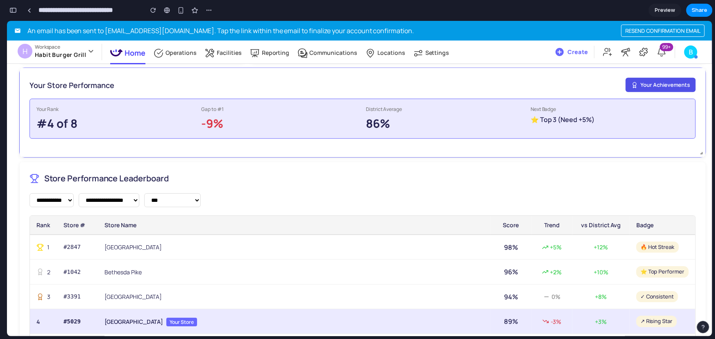
click at [629, 82] on button "Your Achievements" at bounding box center [661, 84] width 70 height 15
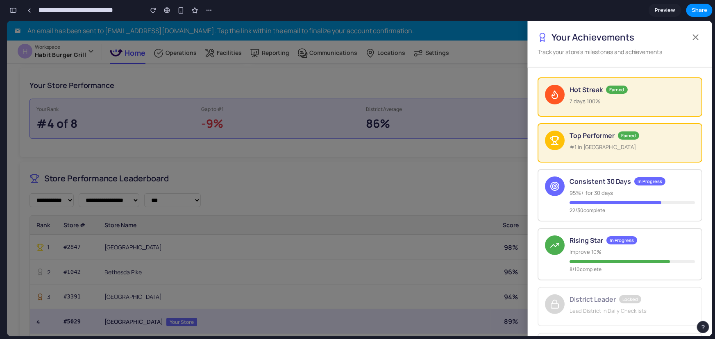
click at [344, 176] on div at bounding box center [359, 177] width 705 height 315
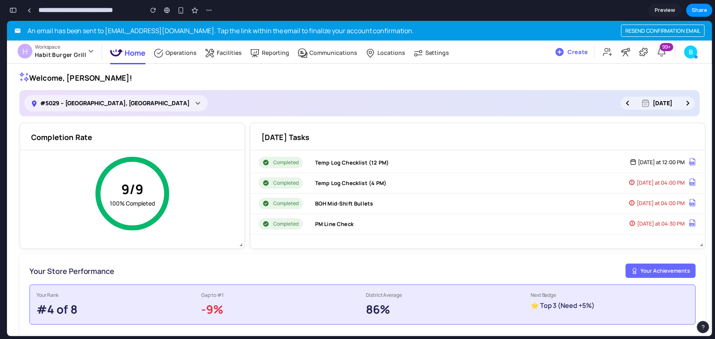
scroll to position [68, 0]
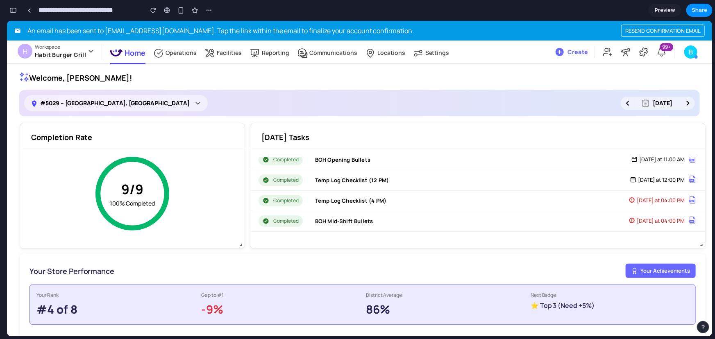
click at [629, 12] on span "Preview" at bounding box center [665, 10] width 20 height 8
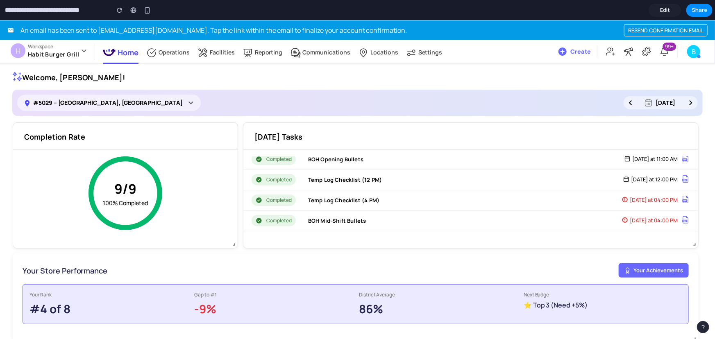
click at [135, 32] on span "An email has been sent to [EMAIL_ADDRESS][DOMAIN_NAME] . Tap the link within th…" at bounding box center [213, 30] width 386 height 10
click at [629, 5] on link "Edit" at bounding box center [665, 10] width 33 height 13
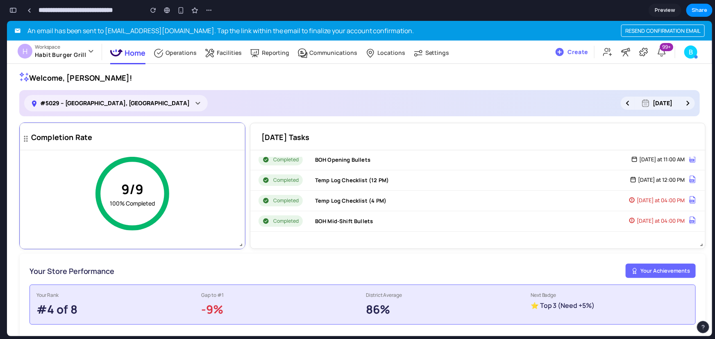
scroll to position [4517, 0]
click at [15, 9] on div "button" at bounding box center [12, 10] width 7 height 6
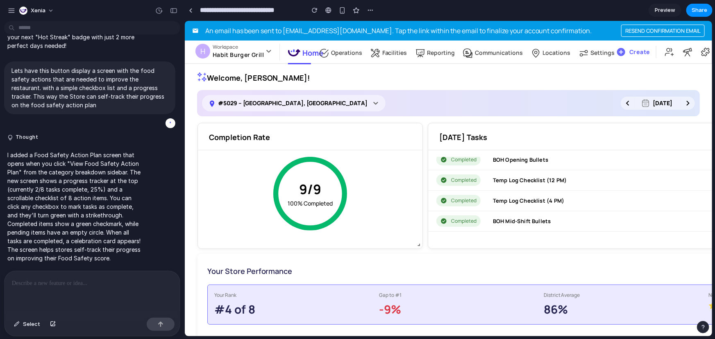
scroll to position [0, 0]
click at [243, 53] on p "Habit Burger Grill" at bounding box center [237, 54] width 51 height 8
click at [31, 298] on span "Select" at bounding box center [31, 324] width 17 height 8
click at [247, 51] on div at bounding box center [449, 178] width 528 height 315
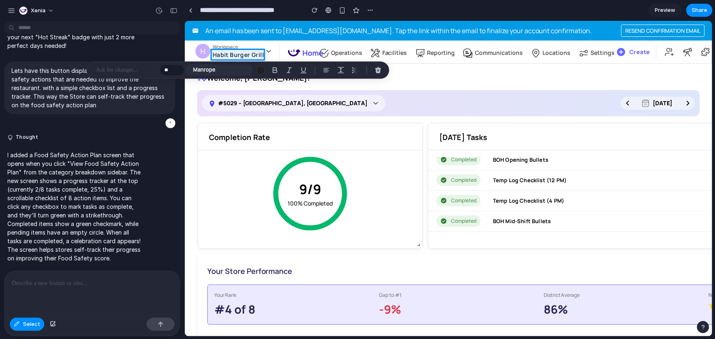
click at [138, 71] on p at bounding box center [126, 70] width 61 height 10
click at [148, 72] on p at bounding box center [126, 70] width 61 height 10
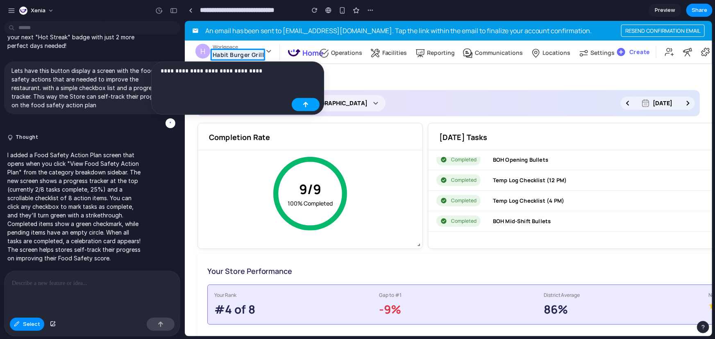
click at [307, 102] on div "button" at bounding box center [306, 105] width 6 height 6
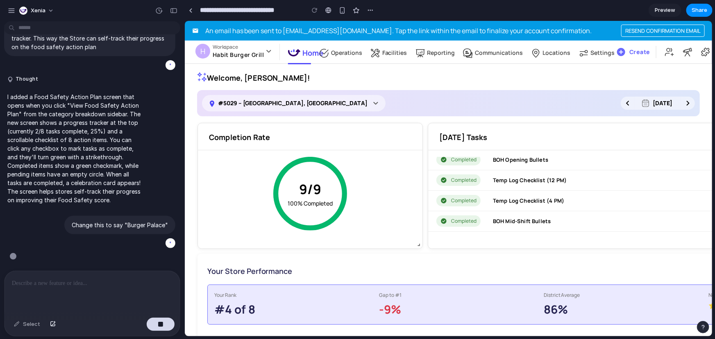
scroll to position [2343, 0]
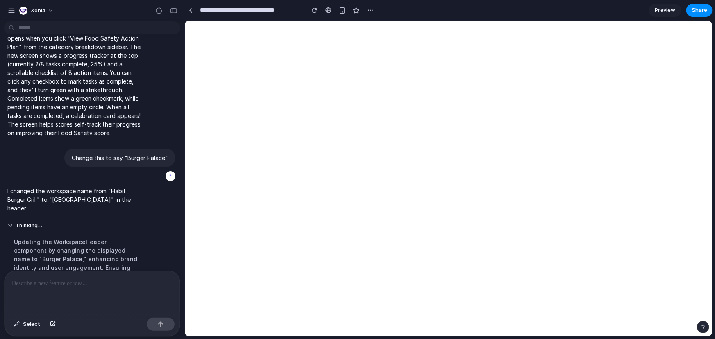
select select "**********"
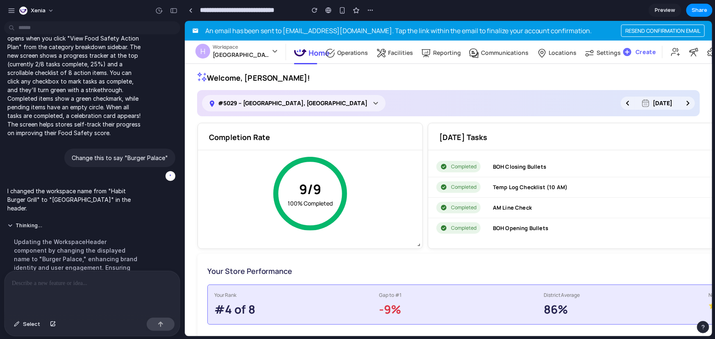
scroll to position [2485, 0]
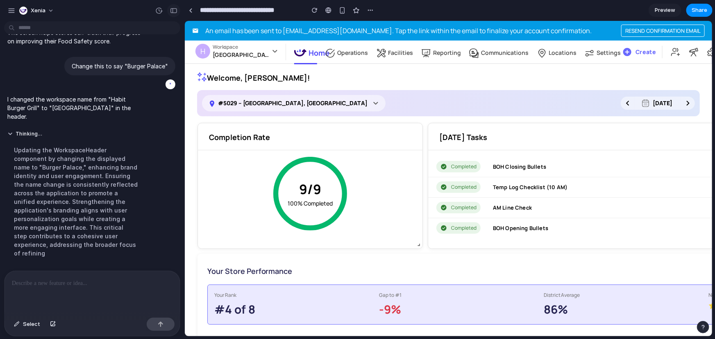
click at [171, 12] on div "button" at bounding box center [173, 11] width 7 height 6
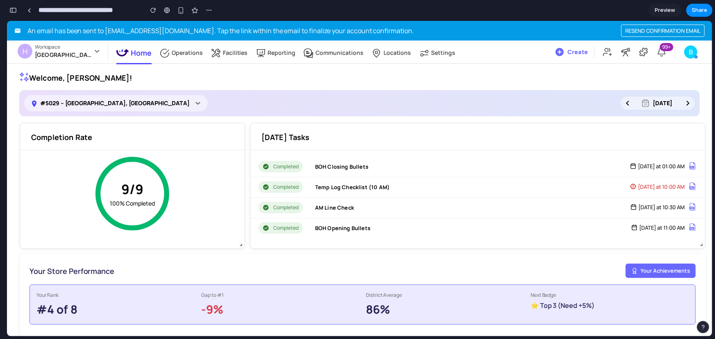
scroll to position [4544, 0]
click at [16, 7] on button "button" at bounding box center [13, 10] width 13 height 13
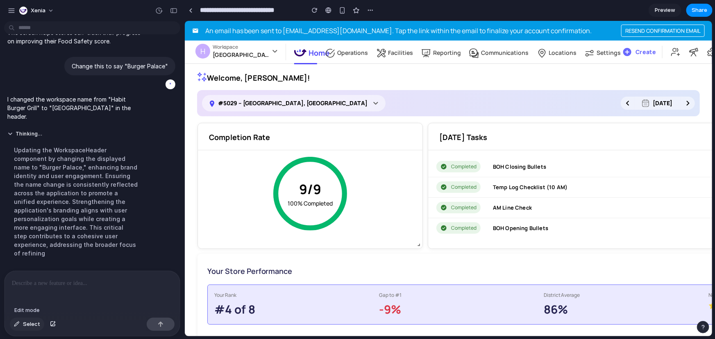
click at [35, 298] on span "Select" at bounding box center [31, 324] width 17 height 8
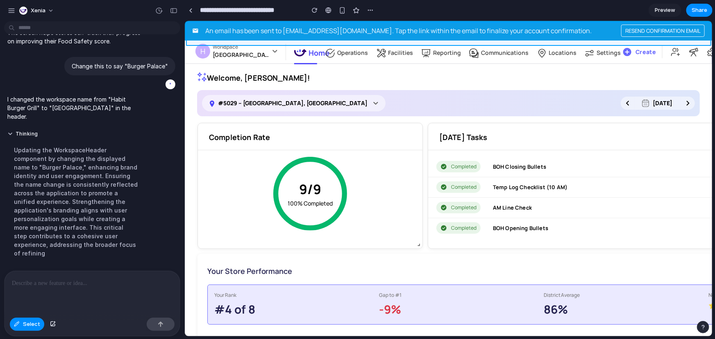
click at [192, 21] on div at bounding box center [449, 178] width 528 height 315
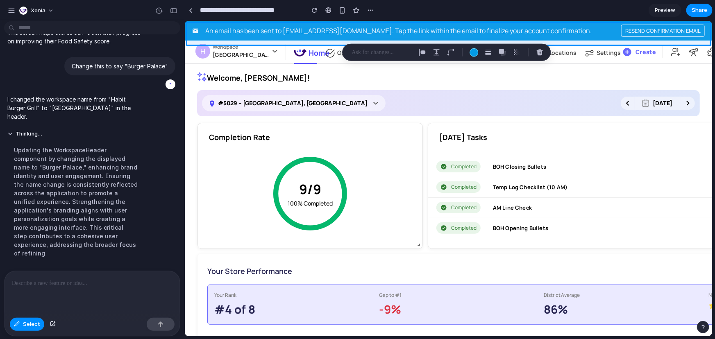
click at [400, 51] on p at bounding box center [382, 53] width 61 height 10
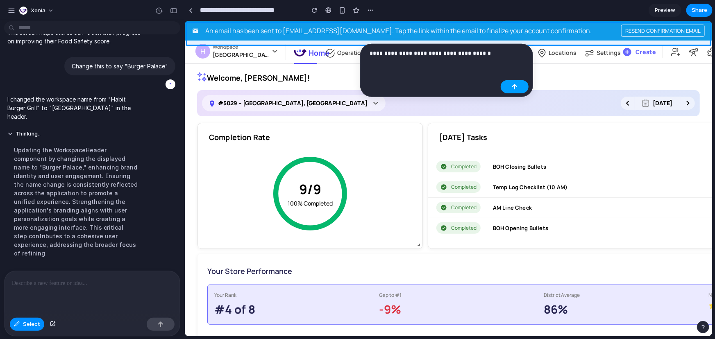
click at [518, 82] on button "button" at bounding box center [515, 86] width 28 height 13
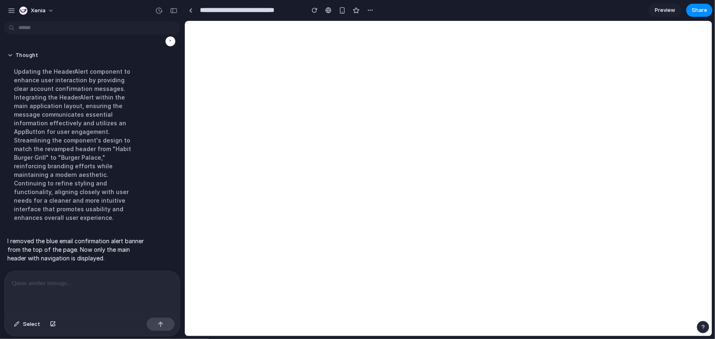
scroll to position [0, 0]
select select "**********"
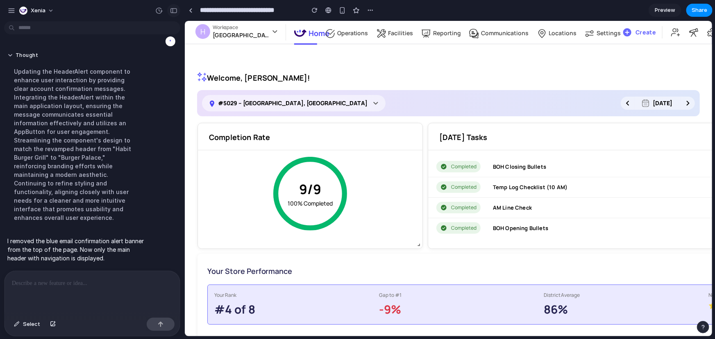
click at [171, 7] on button "button" at bounding box center [173, 10] width 13 height 13
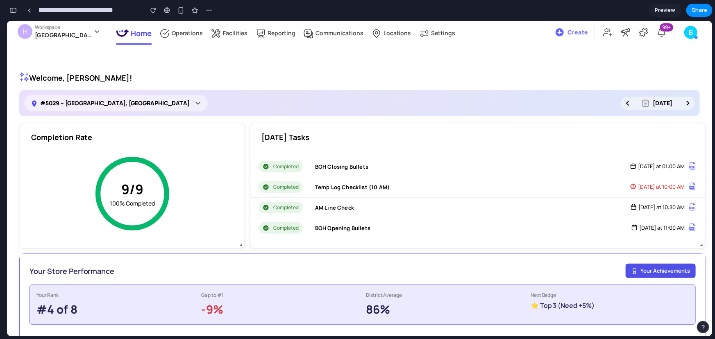
click at [629, 273] on button "Your Achievements" at bounding box center [661, 270] width 70 height 15
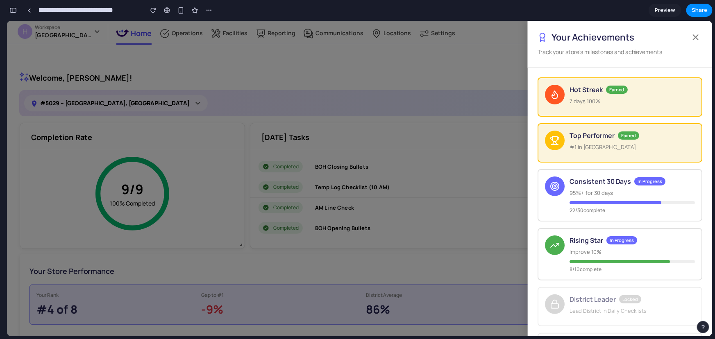
click at [463, 227] on div at bounding box center [359, 177] width 705 height 315
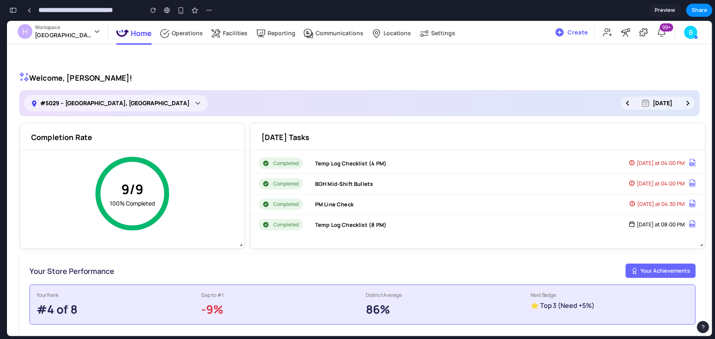
scroll to position [223, 0]
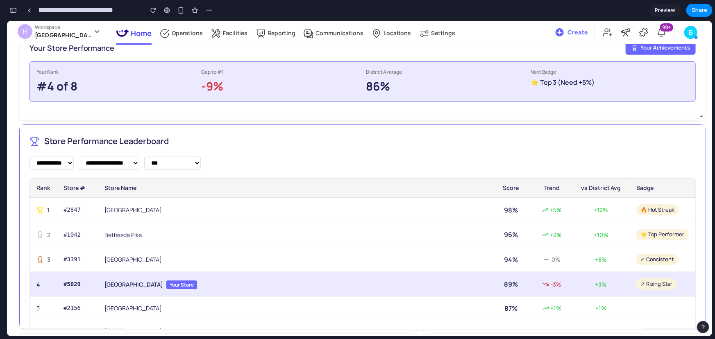
click at [172, 282] on span "Your Store" at bounding box center [181, 284] width 31 height 9
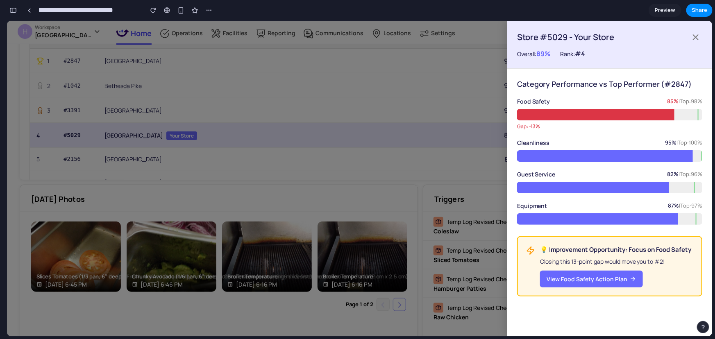
scroll to position [186, 0]
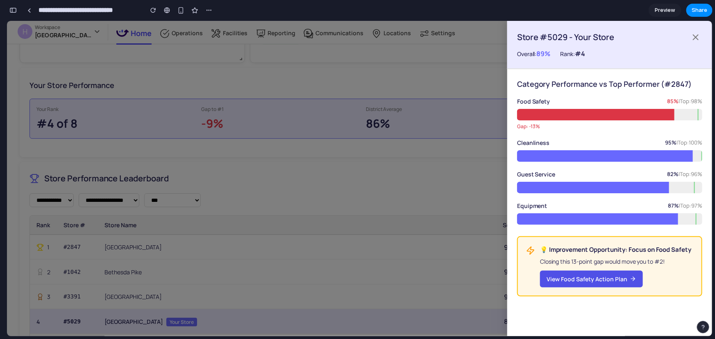
click at [609, 279] on button "View Food Safety Action Plan" at bounding box center [591, 278] width 103 height 17
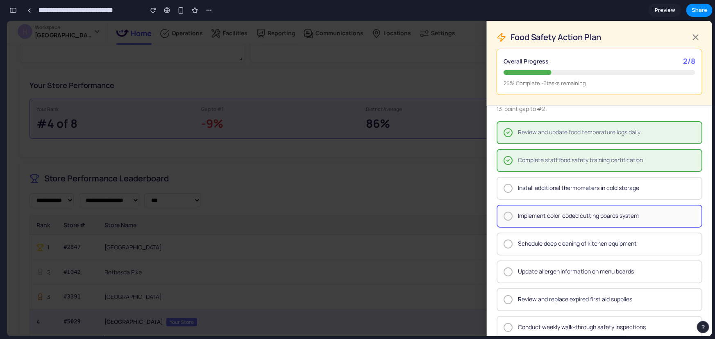
scroll to position [31, 0]
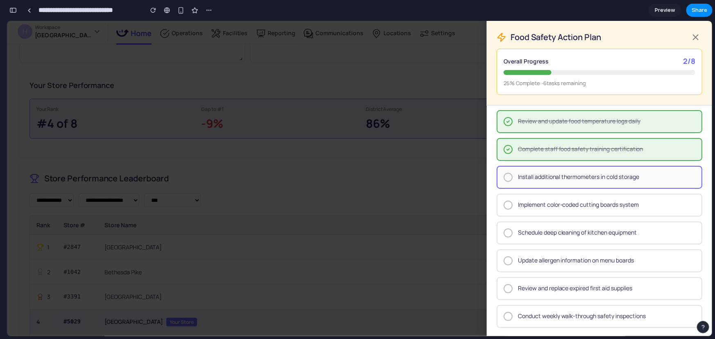
click at [591, 177] on span "Install additional thermometers in cold storage" at bounding box center [578, 176] width 121 height 9
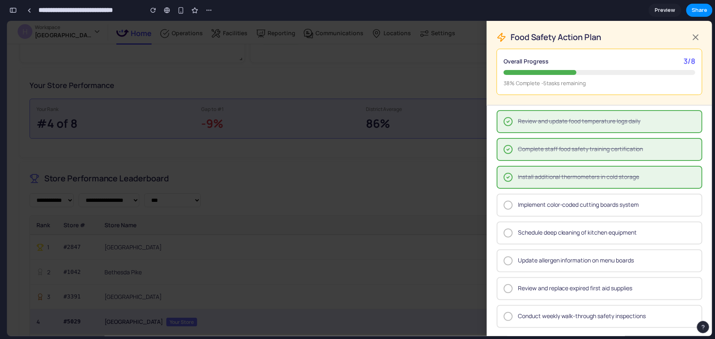
click at [585, 177] on span "Install additional thermometers in cold storage" at bounding box center [578, 176] width 121 height 9
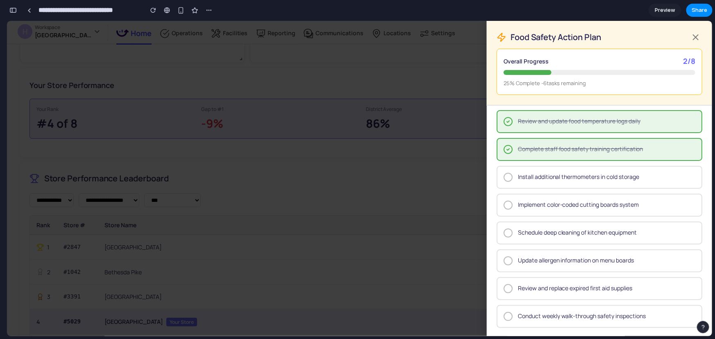
click at [581, 196] on div "Implement color-coded cutting boards system" at bounding box center [600, 204] width 206 height 23
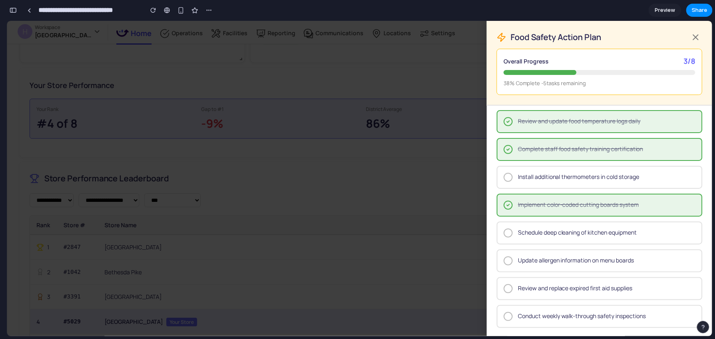
click at [582, 203] on span "Implement color-coded cutting boards system" at bounding box center [578, 204] width 121 height 9
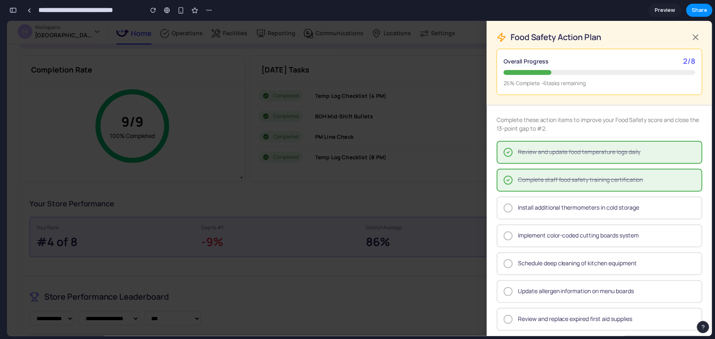
scroll to position [37, 0]
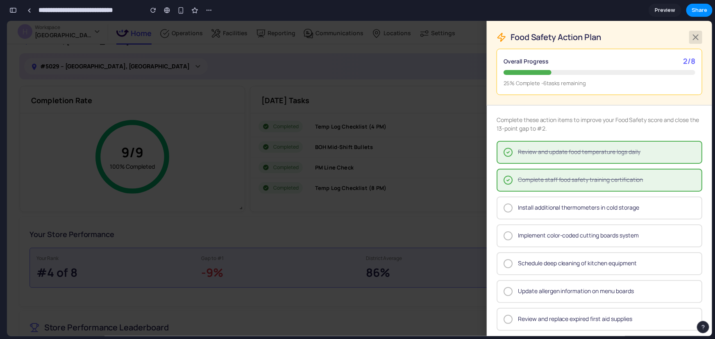
click at [629, 36] on button at bounding box center [695, 36] width 13 height 13
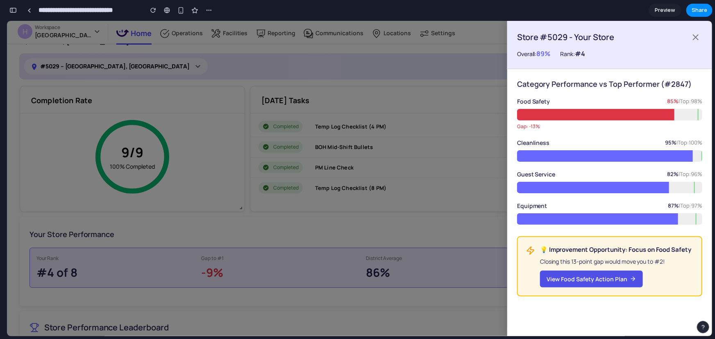
click at [564, 270] on button "View Food Safety Action Plan" at bounding box center [591, 278] width 103 height 17
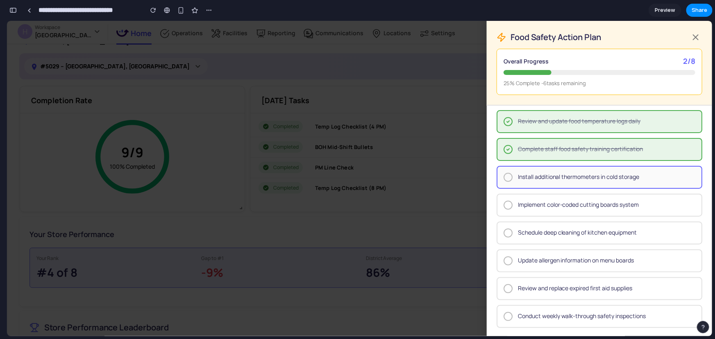
scroll to position [0, 0]
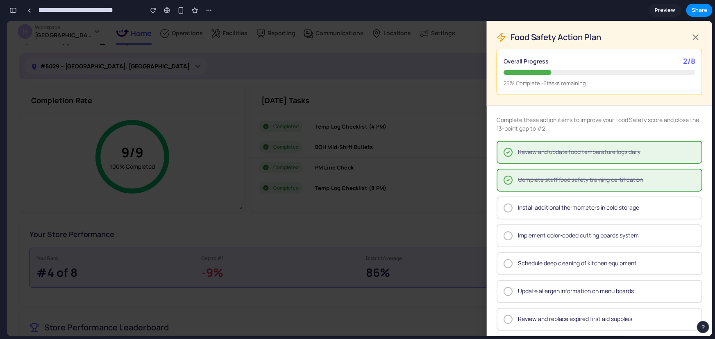
click at [629, 36] on button at bounding box center [695, 36] width 13 height 13
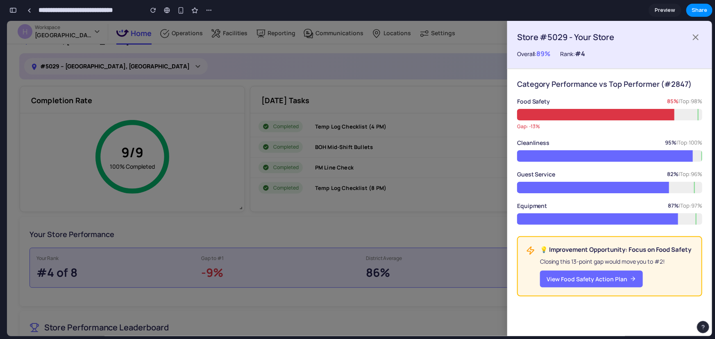
click at [422, 136] on div at bounding box center [359, 177] width 705 height 315
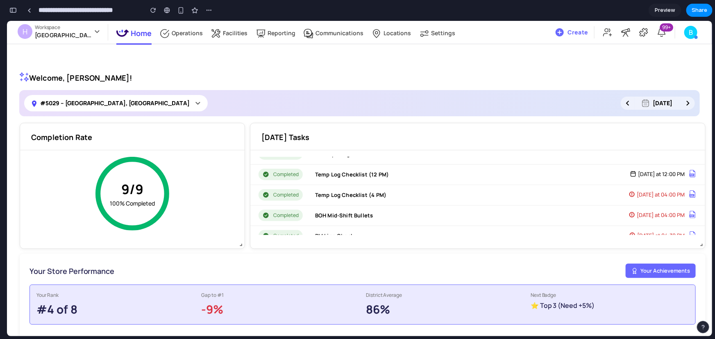
click at [61, 102] on p "#5029 – [GEOGRAPHIC_DATA], [GEOGRAPHIC_DATA]" at bounding box center [109, 102] width 159 height 9
click at [90, 102] on p "#5029 – [GEOGRAPHIC_DATA], [GEOGRAPHIC_DATA]" at bounding box center [109, 102] width 159 height 9
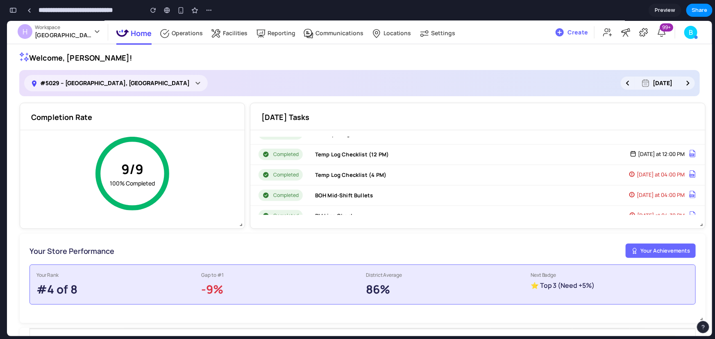
scroll to position [37, 0]
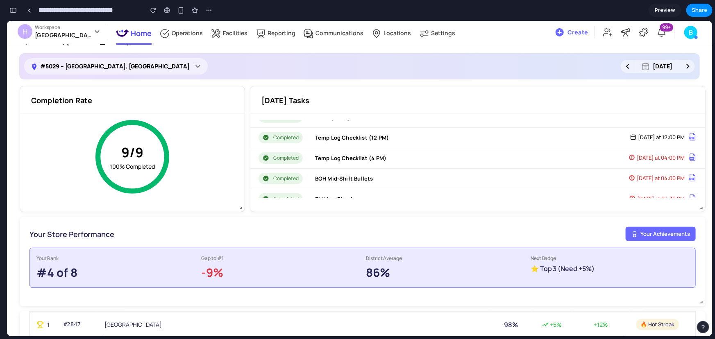
click at [17, 8] on button "button" at bounding box center [13, 10] width 13 height 13
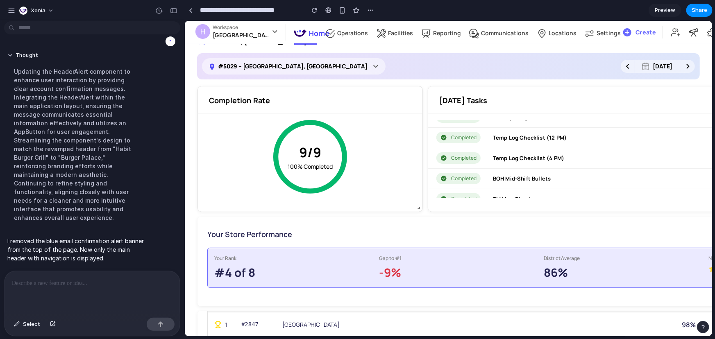
scroll to position [2620, 0]
